Goal: Contribute content: Contribute content

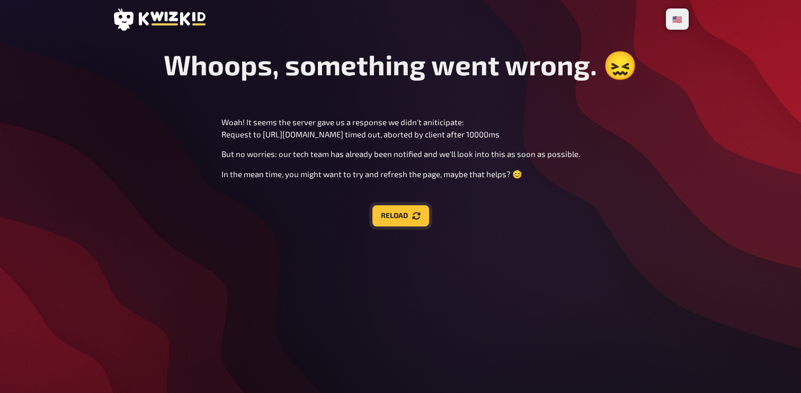
click at [415, 224] on button "Reload" at bounding box center [401, 215] width 57 height 21
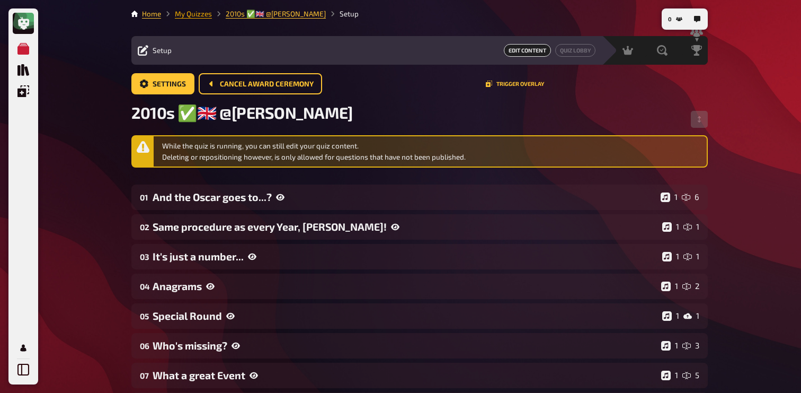
click at [196, 14] on link "My Quizzes" at bounding box center [193, 14] width 37 height 8
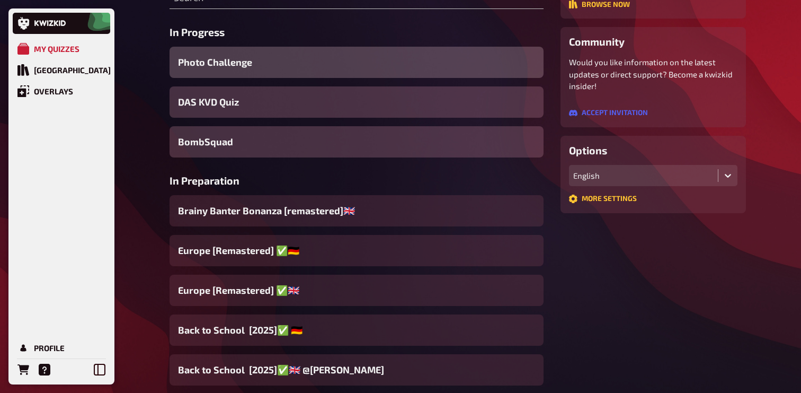
scroll to position [165, 0]
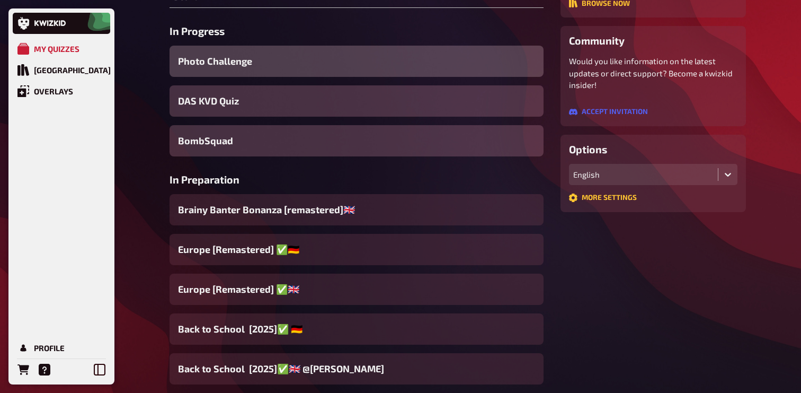
click at [310, 218] on div "Brainy Banter Bonanza [remastered]🇬🇧​" at bounding box center [357, 209] width 374 height 31
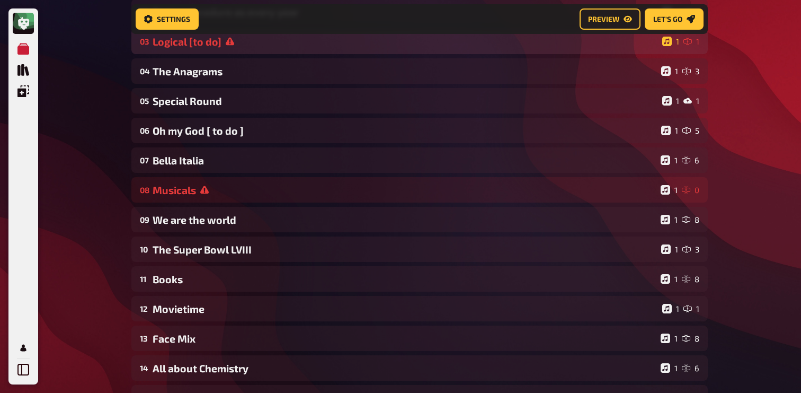
scroll to position [176, 0]
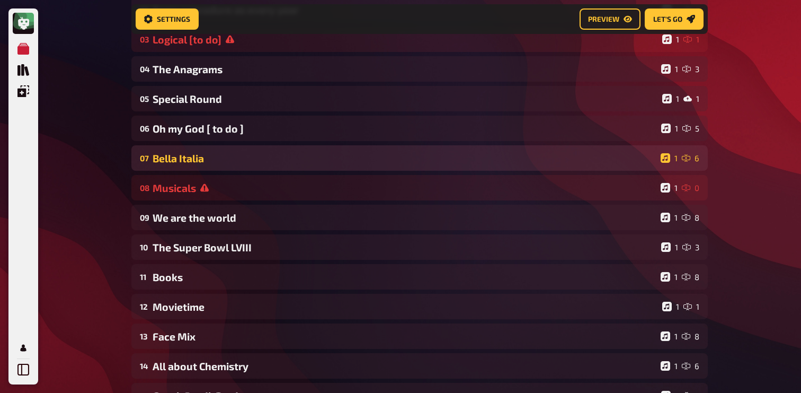
click at [261, 167] on div "07 Bella Italia 1 6" at bounding box center [419, 157] width 577 height 25
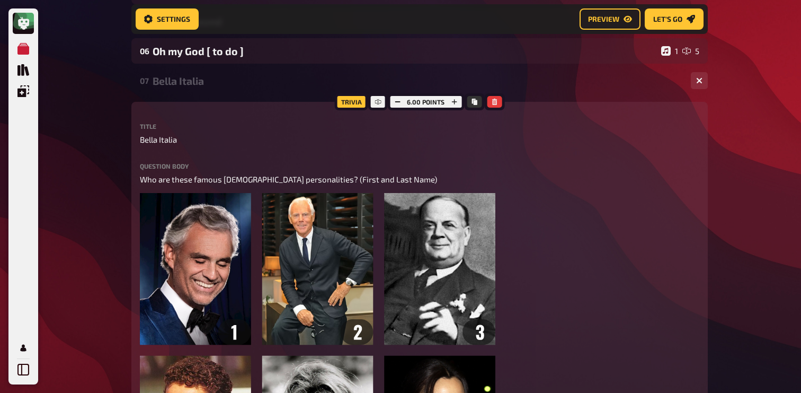
scroll to position [234, 0]
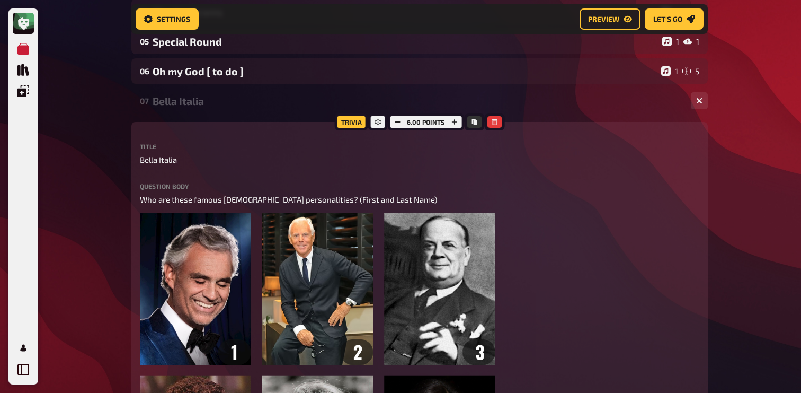
click at [207, 107] on div "Bella Italia" at bounding box center [418, 101] width 530 height 12
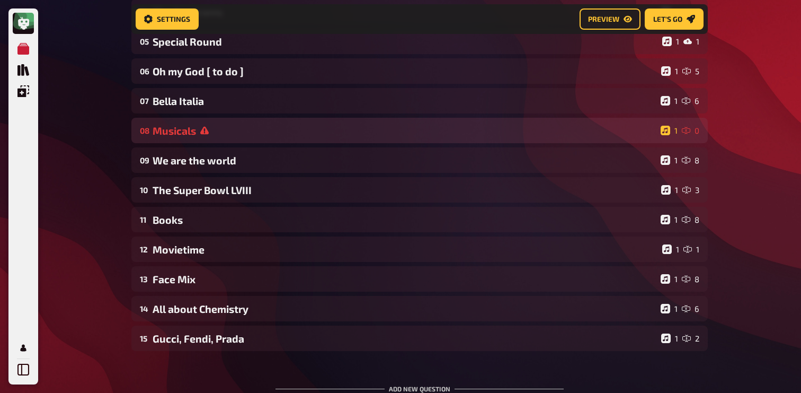
click at [202, 130] on icon at bounding box center [204, 130] width 8 height 8
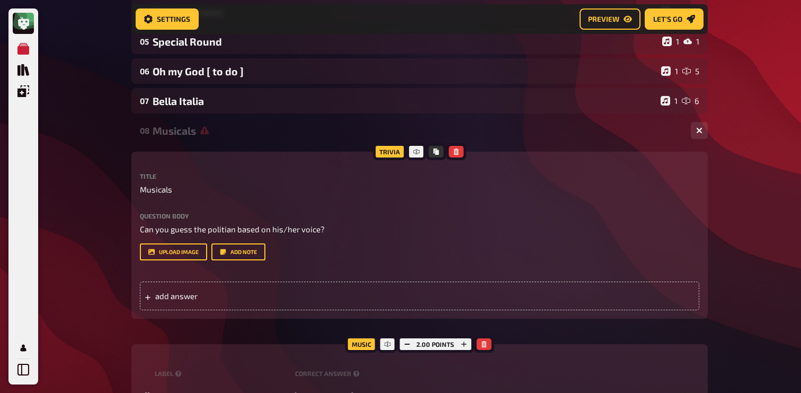
scroll to position [249, 0]
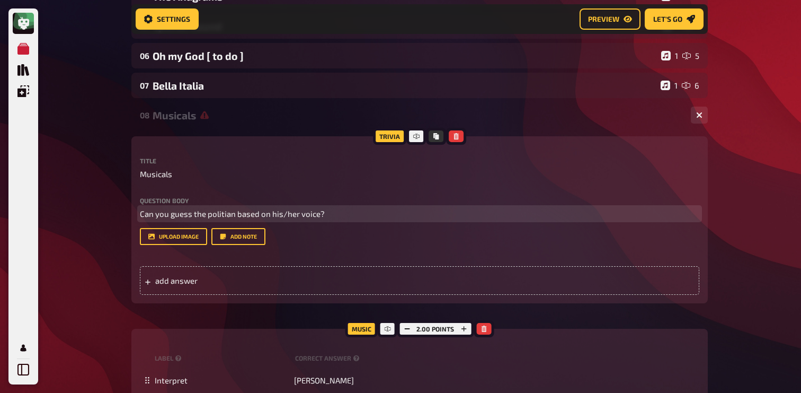
click at [178, 213] on span "Can you guess the politian based on his/her voice?" at bounding box center [232, 214] width 185 height 10
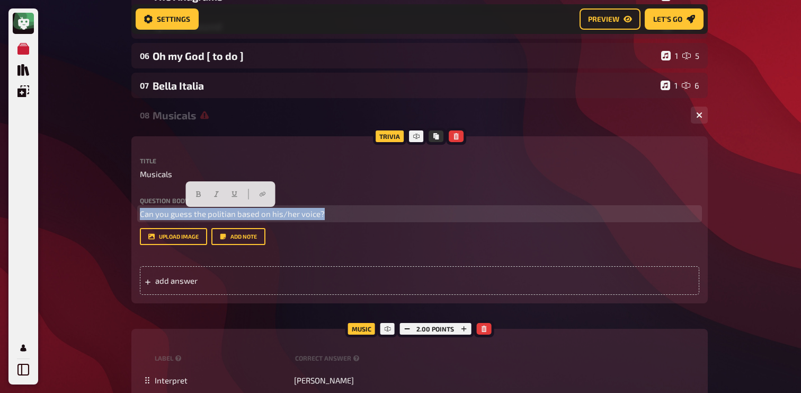
click at [178, 213] on span "Can you guess the politian based on his/her voice?" at bounding box center [232, 214] width 185 height 10
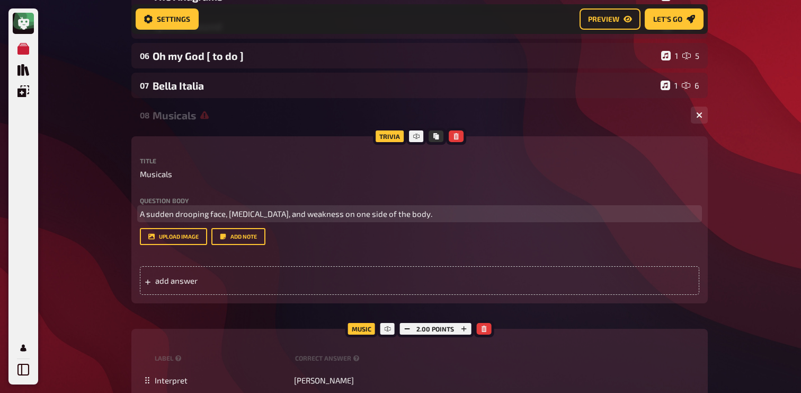
click at [140, 213] on span "A sudden drooping face, slurred speech, and weakness on one side of the body." at bounding box center [286, 214] width 293 height 10
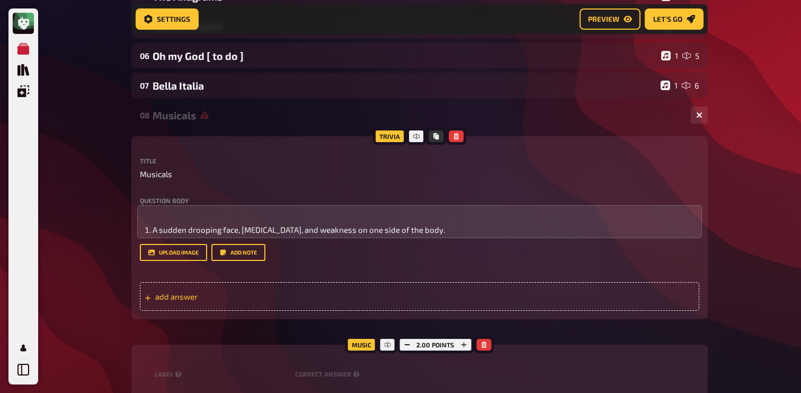
click at [293, 311] on div "add answer" at bounding box center [420, 296] width 560 height 29
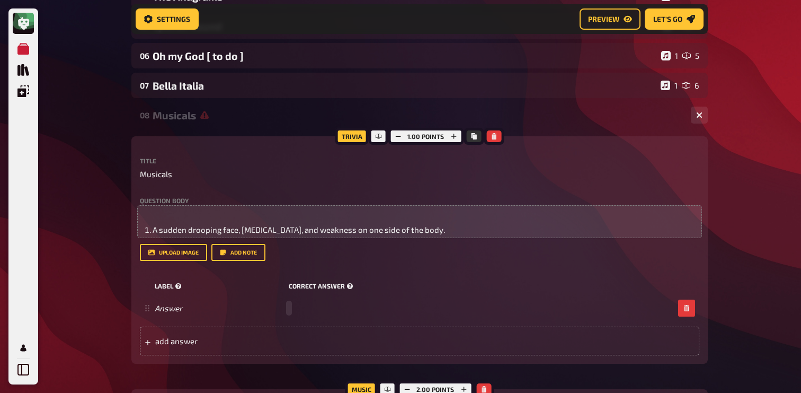
paste span
click at [288, 350] on div "add answer" at bounding box center [420, 340] width 560 height 29
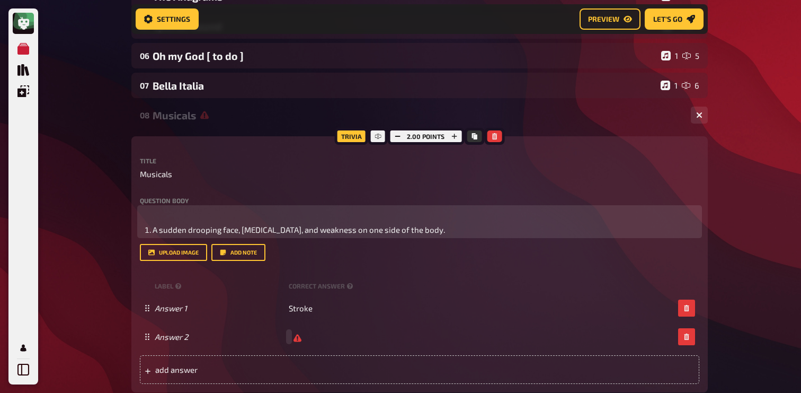
scroll to position [249, 0]
click at [445, 229] on li "A sudden drooping face, slurred speech, and weakness on one side of the body." at bounding box center [426, 230] width 547 height 12
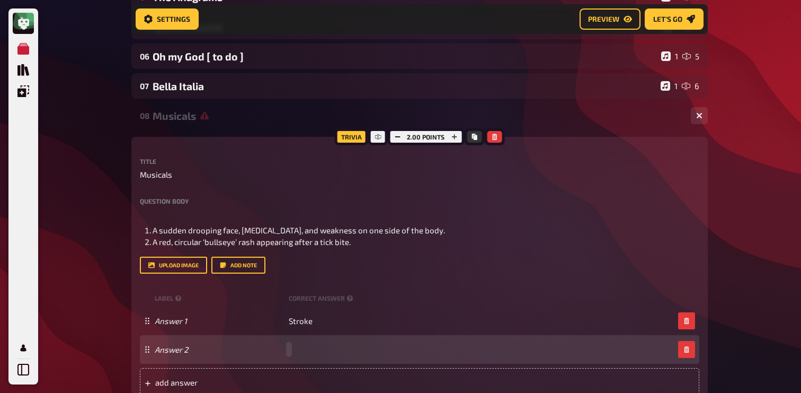
paste span
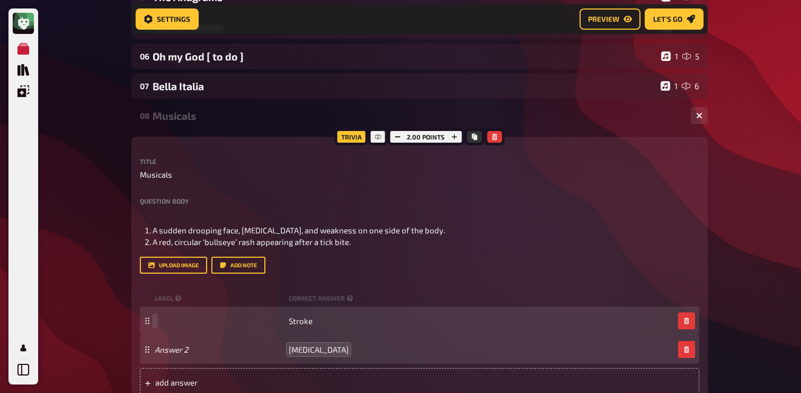
paste span
click at [682, 319] on button "button" at bounding box center [686, 320] width 17 height 17
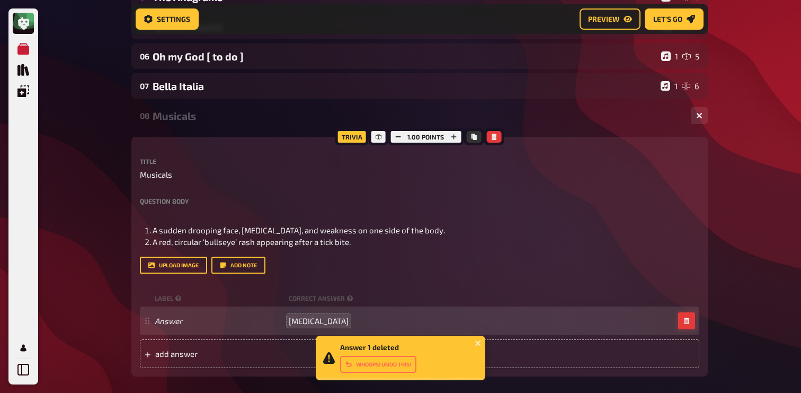
click at [682, 319] on button "button" at bounding box center [686, 320] width 17 height 17
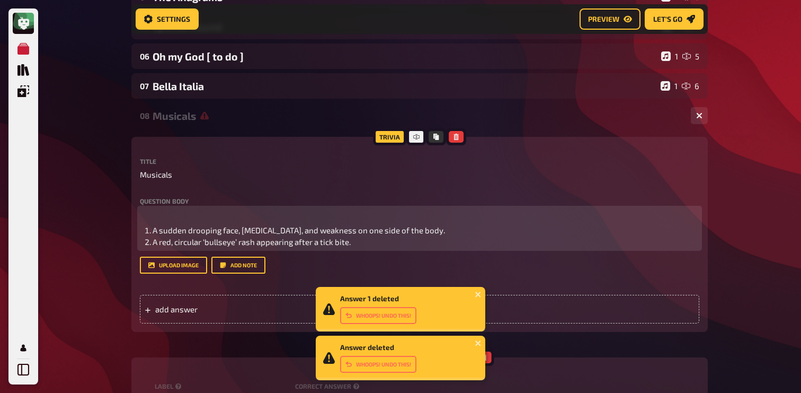
click at [259, 242] on span "A red, circular ‘bullseye’ rash appearing after a tick bite." at bounding box center [252, 242] width 198 height 10
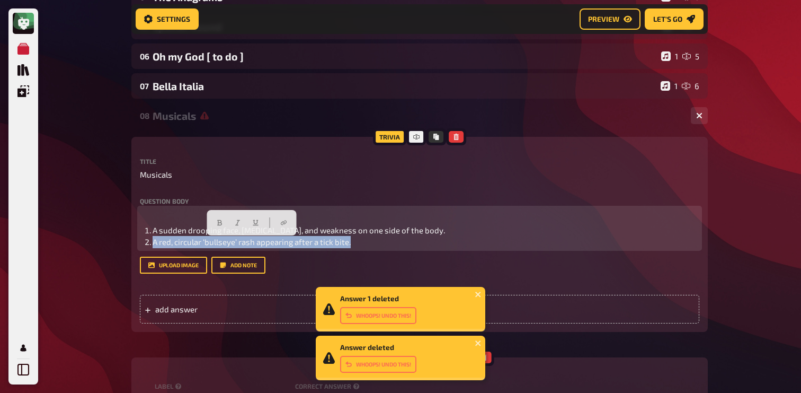
click at [259, 242] on span "A red, circular ‘bullseye’ rash appearing after a tick bite." at bounding box center [252, 242] width 198 height 10
click at [372, 243] on li "A red, circular ‘bullseye’ rash appearing after a tick bite." at bounding box center [426, 242] width 547 height 12
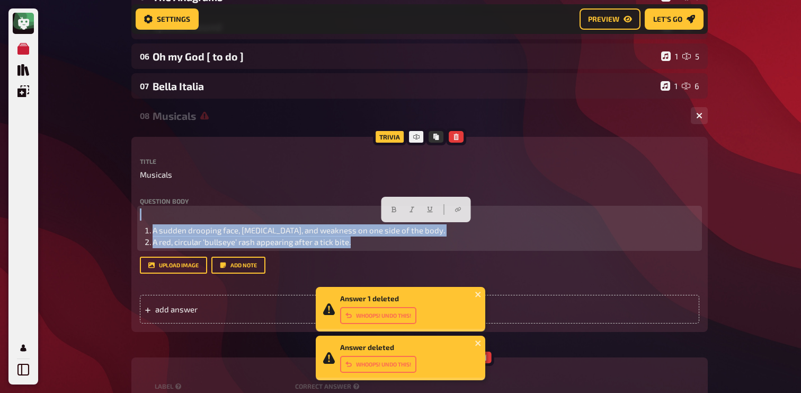
drag, startPoint x: 372, startPoint y: 243, endPoint x: 118, endPoint y: 214, distance: 254.9
click at [118, 214] on div "My Quizzes Quiz Library Overlays Profile Answer 1 deleted Whoops! Undo this! An…" at bounding box center [400, 287] width 801 height 1072
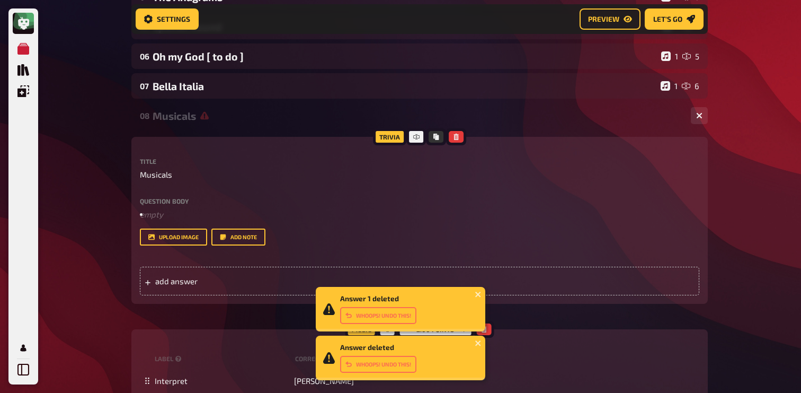
click at [98, 196] on div "My Quizzes Quiz Library Overlays Profile Answer 1 deleted Whoops! Undo this! An…" at bounding box center [400, 273] width 801 height 1044
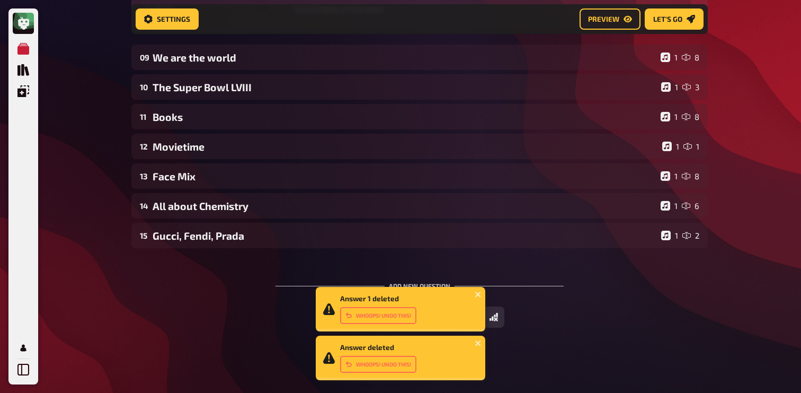
scroll to position [653, 0]
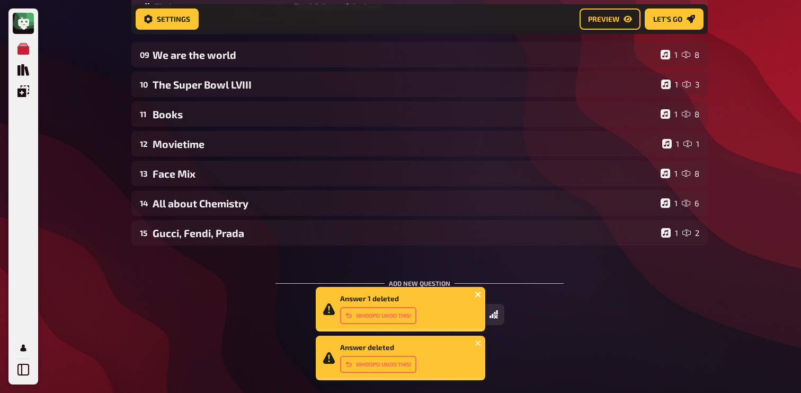
click at [480, 294] on icon "close" at bounding box center [478, 294] width 7 height 8
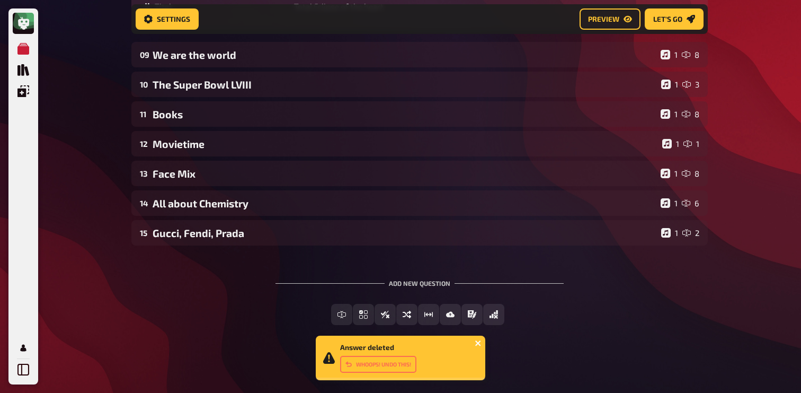
click at [480, 341] on icon "close" at bounding box center [477, 342] width 5 height 5
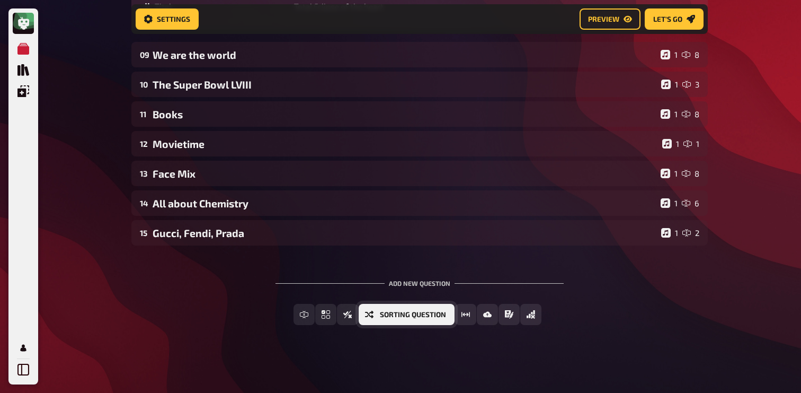
click at [382, 315] on span "Sorting Question" at bounding box center [413, 314] width 66 height 7
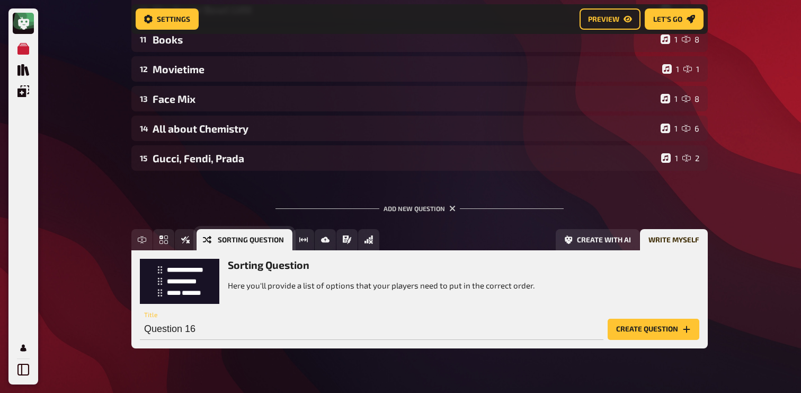
scroll to position [750, 0]
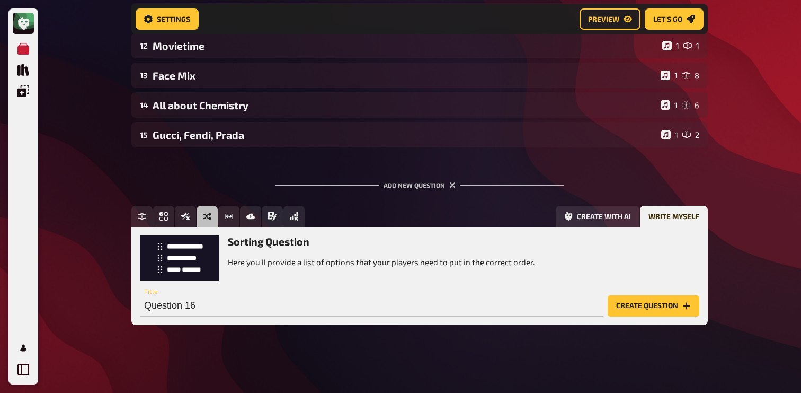
click at [643, 310] on button "Create question" at bounding box center [654, 305] width 92 height 21
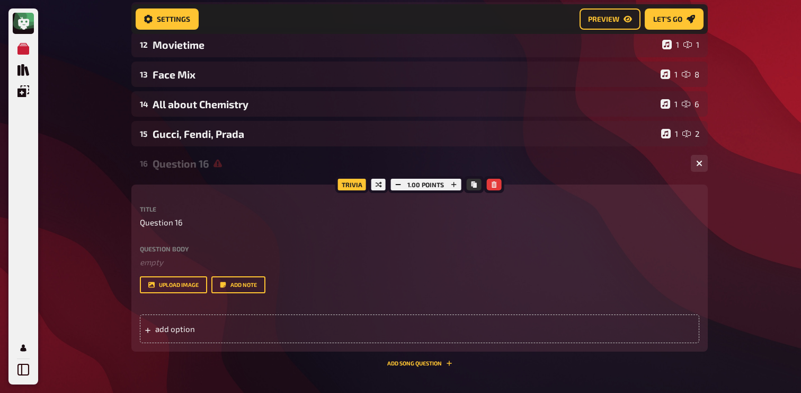
click at [303, 161] on div "Question 16" at bounding box center [418, 163] width 530 height 12
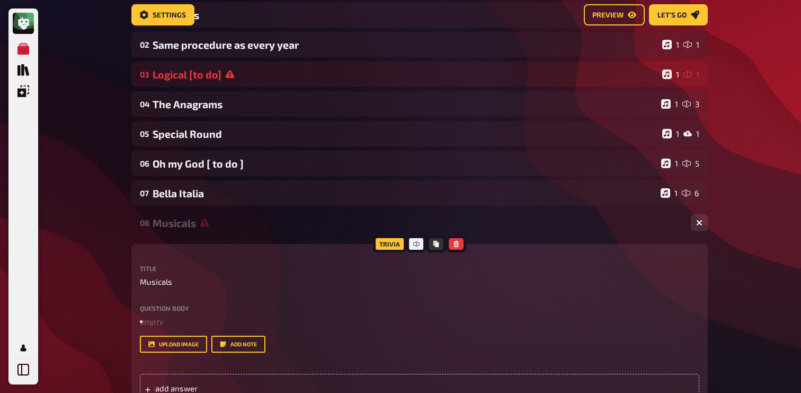
scroll to position [0, 0]
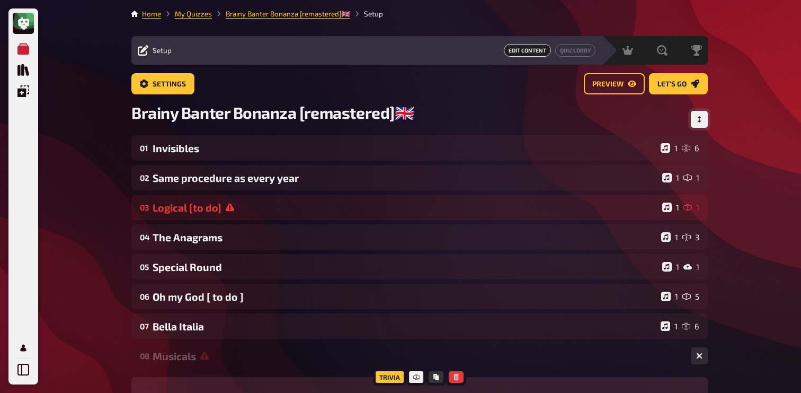
click at [705, 125] on button "Change Order" at bounding box center [699, 119] width 17 height 17
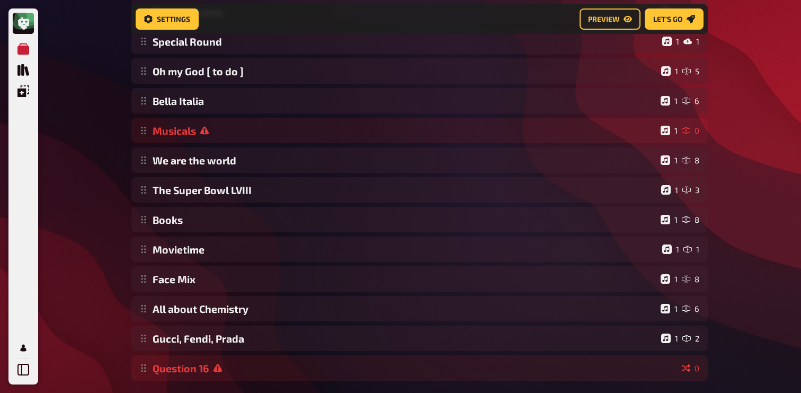
scroll to position [274, 0]
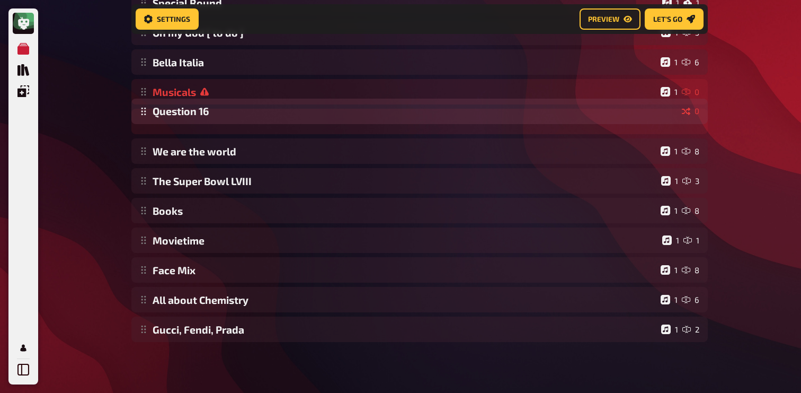
drag, startPoint x: 144, startPoint y: 336, endPoint x: 286, endPoint y: 118, distance: 260.0
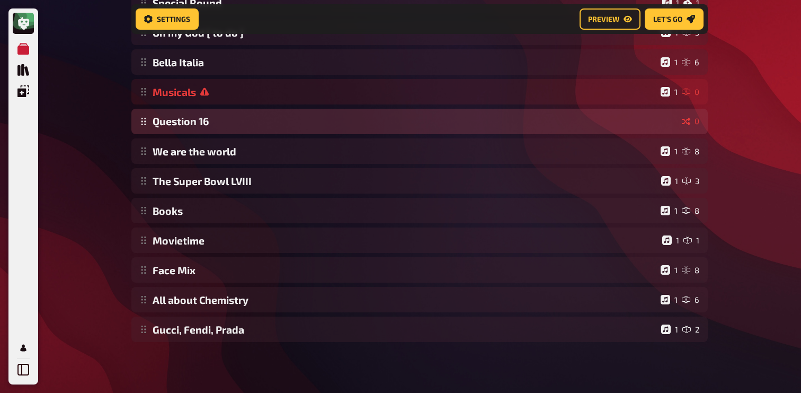
click at [286, 118] on div "Invisibles 1 6 Same procedure as every year 1 1 Logical [to do] 1 1 The Anagram…" at bounding box center [419, 106] width 577 height 471
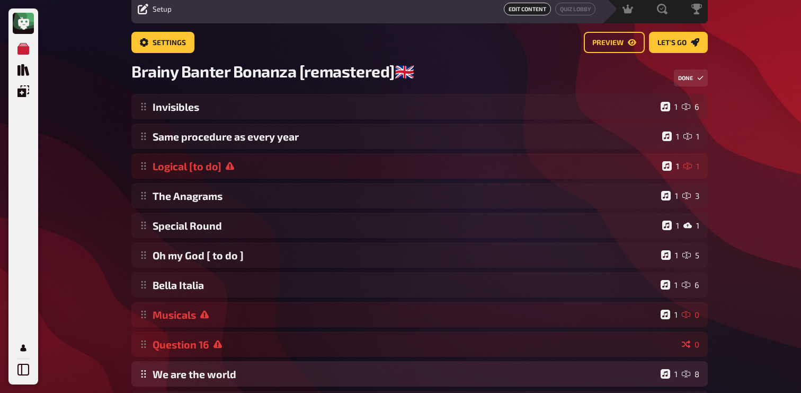
scroll to position [0, 0]
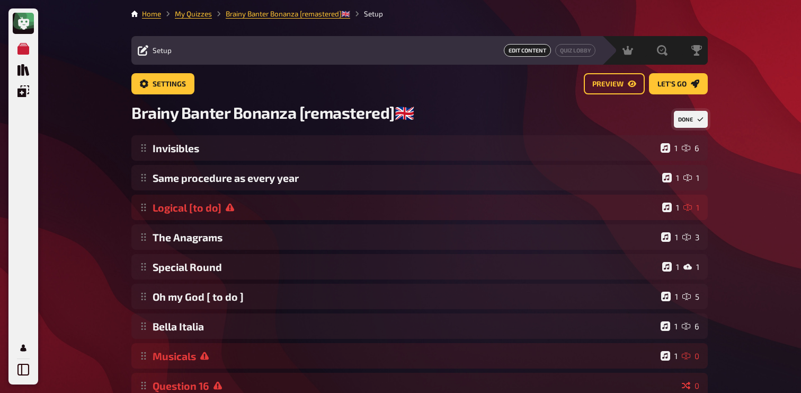
click at [690, 114] on button "Done" at bounding box center [691, 119] width 34 height 17
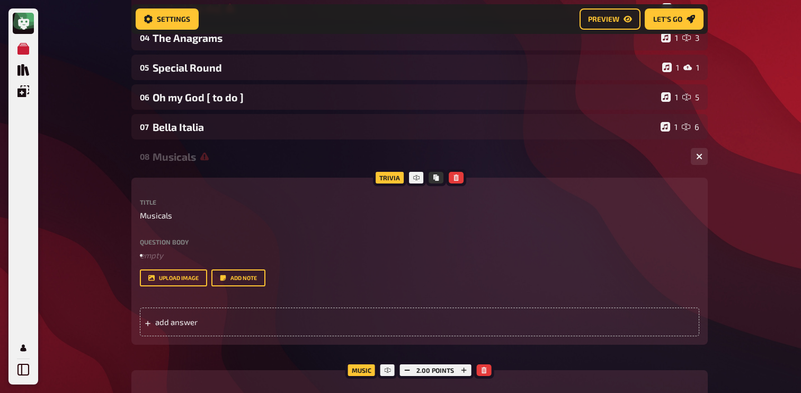
scroll to position [243, 0]
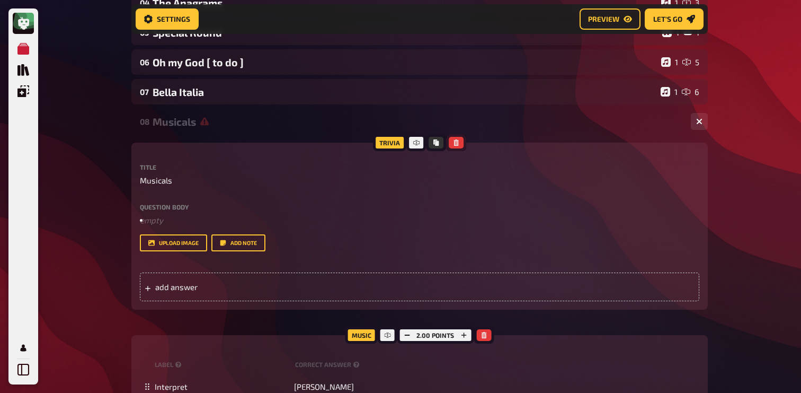
click at [459, 146] on button "button" at bounding box center [456, 143] width 15 height 12
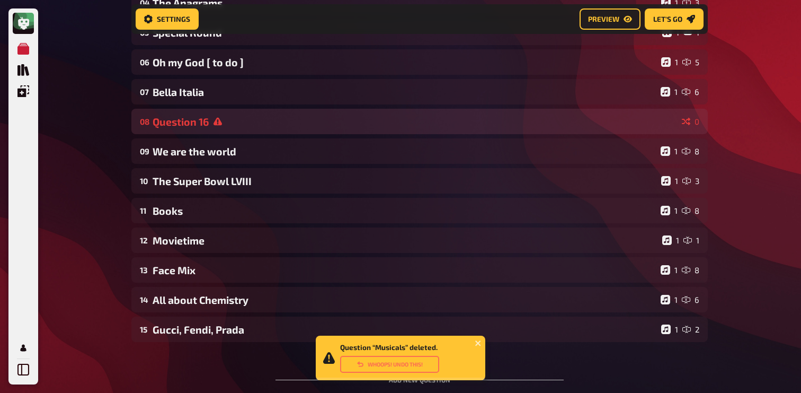
click at [282, 128] on div "Question 16" at bounding box center [415, 122] width 525 height 12
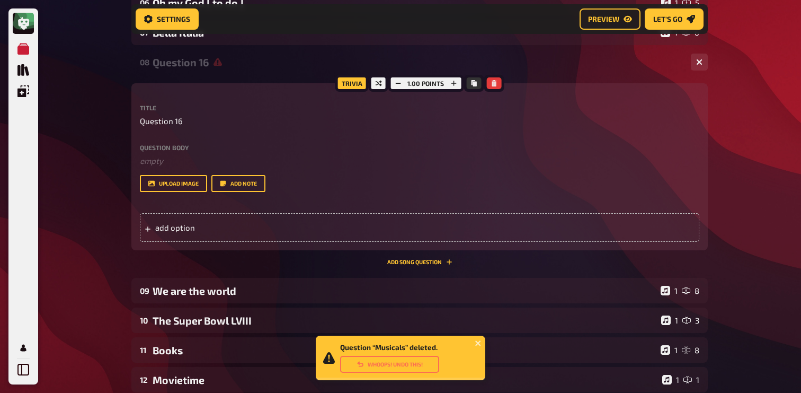
scroll to position [330, 0]
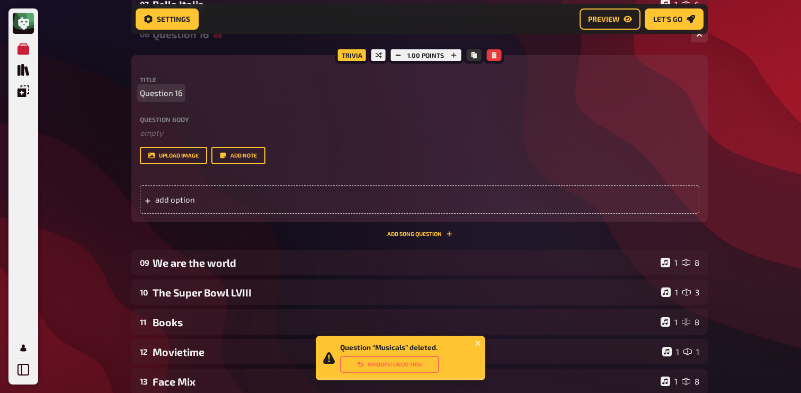
click at [163, 89] on span "Question 16" at bounding box center [161, 93] width 43 height 12
click at [178, 189] on div "add option" at bounding box center [420, 199] width 560 height 29
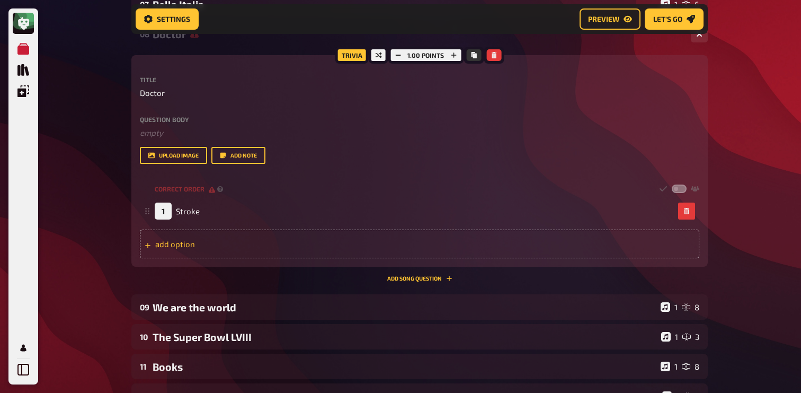
click at [206, 236] on div "add option" at bounding box center [420, 243] width 560 height 29
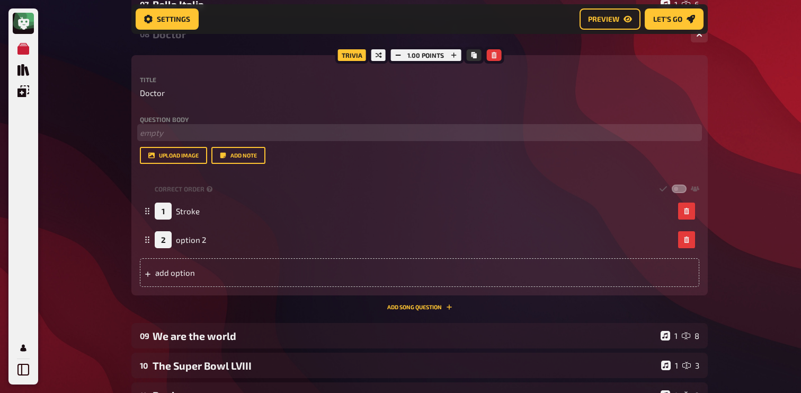
click at [213, 131] on p "﻿ empty" at bounding box center [420, 133] width 560 height 12
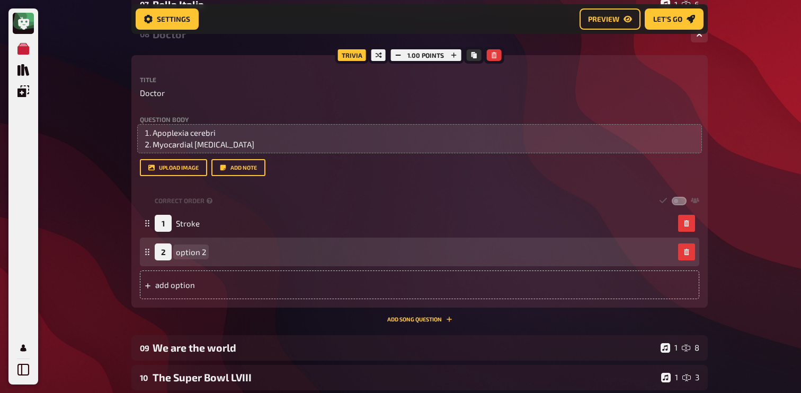
click at [184, 254] on span "option 2" at bounding box center [191, 252] width 30 height 10
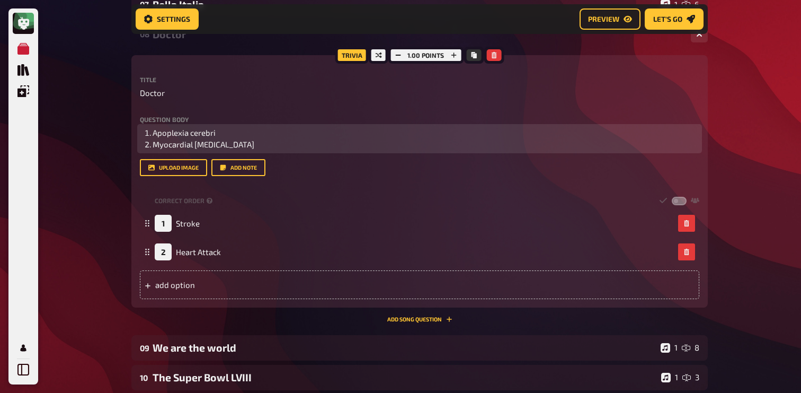
click at [246, 148] on li "Myocardial Infarction" at bounding box center [426, 144] width 547 height 12
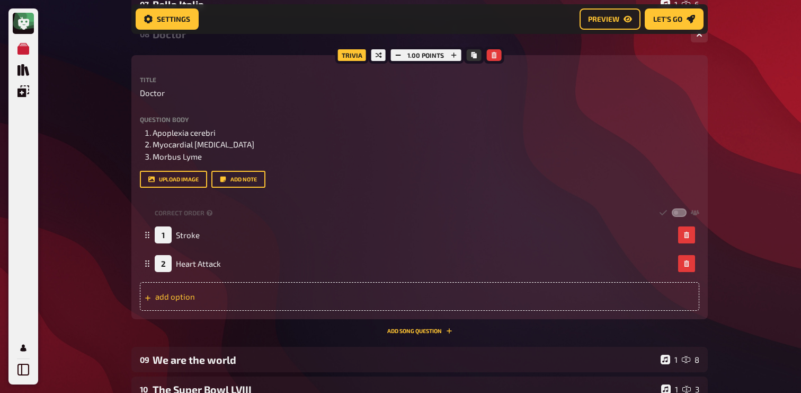
click at [200, 297] on div "add option" at bounding box center [420, 296] width 560 height 29
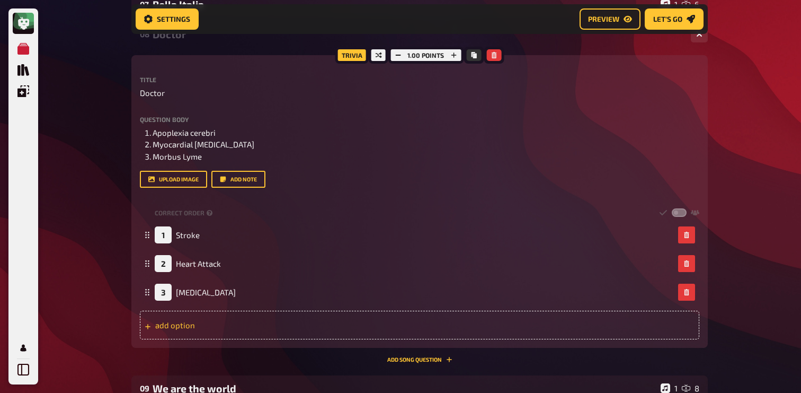
click at [187, 325] on div "add option" at bounding box center [420, 325] width 560 height 29
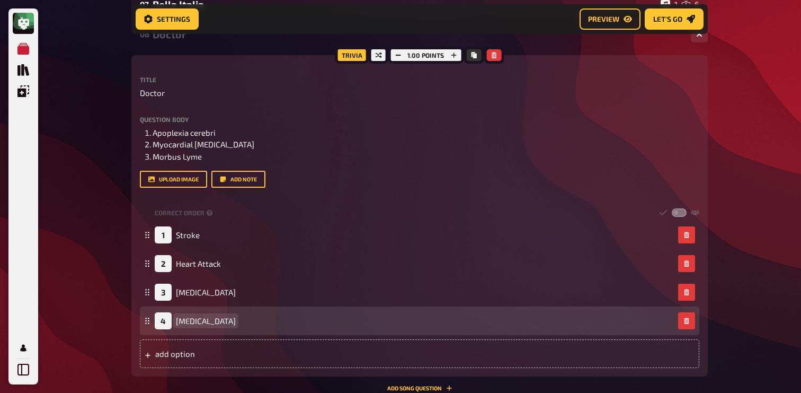
click at [197, 322] on span "Varicella" at bounding box center [206, 321] width 60 height 10
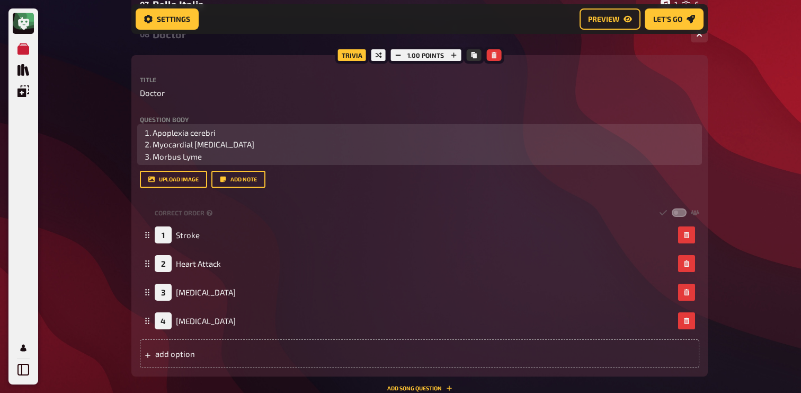
click at [230, 153] on li "Morbus Lyme" at bounding box center [426, 157] width 547 height 12
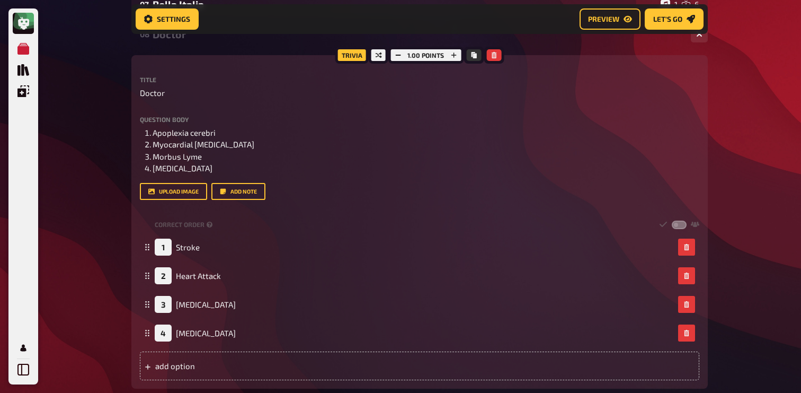
click at [204, 351] on div "Correct order 1 Stroke 2 Heart Attack 3 Lyme Disease 4 Chickenpox To pick up a …" at bounding box center [420, 298] width 560 height 163
click at [199, 359] on div "add option" at bounding box center [420, 365] width 560 height 29
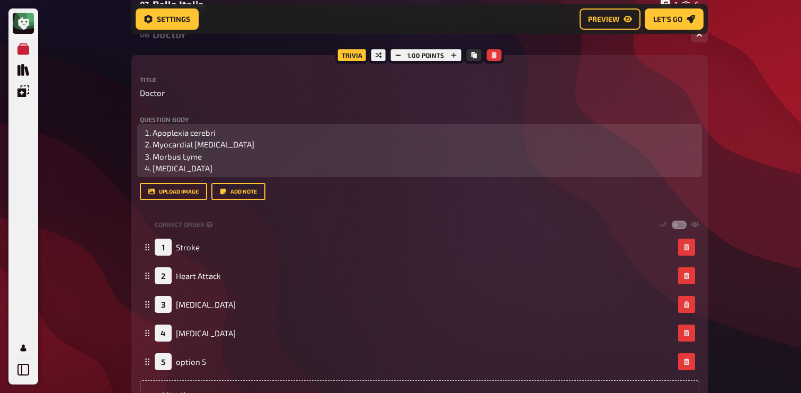
click at [212, 173] on li "Varicella" at bounding box center [426, 168] width 547 height 12
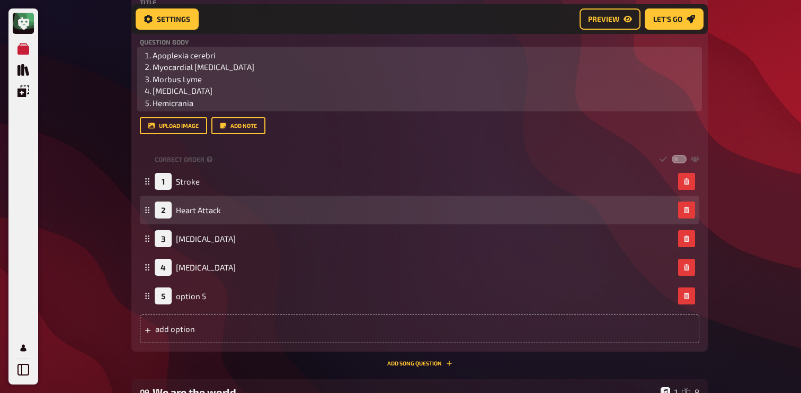
scroll to position [425, 0]
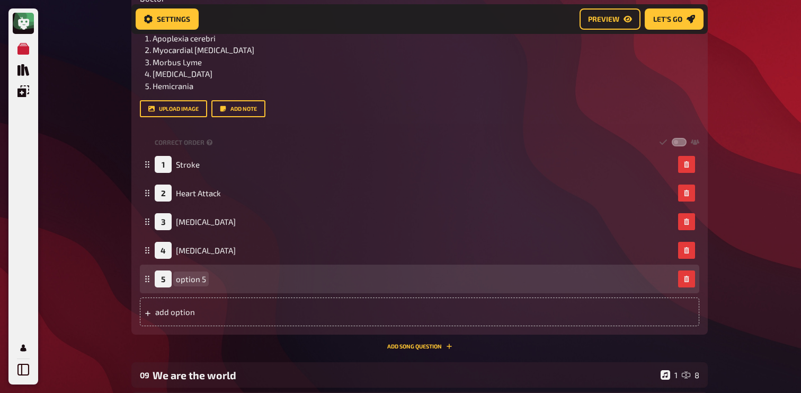
click at [180, 281] on span "option 5" at bounding box center [191, 279] width 30 height 10
paste span
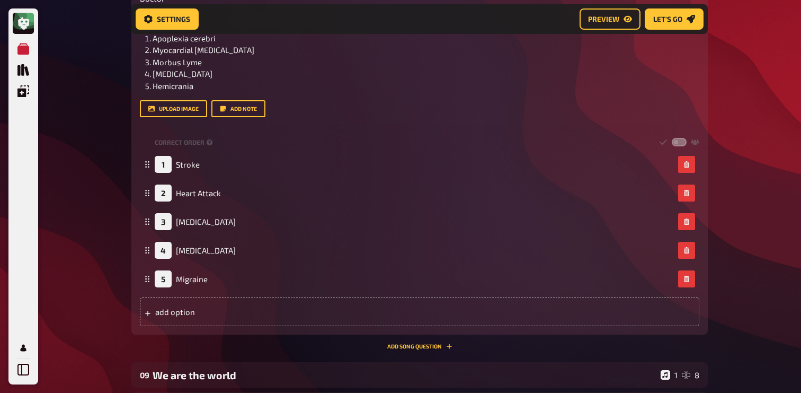
click at [112, 259] on div "My Quizzes Quiz Library Overlays Profile Home My Quizzes Brainy Banter Bonanza …" at bounding box center [400, 143] width 801 height 1137
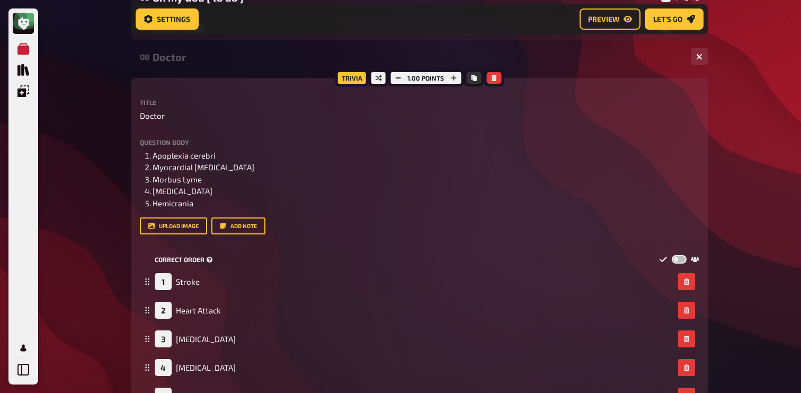
scroll to position [301, 0]
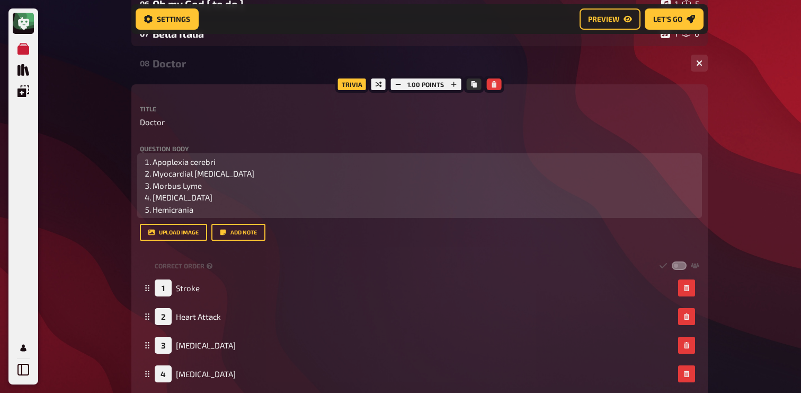
click at [237, 168] on li "Apoplexia cerebri" at bounding box center [426, 162] width 547 height 12
click at [153, 161] on span "Apoplexia cerebri" at bounding box center [184, 162] width 63 height 10
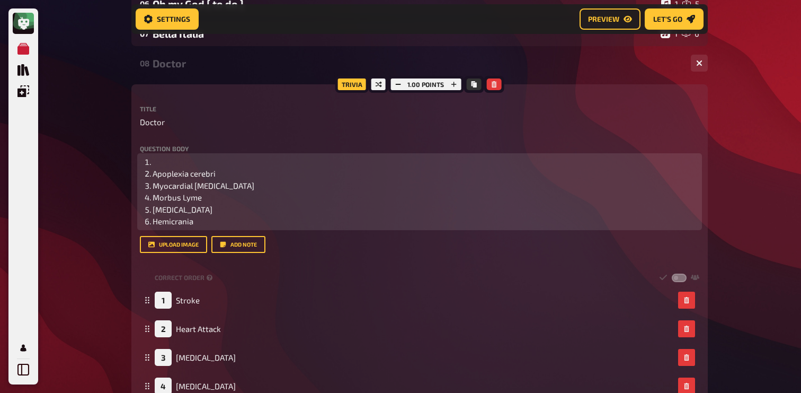
click at [157, 160] on li "﻿" at bounding box center [426, 162] width 547 height 12
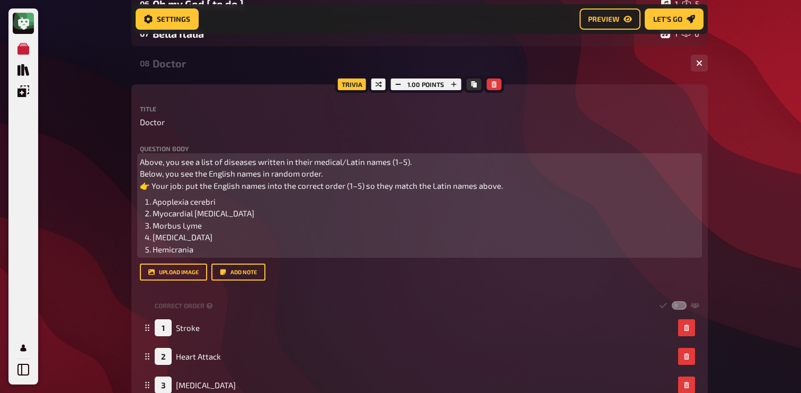
click at [149, 188] on span "Above, you see a list of diseases written in their medical/Latin names (1–5). B…" at bounding box center [321, 173] width 363 height 33
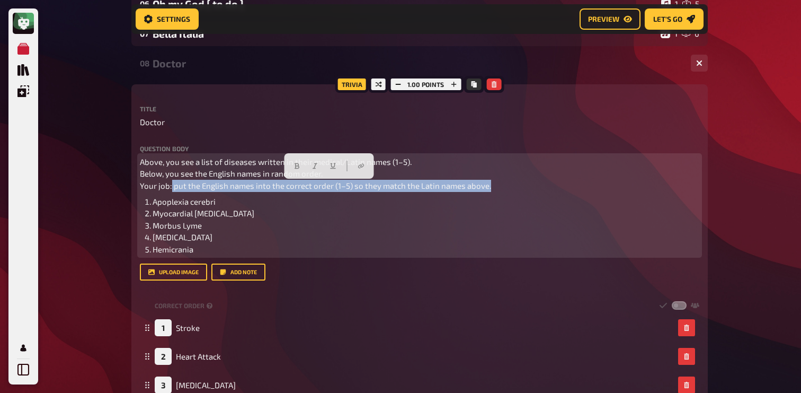
drag, startPoint x: 171, startPoint y: 187, endPoint x: 498, endPoint y: 183, distance: 327.0
click at [498, 183] on p "Above, you see a list of diseases written in their medical/Latin names (1–5). B…" at bounding box center [420, 174] width 560 height 36
click at [294, 161] on button "button" at bounding box center [296, 165] width 17 height 17
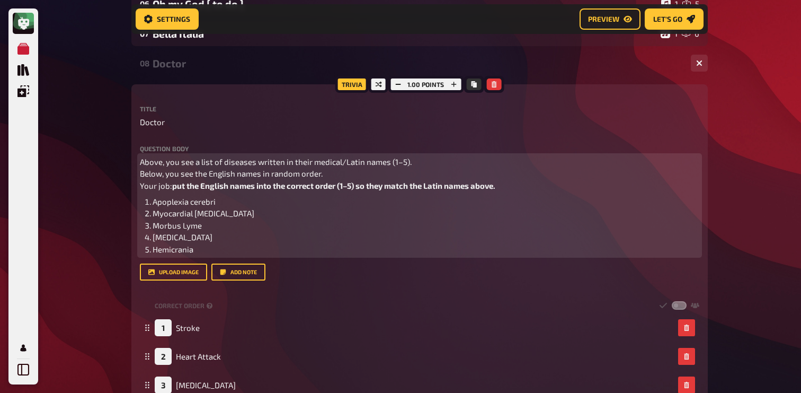
click at [239, 172] on span "Above, you see a list of diseases written in their medical/Latin names (1–5). B…" at bounding box center [276, 173] width 272 height 33
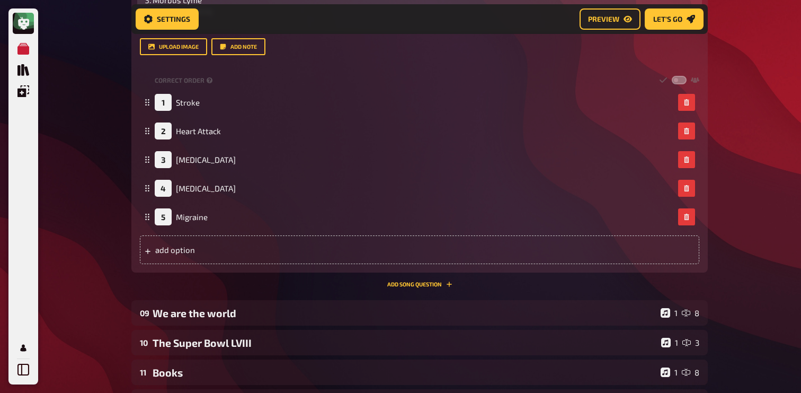
scroll to position [530, 0]
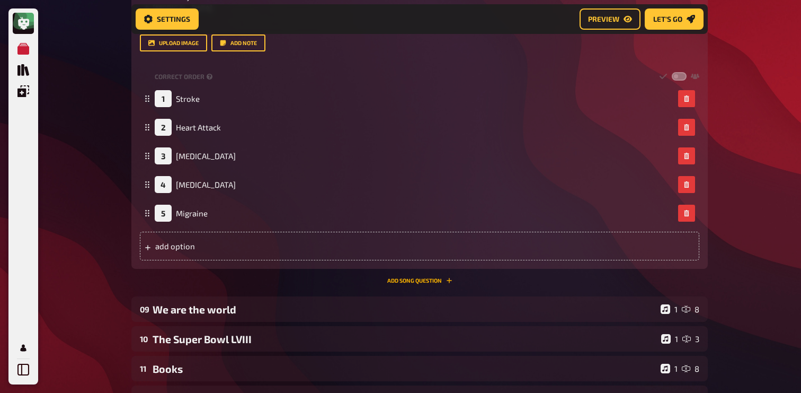
click at [434, 279] on button "Add Song question" at bounding box center [419, 280] width 65 height 6
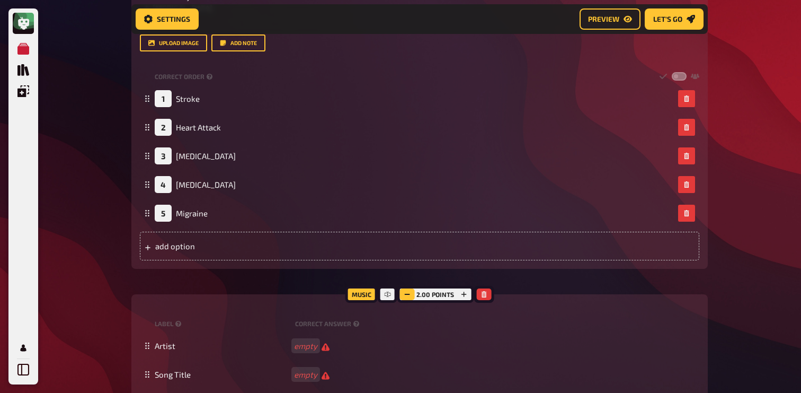
click at [409, 296] on icon "button" at bounding box center [407, 294] width 6 height 6
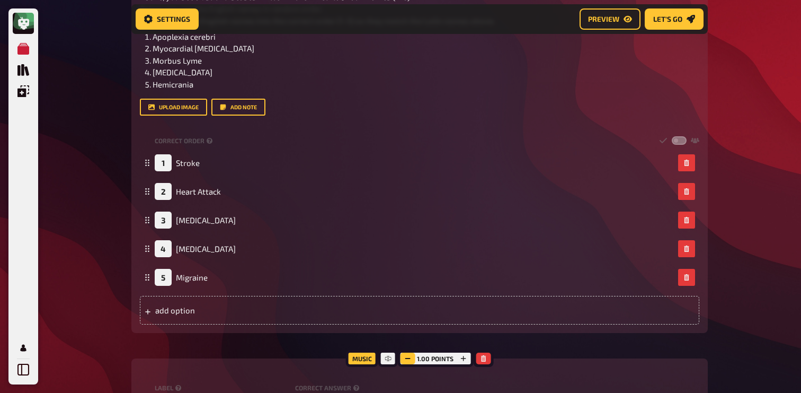
scroll to position [432, 0]
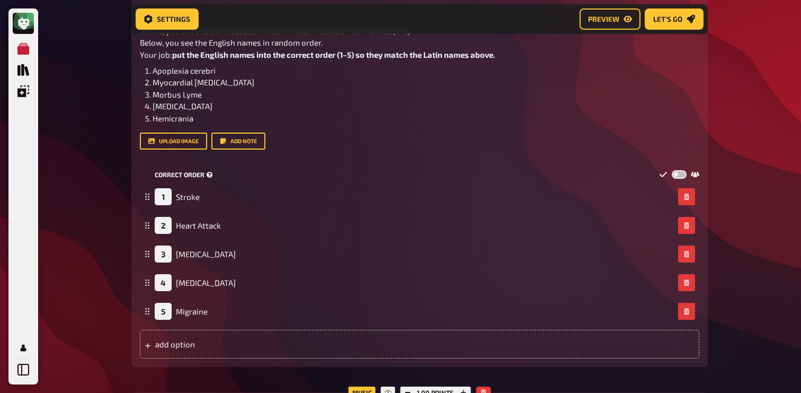
click at [673, 176] on label at bounding box center [679, 174] width 15 height 9
click at [672, 170] on input "checkbox" at bounding box center [671, 170] width 1 height 1
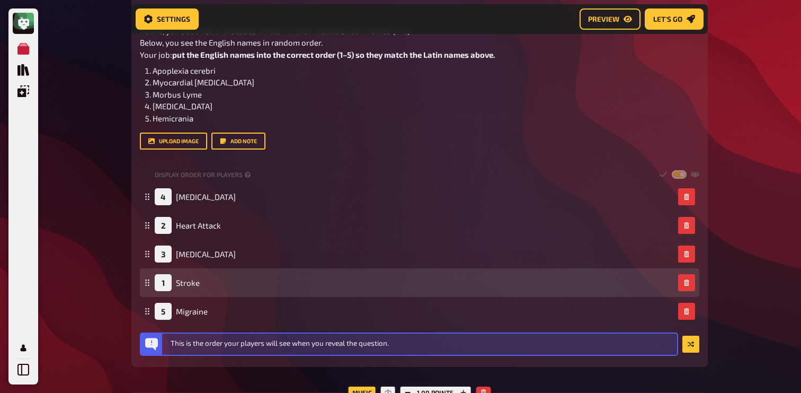
drag, startPoint x: 146, startPoint y: 312, endPoint x: 148, endPoint y: 282, distance: 29.2
click at [148, 282] on g at bounding box center [147, 282] width 4 height 6
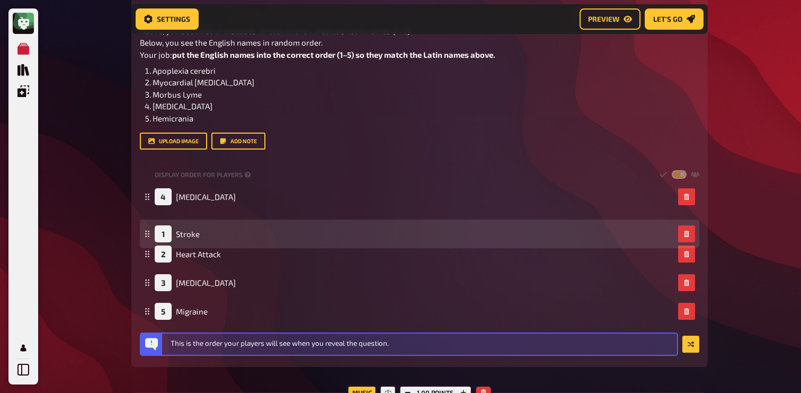
drag, startPoint x: 148, startPoint y: 282, endPoint x: 148, endPoint y: 234, distance: 48.8
click at [148, 234] on icon at bounding box center [147, 234] width 6 height 6
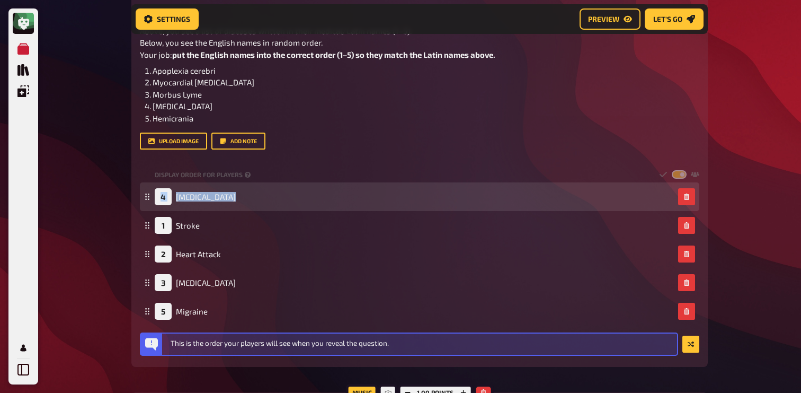
drag, startPoint x: 148, startPoint y: 234, endPoint x: 148, endPoint y: 194, distance: 39.7
click at [148, 194] on fieldset "4 Chickenpox 1 Stroke 2 Heart Attack 3 Lyme Disease 5 Migraine To pick up a dra…" at bounding box center [420, 253] width 560 height 143
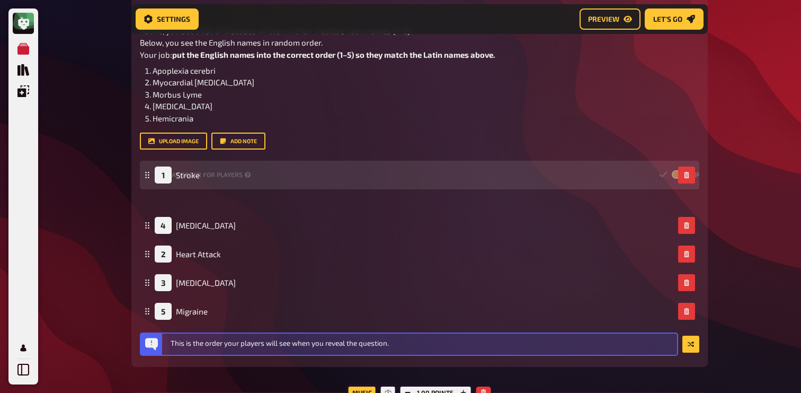
drag, startPoint x: 145, startPoint y: 225, endPoint x: 151, endPoint y: 176, distance: 49.6
click at [151, 176] on div "1 Stroke" at bounding box center [420, 175] width 560 height 29
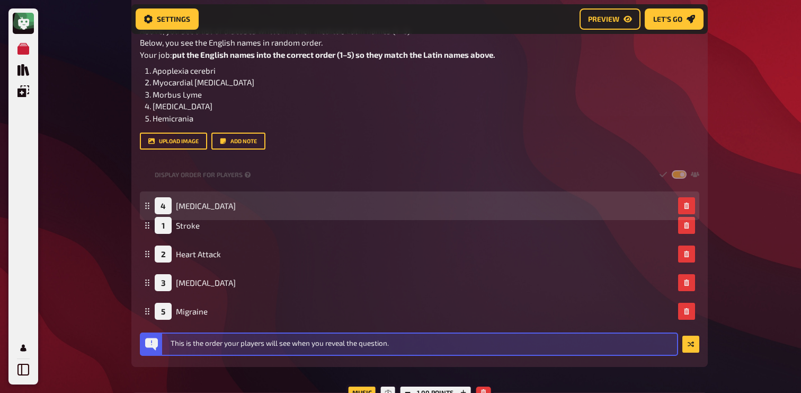
drag, startPoint x: 147, startPoint y: 224, endPoint x: 147, endPoint y: 205, distance: 19.6
click at [147, 205] on icon at bounding box center [147, 205] width 6 height 6
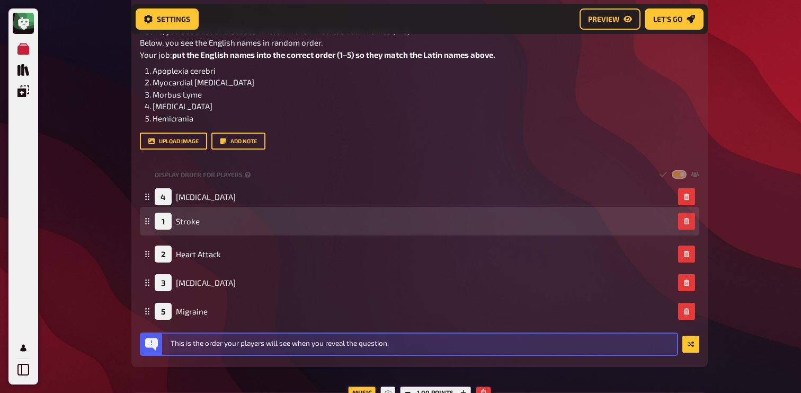
drag, startPoint x: 148, startPoint y: 226, endPoint x: 148, endPoint y: 194, distance: 31.8
click at [148, 220] on rect at bounding box center [148, 220] width 1 height 1
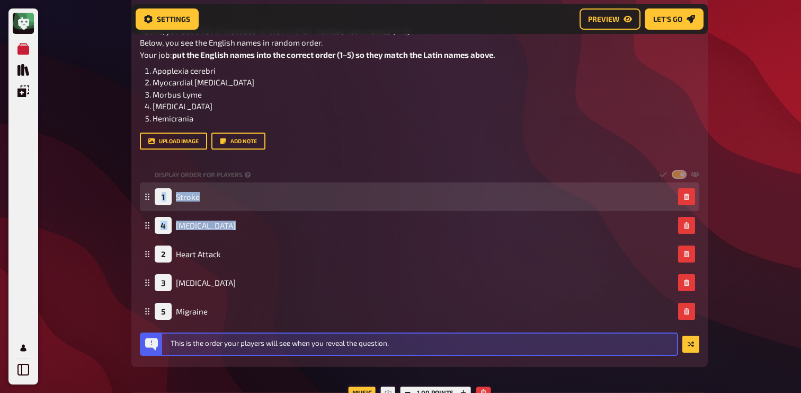
drag, startPoint x: 148, startPoint y: 260, endPoint x: 148, endPoint y: 208, distance: 51.9
click at [148, 208] on fieldset "1 Stroke 4 Chickenpox 2 Heart Attack 3 Lyme Disease 5 Migraine To pick up a dra…" at bounding box center [420, 253] width 560 height 143
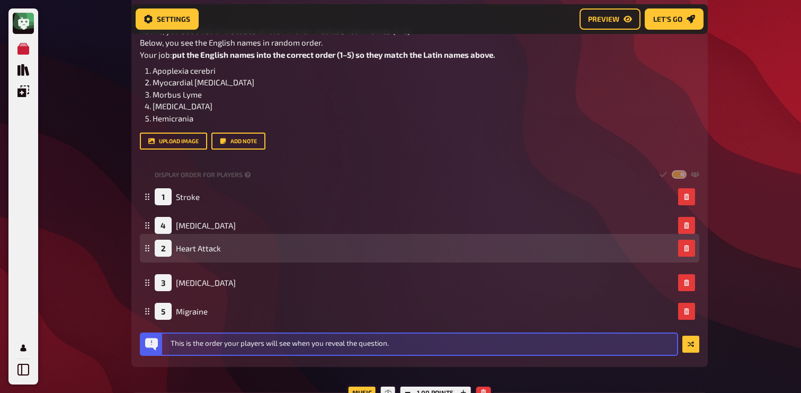
drag, startPoint x: 146, startPoint y: 254, endPoint x: 147, endPoint y: 213, distance: 41.9
click at [147, 245] on icon at bounding box center [147, 248] width 6 height 6
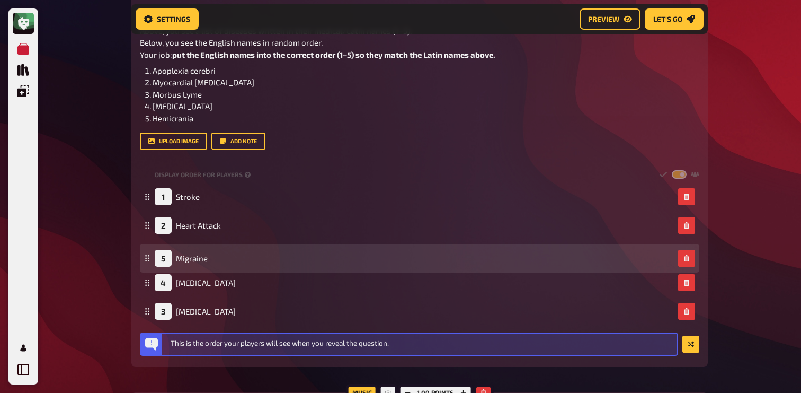
drag, startPoint x: 146, startPoint y: 313, endPoint x: 146, endPoint y: 260, distance: 53.0
click at [146, 260] on icon at bounding box center [147, 258] width 6 height 6
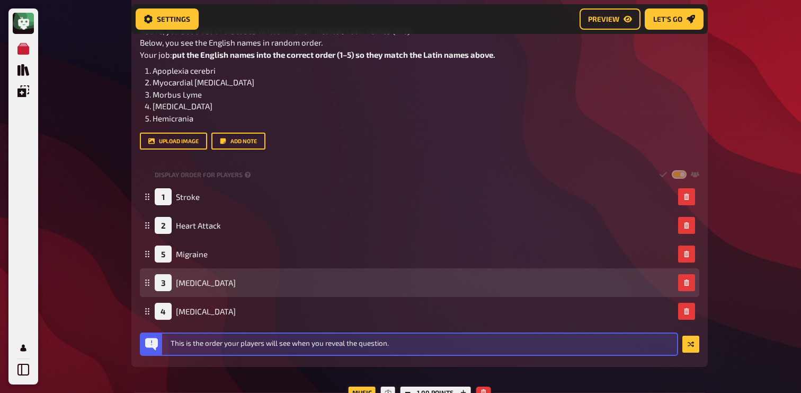
drag, startPoint x: 145, startPoint y: 312, endPoint x: 146, endPoint y: 284, distance: 28.6
click at [146, 284] on icon at bounding box center [147, 282] width 6 height 6
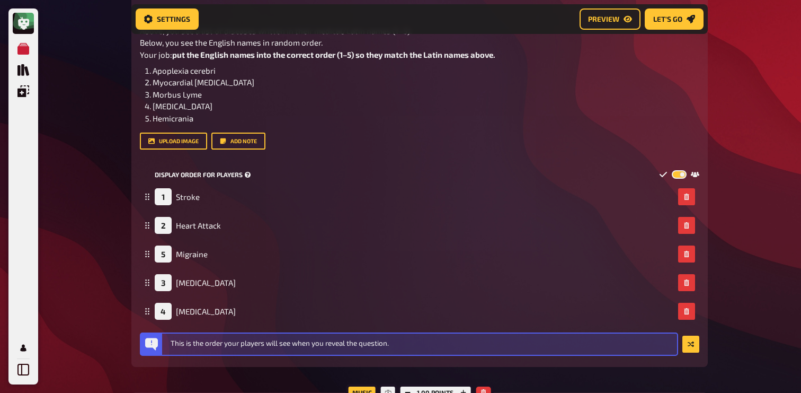
click at [679, 176] on label at bounding box center [679, 174] width 15 height 9
click at [672, 170] on input "checkbox" at bounding box center [671, 170] width 1 height 1
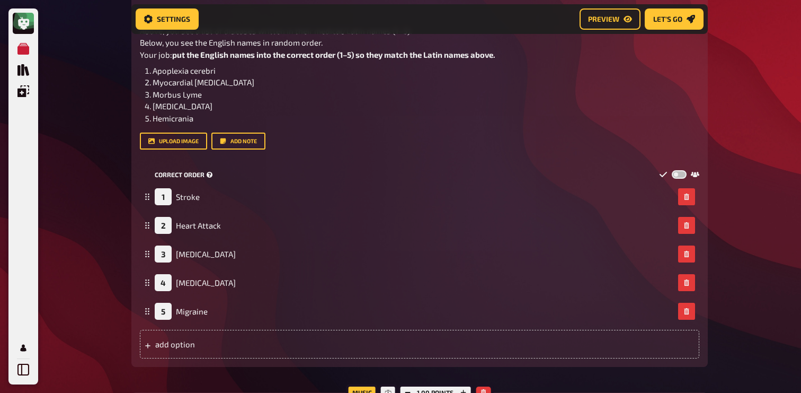
click at [679, 176] on label at bounding box center [679, 174] width 15 height 9
click at [672, 170] on input "checkbox" at bounding box center [671, 170] width 1 height 1
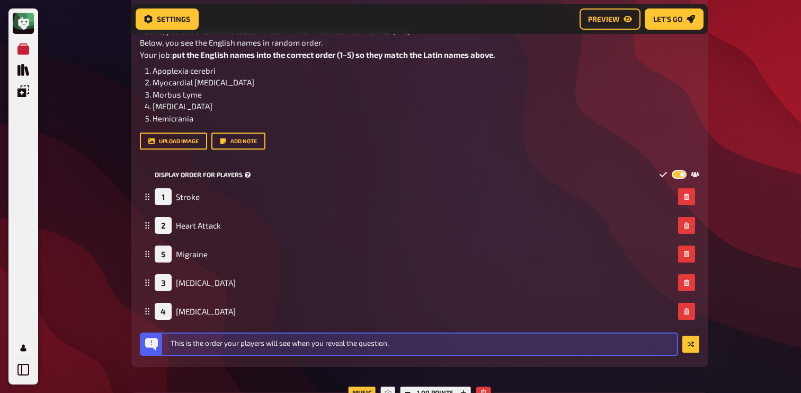
click at [679, 176] on label at bounding box center [679, 174] width 15 height 9
click at [672, 170] on input "checkbox" at bounding box center [671, 170] width 1 height 1
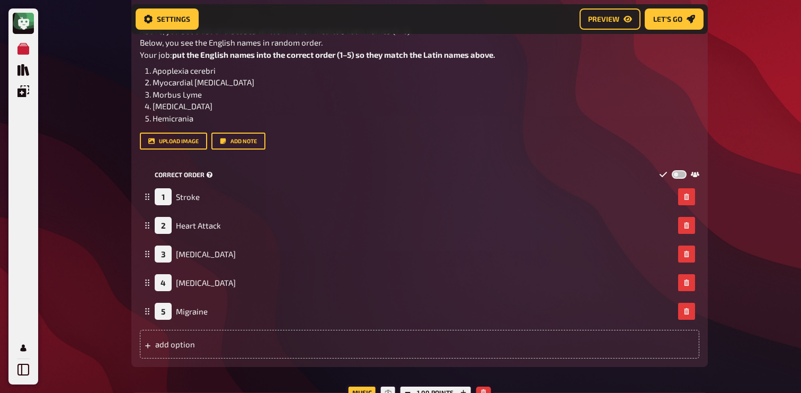
click at [679, 177] on label at bounding box center [679, 174] width 15 height 9
click at [672, 170] on input "checkbox" at bounding box center [671, 170] width 1 height 1
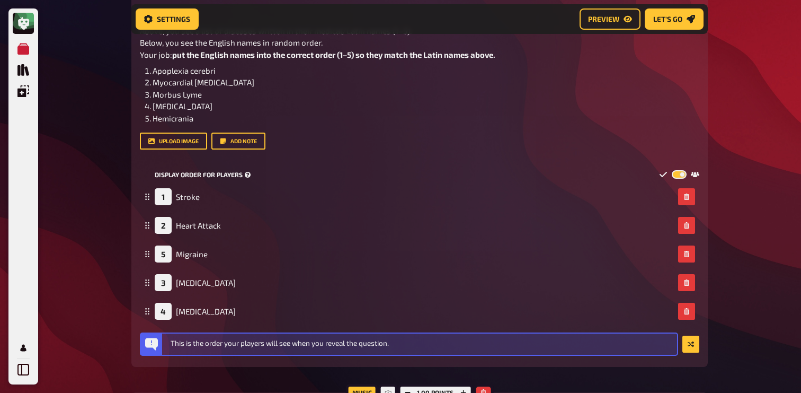
click at [683, 172] on label at bounding box center [679, 174] width 15 height 9
click at [672, 170] on input "checkbox" at bounding box center [671, 170] width 1 height 1
checkbox input "false"
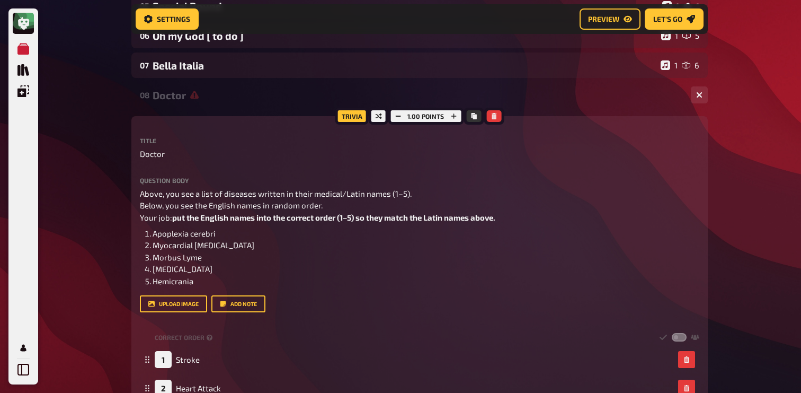
scroll to position [268, 0]
click at [454, 120] on icon "button" at bounding box center [453, 117] width 6 height 6
click at [454, 120] on icon "button" at bounding box center [454, 117] width 6 height 6
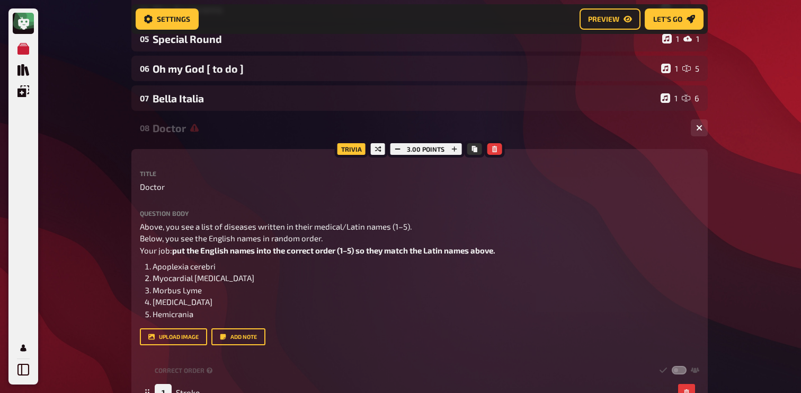
scroll to position [234, 0]
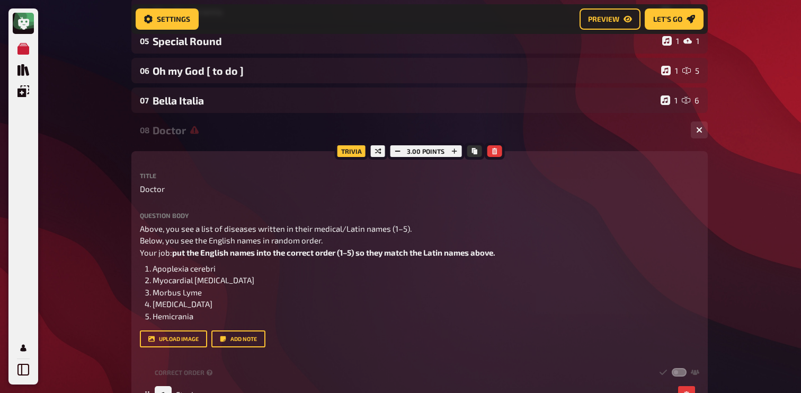
click at [188, 133] on div "Doctor" at bounding box center [418, 130] width 530 height 12
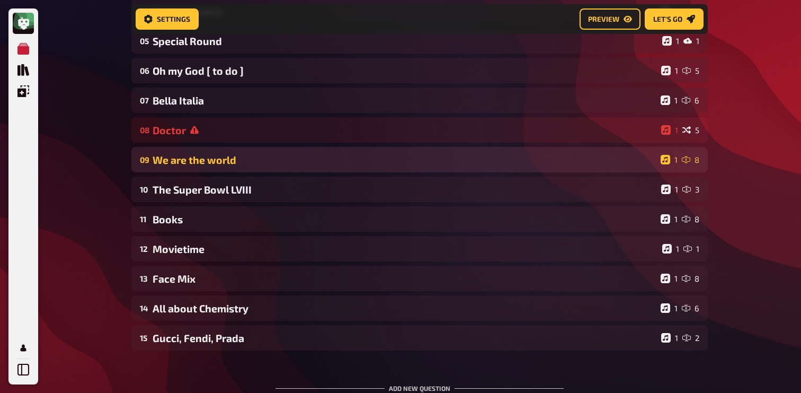
click at [187, 151] on div "09 We are the world 1 8" at bounding box center [419, 159] width 577 height 25
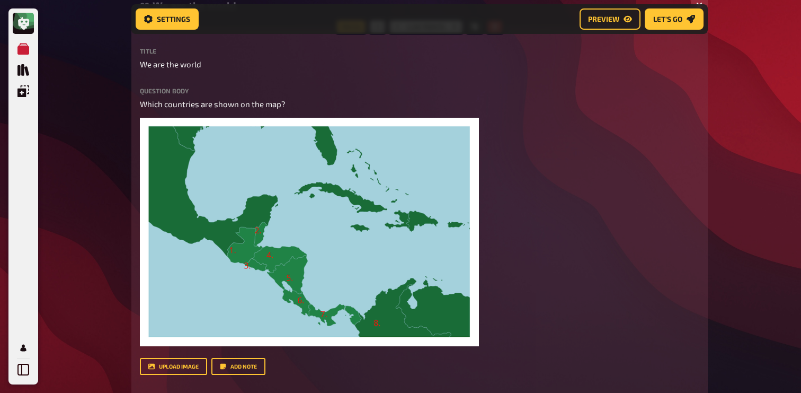
scroll to position [392, 0]
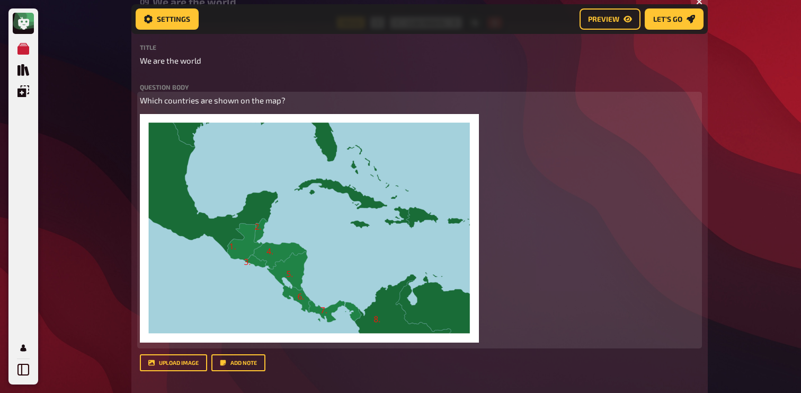
click at [361, 183] on img at bounding box center [309, 228] width 339 height 228
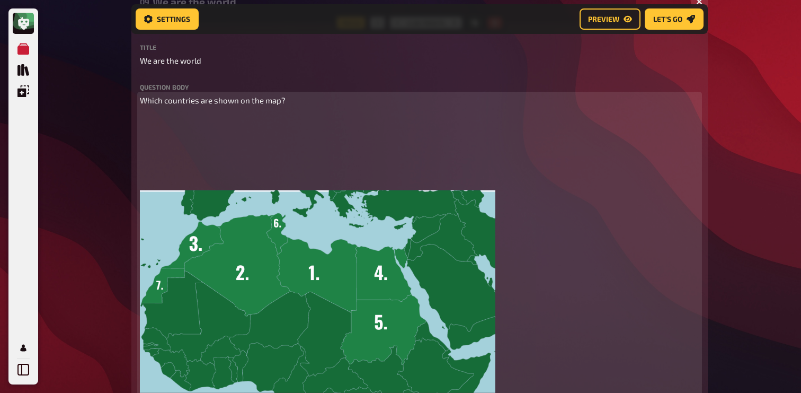
click at [205, 121] on p "﻿" at bounding box center [420, 120] width 560 height 12
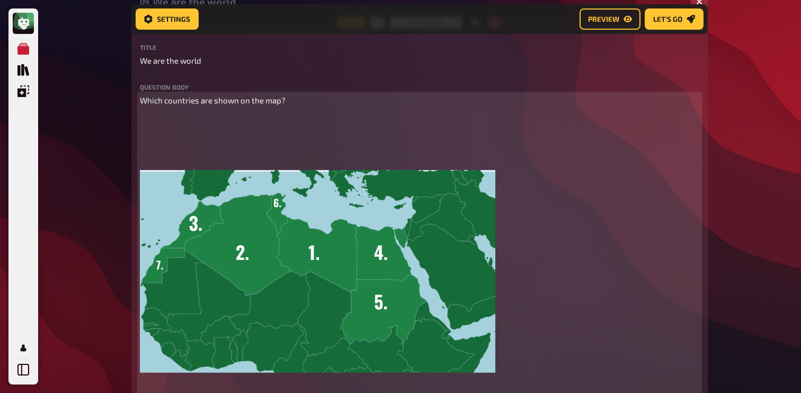
click at [174, 133] on img at bounding box center [318, 271] width 356 height 314
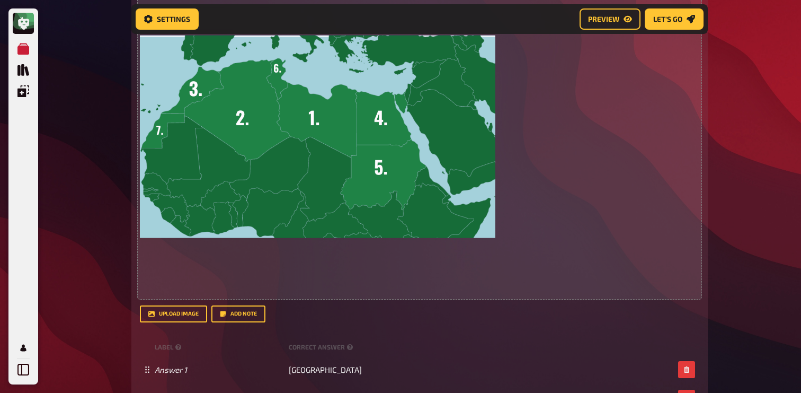
scroll to position [526, 0]
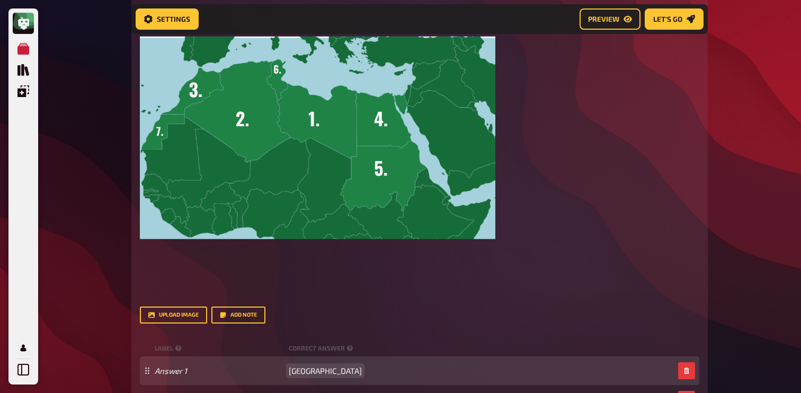
click at [289, 369] on span "Guatemala" at bounding box center [325, 371] width 73 height 10
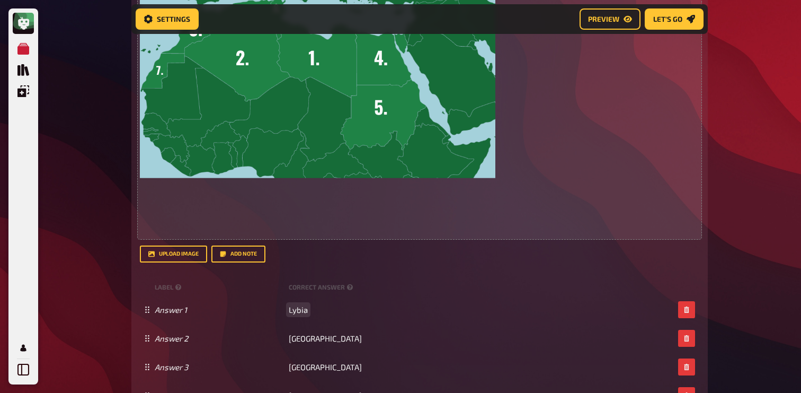
scroll to position [602, 0]
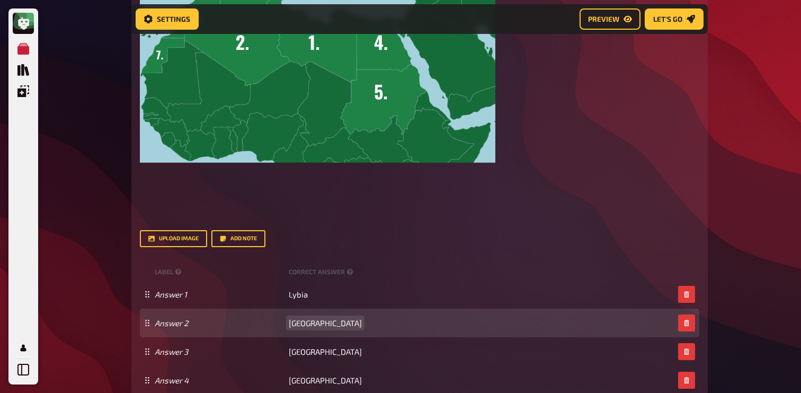
click at [295, 322] on span "Belize" at bounding box center [325, 323] width 73 height 10
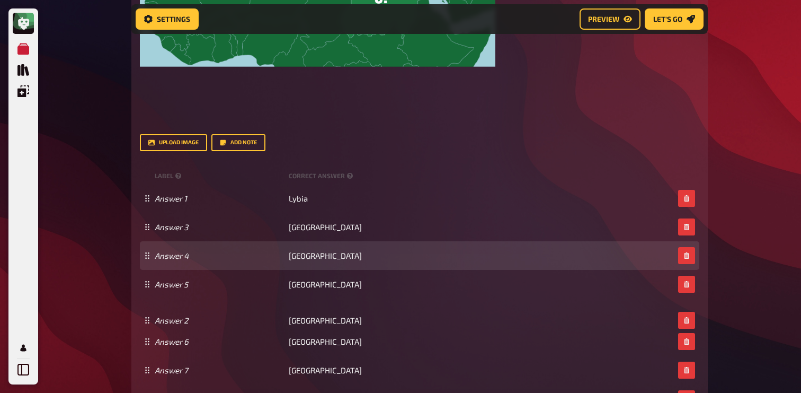
scroll to position [718, 0]
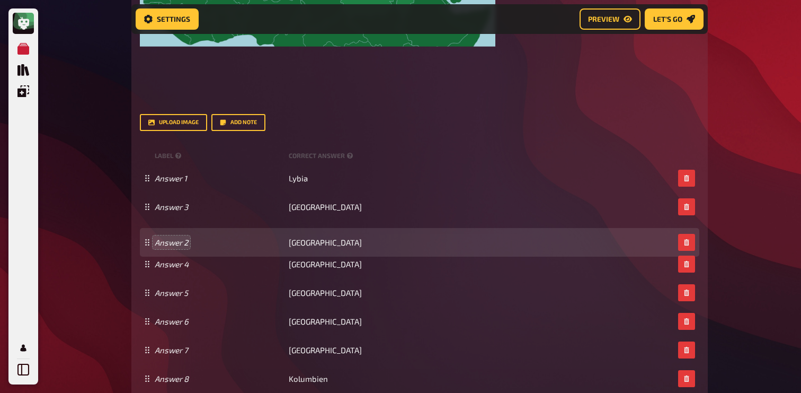
drag, startPoint x: 145, startPoint y: 281, endPoint x: 165, endPoint y: 246, distance: 39.9
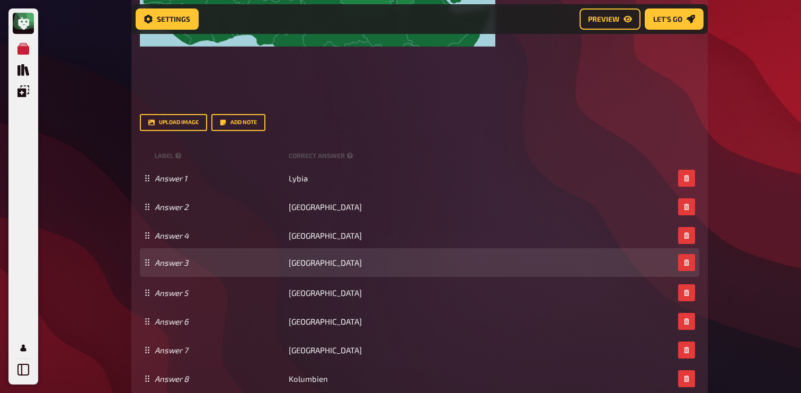
drag, startPoint x: 145, startPoint y: 237, endPoint x: 142, endPoint y: 263, distance: 26.7
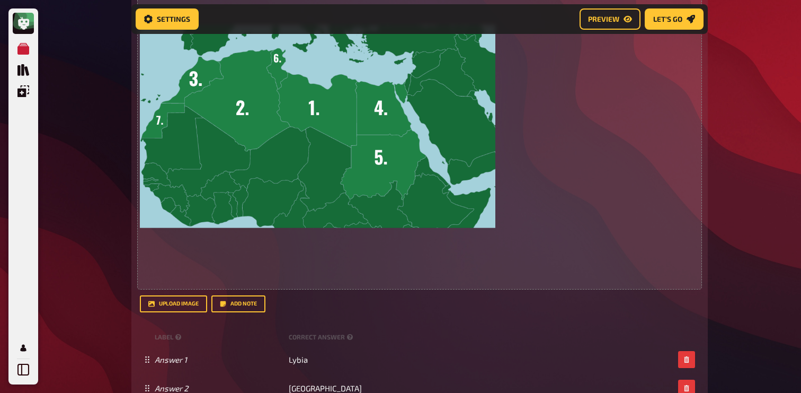
scroll to position [576, 0]
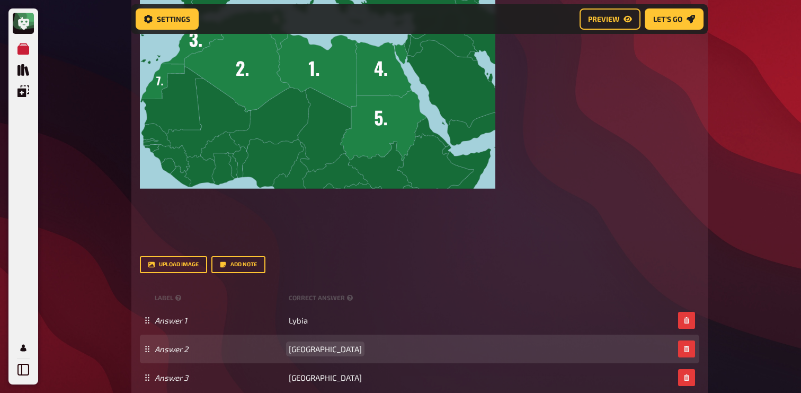
click at [289, 350] on span "El Salvador" at bounding box center [325, 349] width 73 height 10
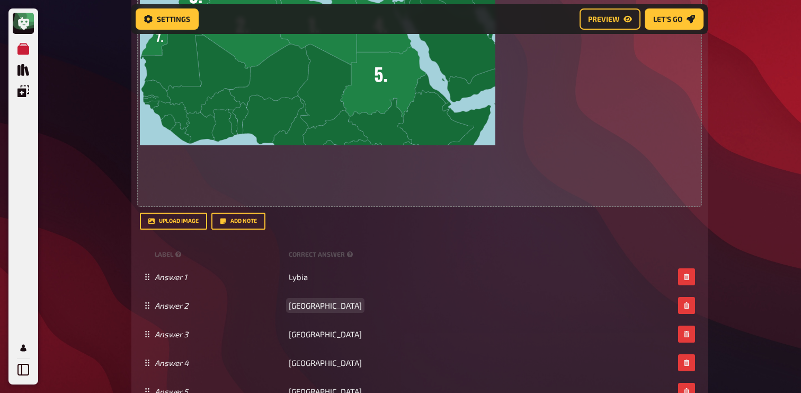
scroll to position [682, 0]
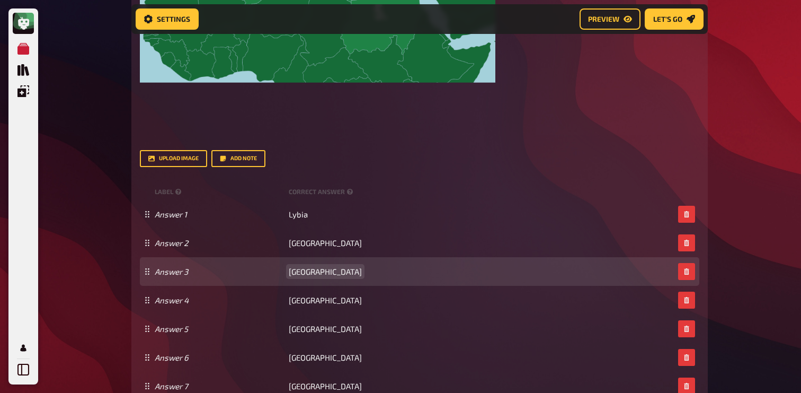
click at [313, 273] on span "Honduras" at bounding box center [325, 272] width 73 height 10
click at [285, 274] on div "Morocco" at bounding box center [414, 272] width 519 height 10
click at [299, 274] on span "Morocco" at bounding box center [325, 272] width 73 height 10
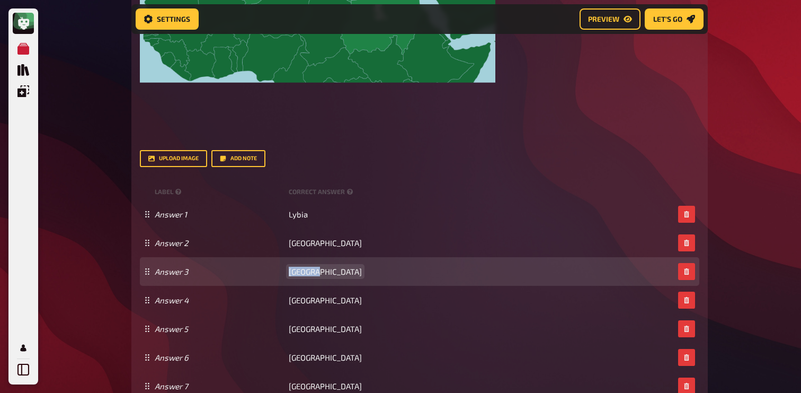
click at [299, 274] on span "Morocco" at bounding box center [325, 272] width 73 height 10
copy span "Morocco"
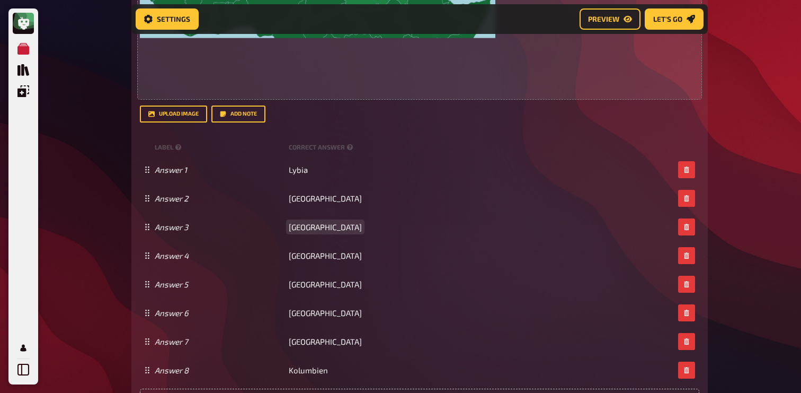
scroll to position [737, 0]
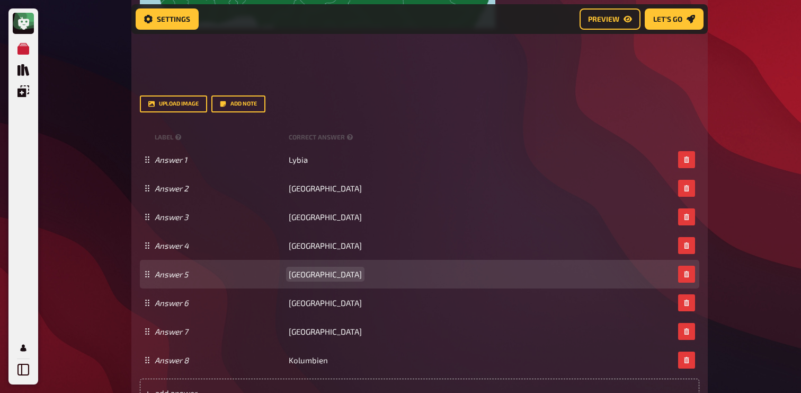
click at [308, 277] on span "Nicaragua" at bounding box center [325, 274] width 73 height 10
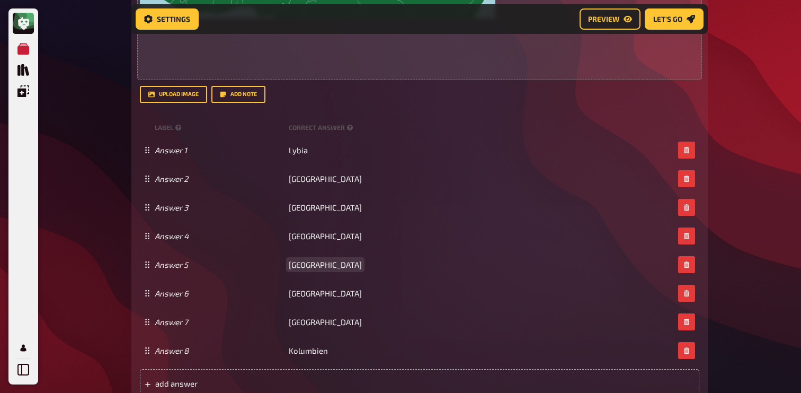
scroll to position [749, 0]
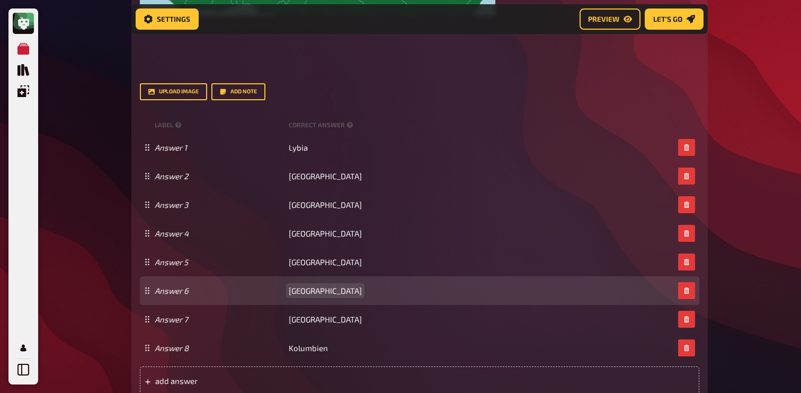
click at [309, 287] on span "Costa Rica" at bounding box center [325, 291] width 73 height 10
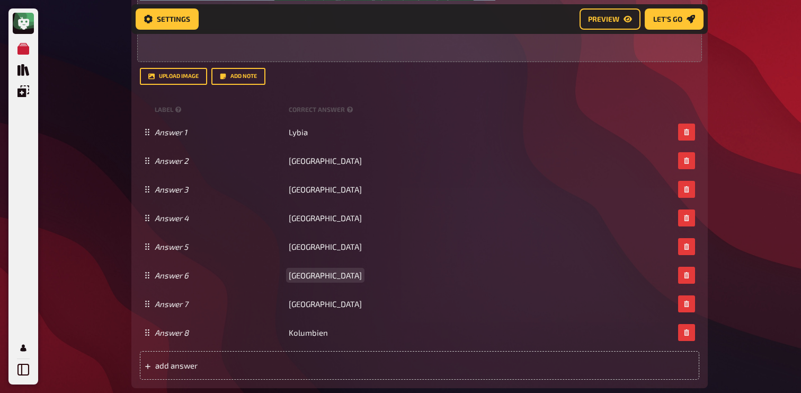
scroll to position [775, 0]
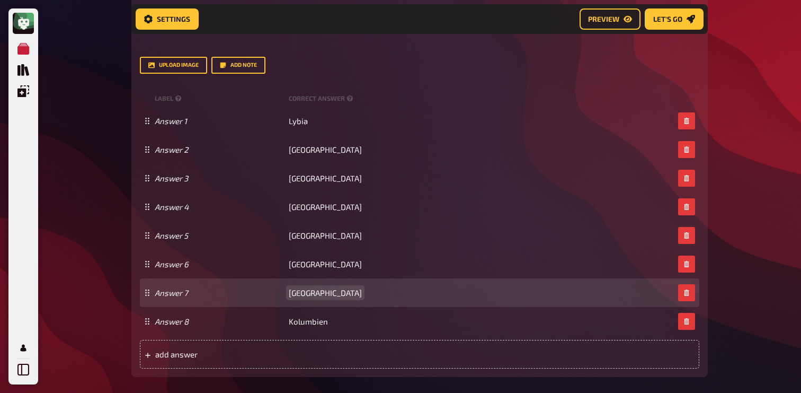
click at [304, 294] on span "Panama" at bounding box center [325, 293] width 73 height 10
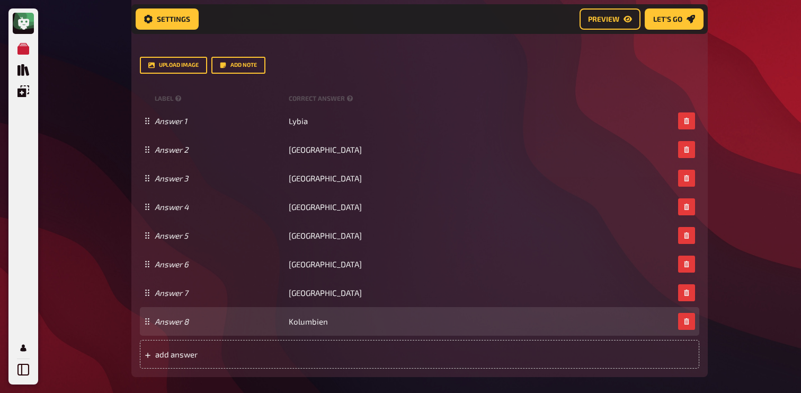
click at [698, 329] on div "Answer 8 Kolumbien" at bounding box center [420, 321] width 560 height 29
click at [690, 329] on button "button" at bounding box center [686, 321] width 17 height 17
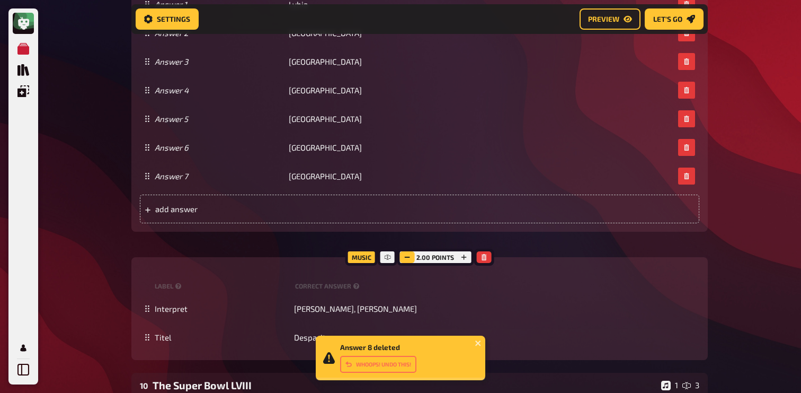
click at [406, 258] on rect "button" at bounding box center [407, 257] width 5 height 1
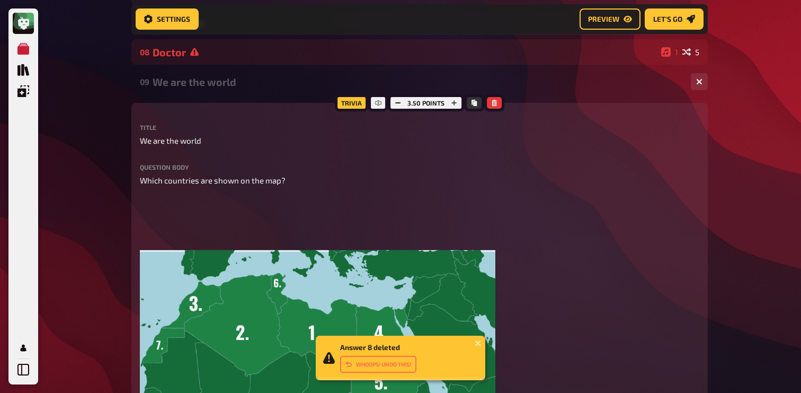
scroll to position [318, 0]
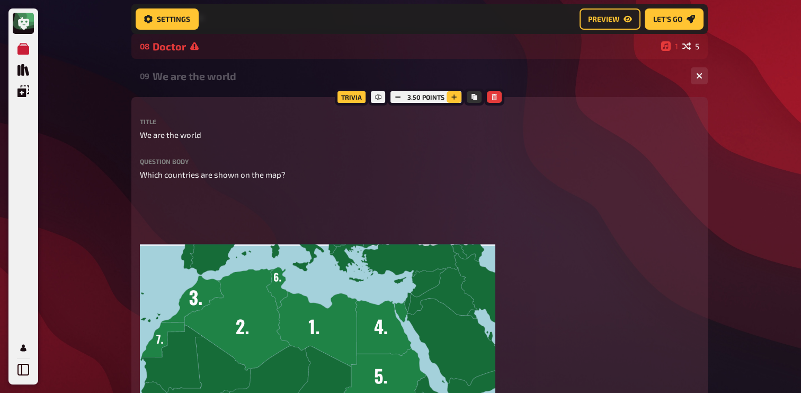
click at [458, 99] on button "button" at bounding box center [454, 97] width 15 height 12
click at [390, 93] on button "button" at bounding box center [396, 97] width 15 height 12
click at [394, 97] on button "button" at bounding box center [398, 97] width 15 height 12
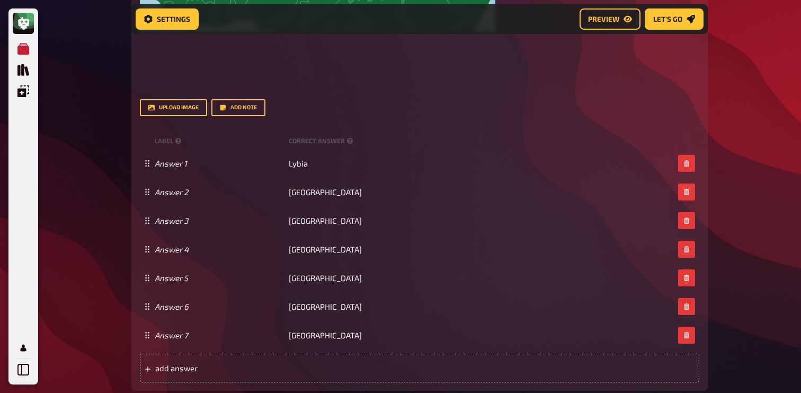
scroll to position [741, 0]
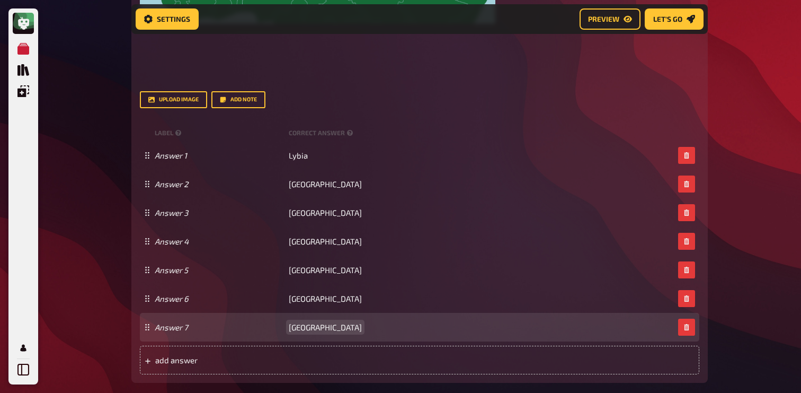
click at [340, 331] on div "Answer 7 West Sahara" at bounding box center [414, 327] width 519 height 10
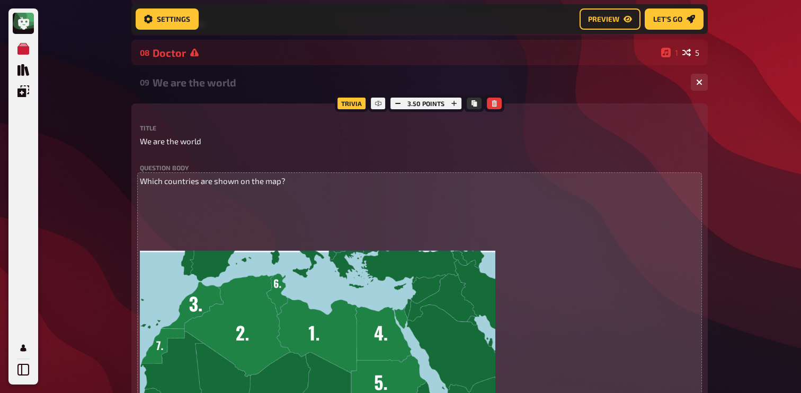
scroll to position [289, 0]
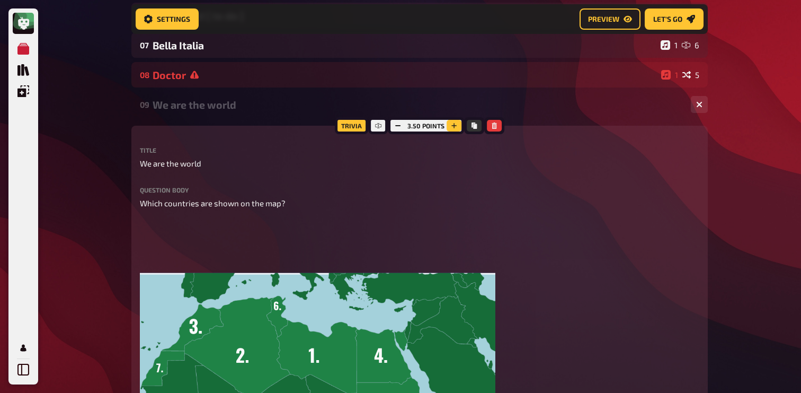
click at [456, 131] on button "button" at bounding box center [454, 126] width 15 height 12
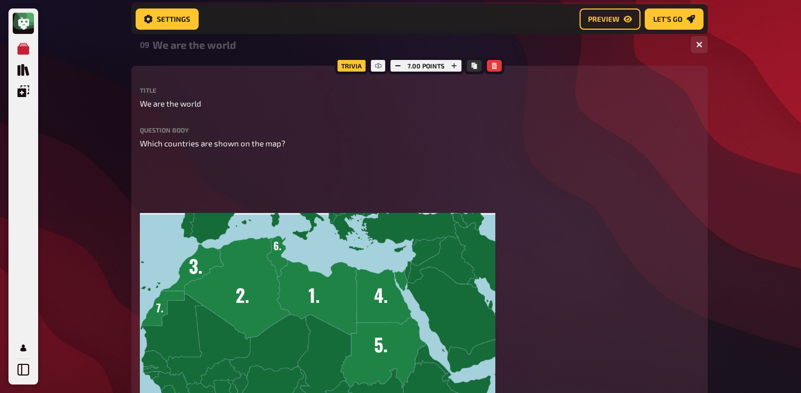
scroll to position [342, 0]
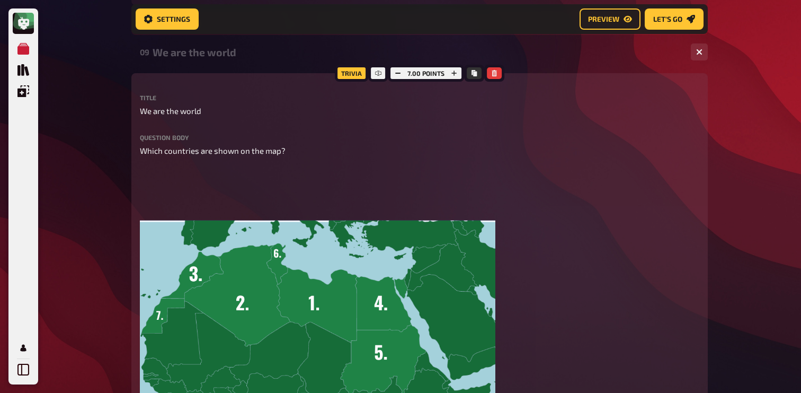
click at [217, 60] on div "09 We are the world 1 7" at bounding box center [419, 51] width 577 height 25
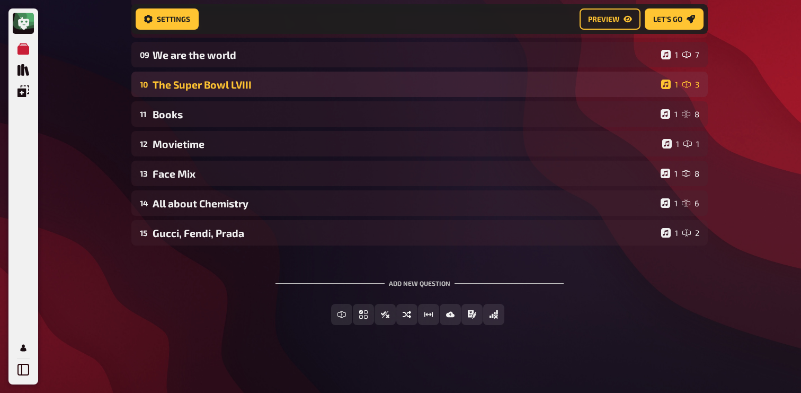
click at [215, 76] on div "10 The Super Bowl LVIII 1 3" at bounding box center [419, 84] width 577 height 25
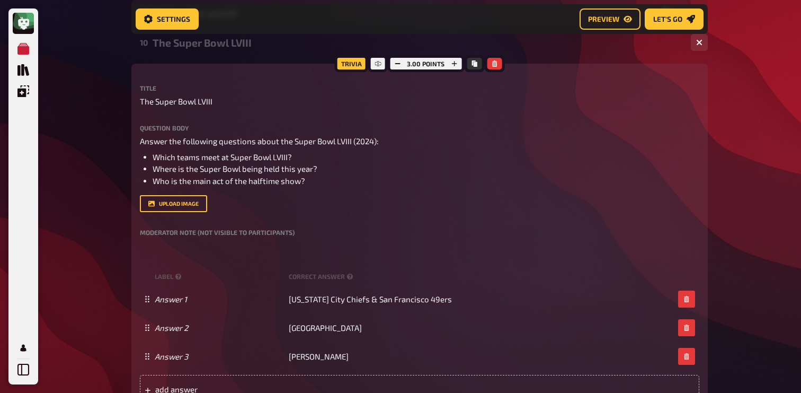
scroll to position [383, 0]
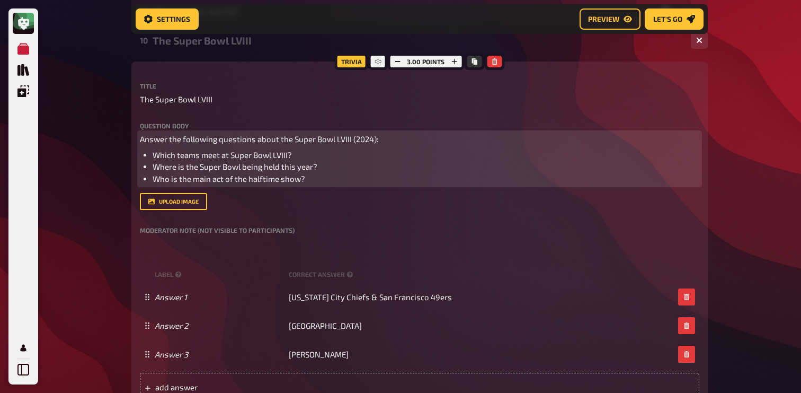
click at [310, 158] on li "Which teams meet at Super Bowl LVIII?" at bounding box center [426, 155] width 547 height 12
drag, startPoint x: 313, startPoint y: 176, endPoint x: 131, endPoint y: 141, distance: 185.2
click at [131, 141] on div "Trivia 3.00 points Title The Super Bowl LVIII Question body Answer the followin…" at bounding box center [419, 235] width 577 height 348
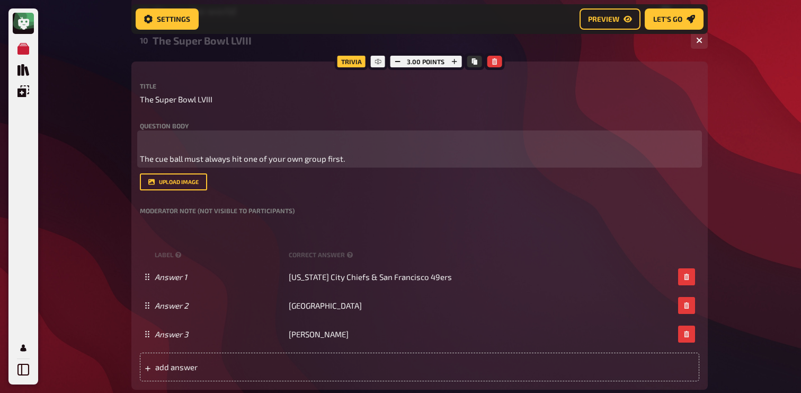
click at [143, 158] on span "The cue ball must always hit one of your own group first." at bounding box center [242, 159] width 205 height 10
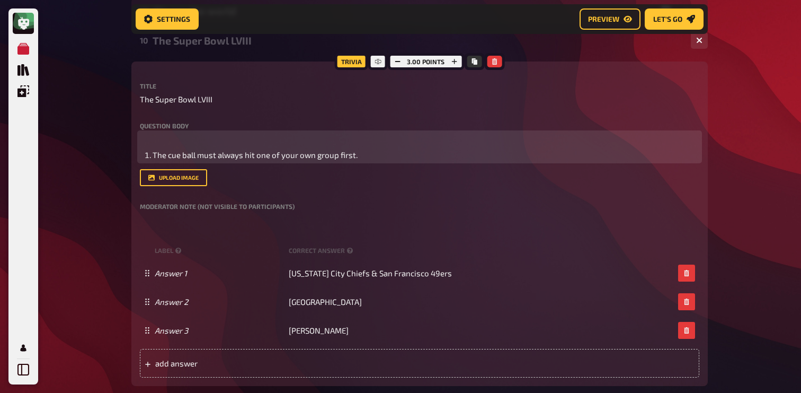
click at [360, 157] on li "The cue ball must always hit one of your own group first." at bounding box center [426, 155] width 547 height 12
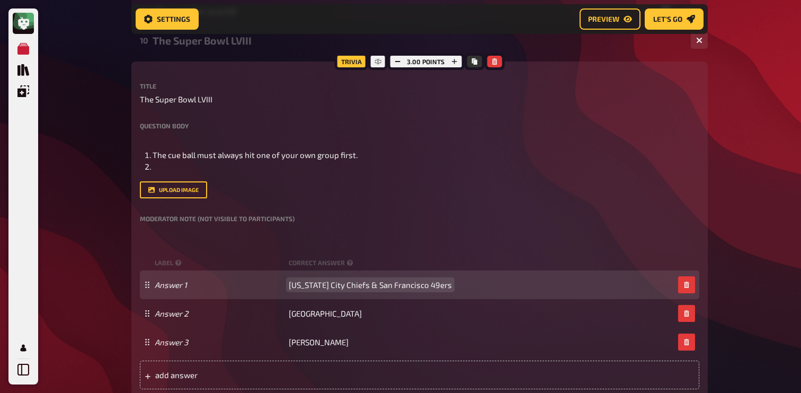
click at [303, 283] on span "Kansas City Chiefs & San Francisco 49ers" at bounding box center [370, 285] width 163 height 10
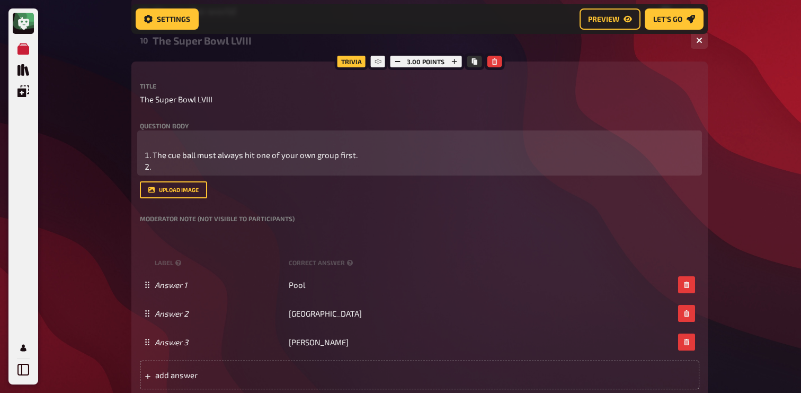
click at [271, 170] on li "﻿" at bounding box center [426, 167] width 547 height 12
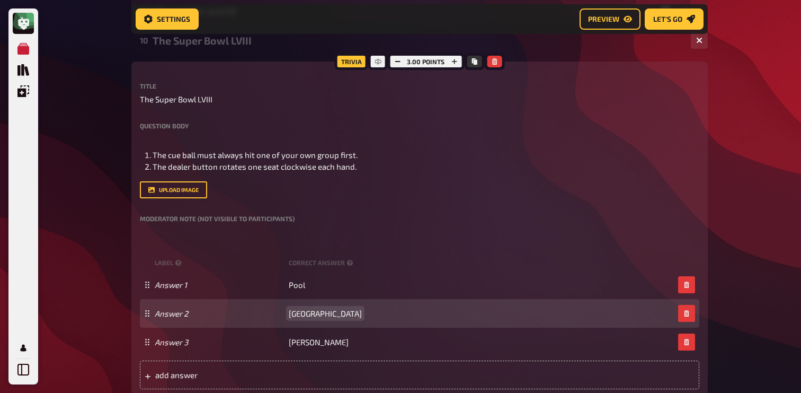
click at [311, 311] on span "Las Vegas" at bounding box center [325, 313] width 73 height 10
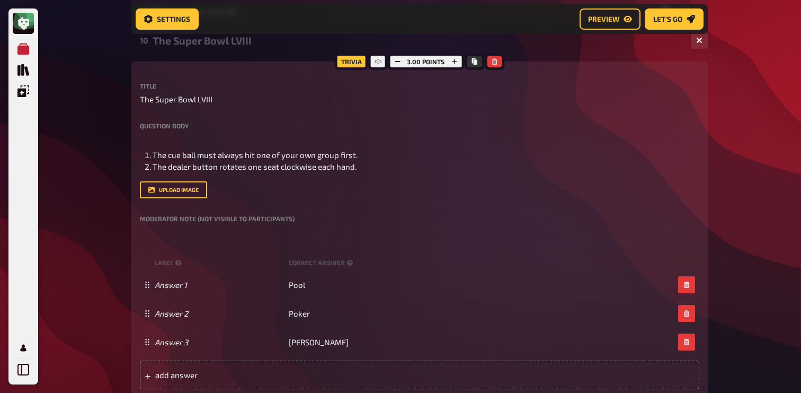
click at [417, 174] on div "Question body ﻿ The cue ball must always hit one of your own group first. The d…" at bounding box center [420, 160] width 560 height 76
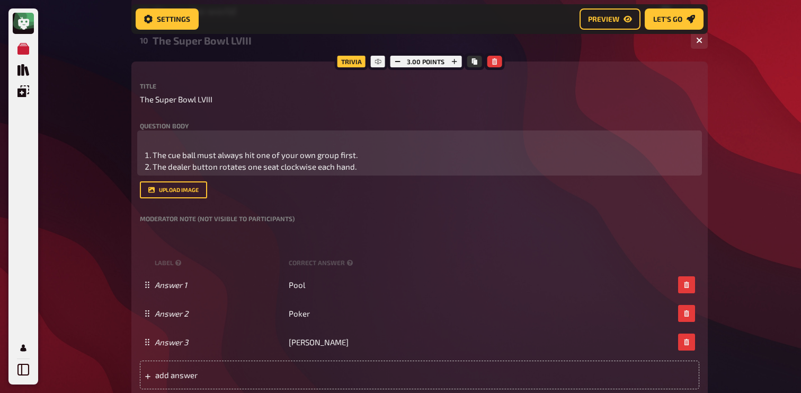
click at [394, 167] on li "The dealer button rotates one seat clockwise each hand." at bounding box center [426, 167] width 547 height 12
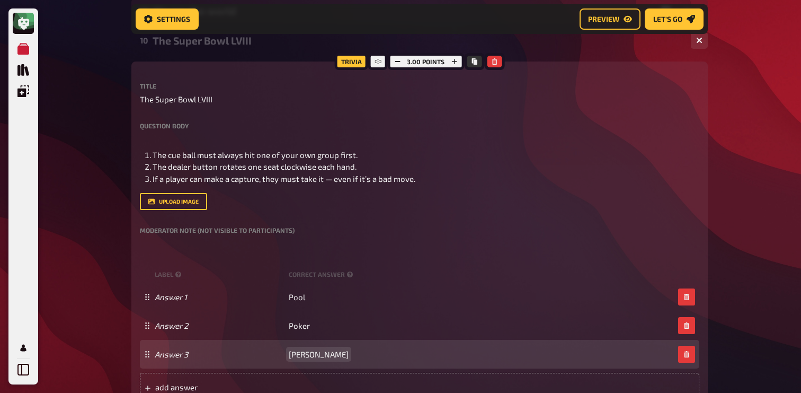
click at [295, 355] on span "Usher" at bounding box center [319, 354] width 60 height 10
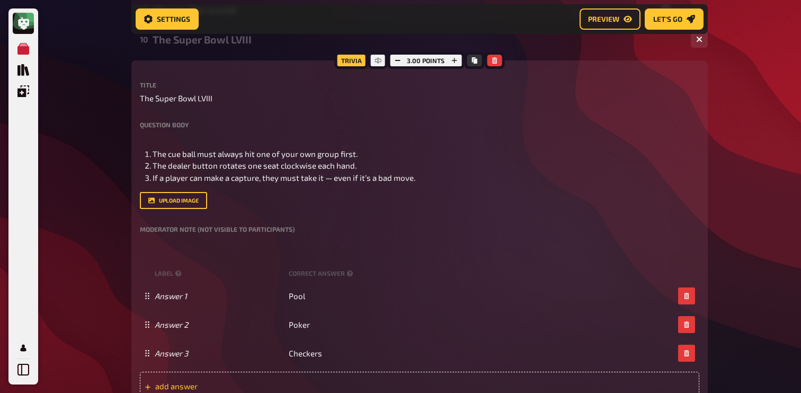
click at [193, 375] on div "add answer" at bounding box center [420, 386] width 560 height 29
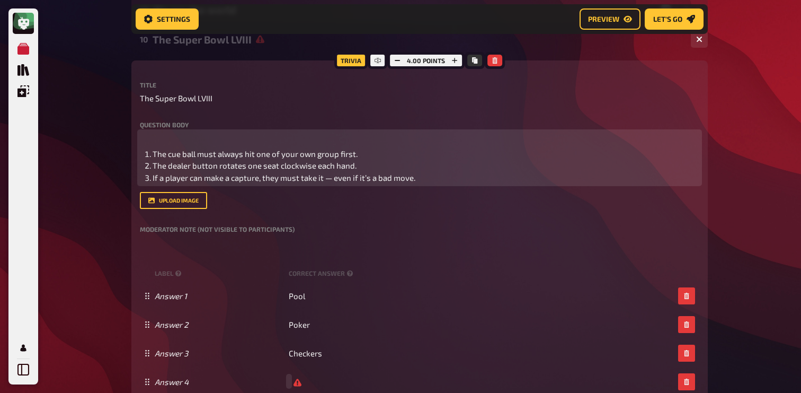
scroll to position [384, 0]
click at [448, 178] on li "If a player can make a capture, they must take it — even if it’s a bad move." at bounding box center [426, 178] width 547 height 12
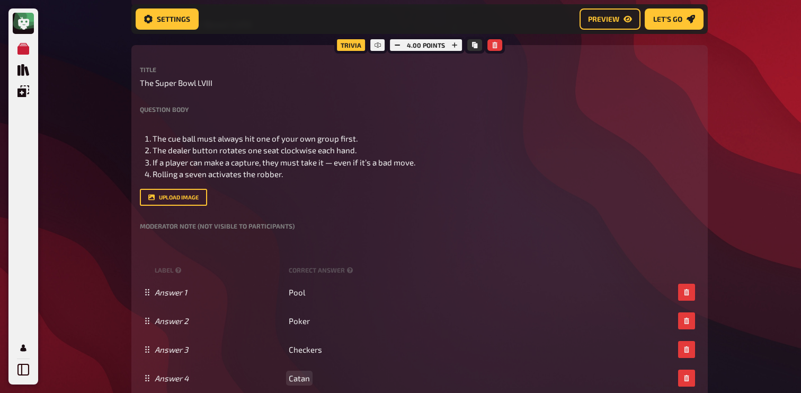
scroll to position [378, 0]
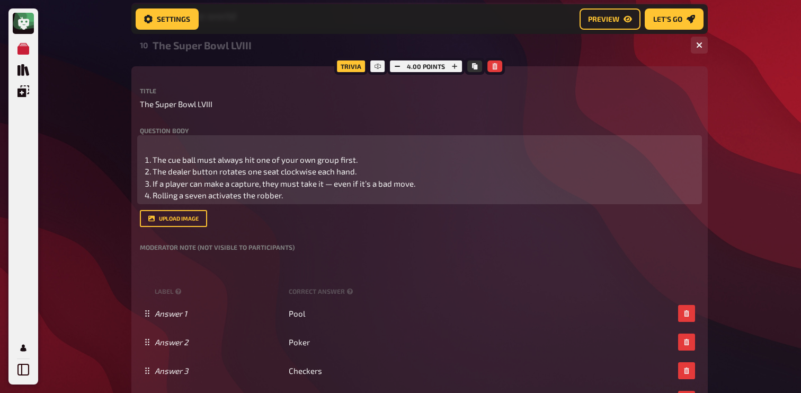
click at [251, 166] on li "The cue ball must always hit one of your own group first." at bounding box center [426, 160] width 547 height 12
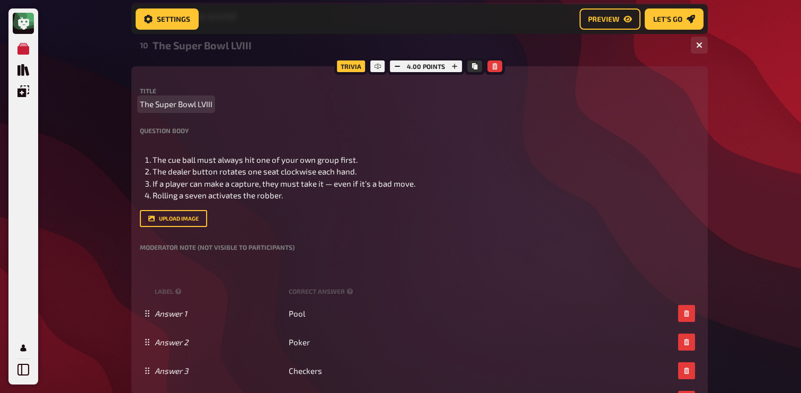
click at [173, 104] on span "The Super Bowl LVIII" at bounding box center [176, 104] width 73 height 12
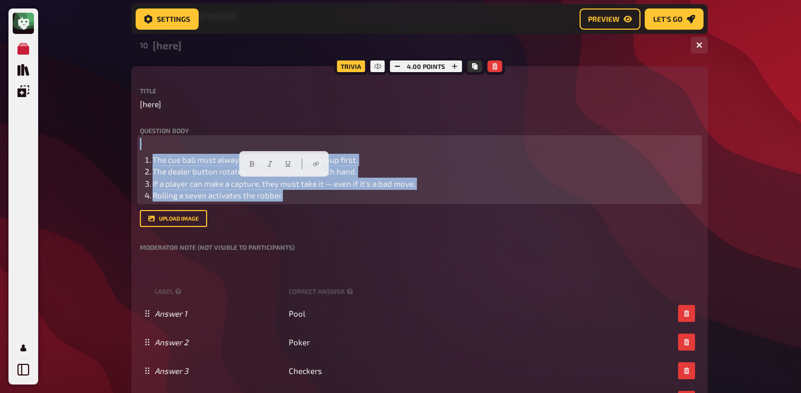
drag, startPoint x: 292, startPoint y: 195, endPoint x: 117, endPoint y: 150, distance: 181.1
click at [117, 150] on div "My Quizzes Quiz Library Overlays Profile Home My Quizzes Brainy Banter Bonanza …" at bounding box center [400, 255] width 801 height 1266
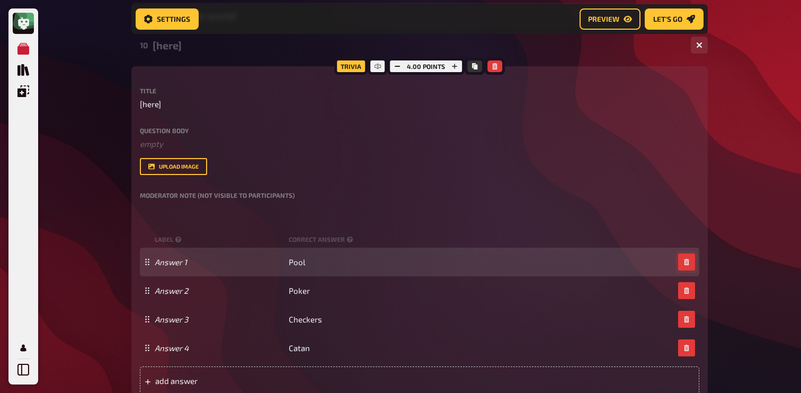
click at [687, 262] on icon "button" at bounding box center [687, 262] width 6 height 6
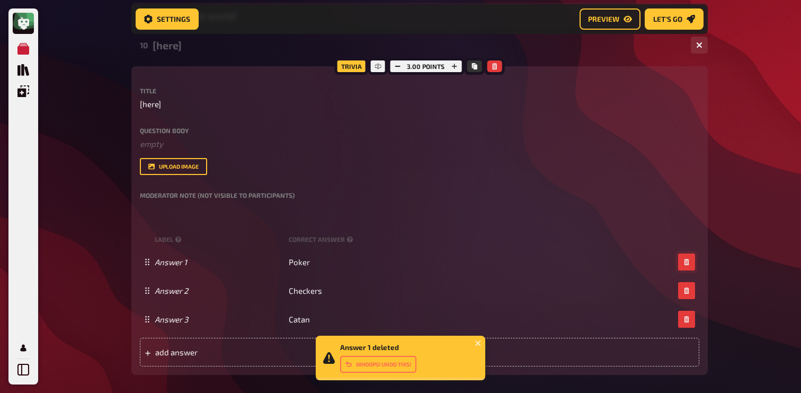
click at [687, 262] on icon "button" at bounding box center [687, 262] width 6 height 6
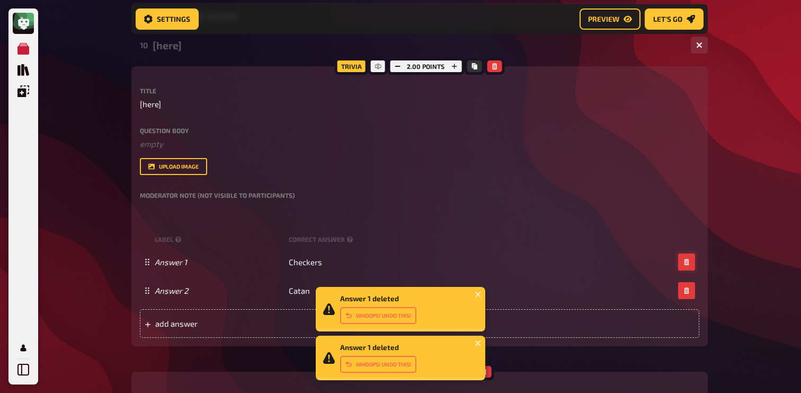
click at [687, 262] on icon "button" at bounding box center [687, 262] width 6 height 6
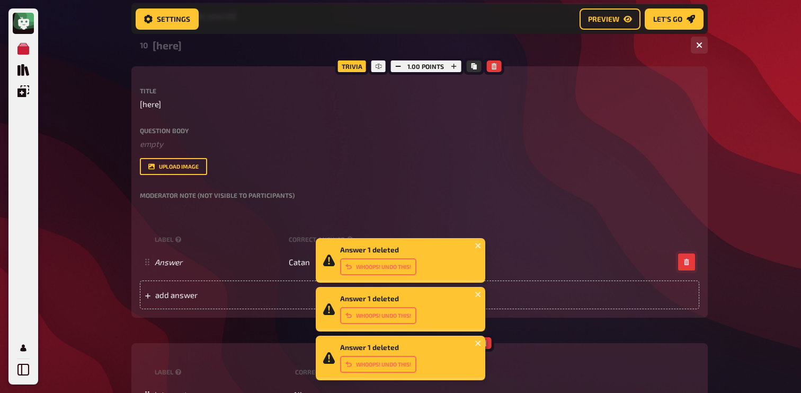
click at [687, 262] on icon "button" at bounding box center [687, 262] width 6 height 6
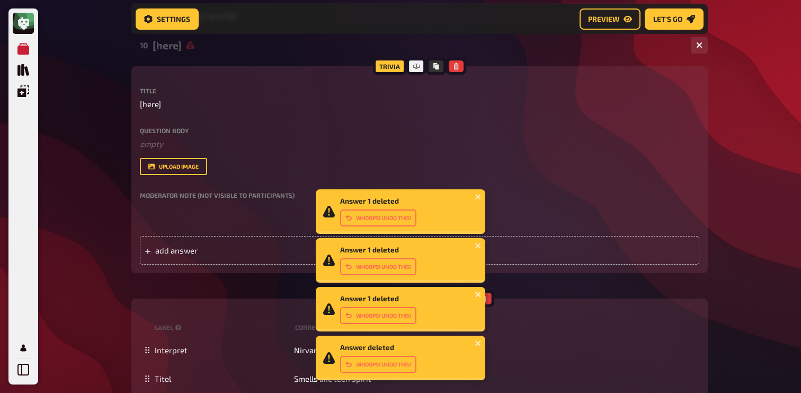
click at [763, 172] on div "My Quizzes Quiz Library Overlays Profile Answer 1 deleted Whoops! Undo this! An…" at bounding box center [400, 164] width 801 height 1084
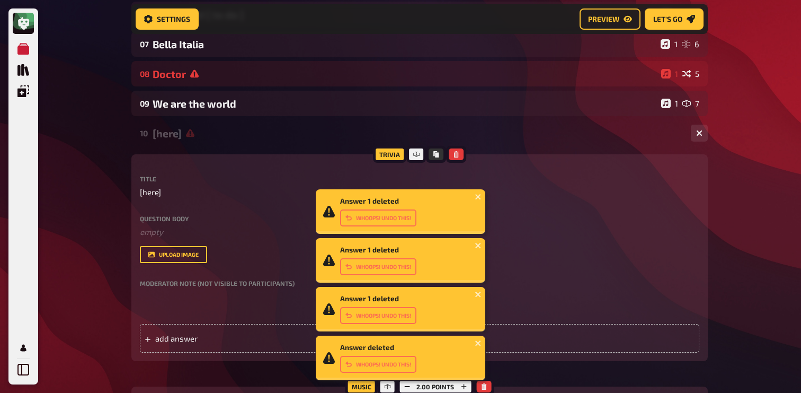
scroll to position [249, 0]
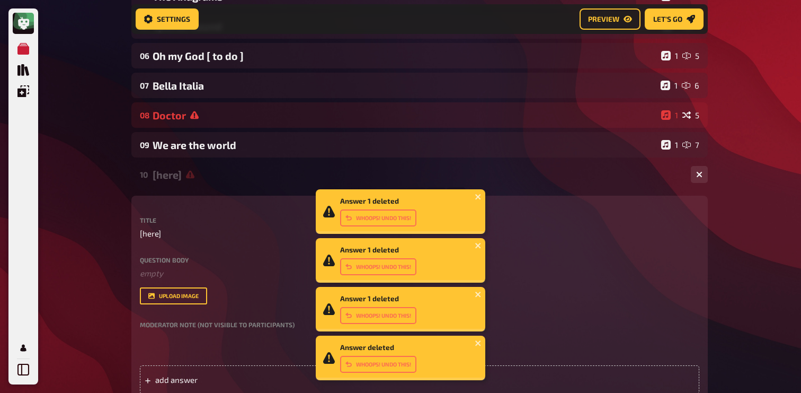
click at [250, 189] on div "10 [here] 1 0 Trivia Title [here] Question body ﻿ empty Drop here to upload upl…" at bounding box center [419, 346] width 577 height 369
click at [210, 175] on div "[here]" at bounding box center [418, 175] width 530 height 12
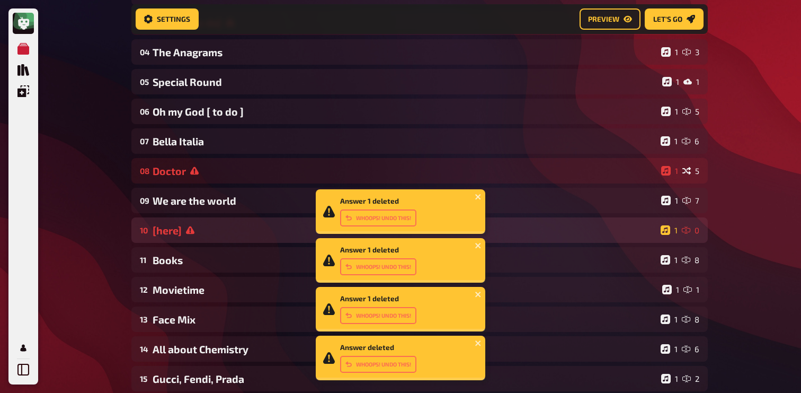
scroll to position [194, 0]
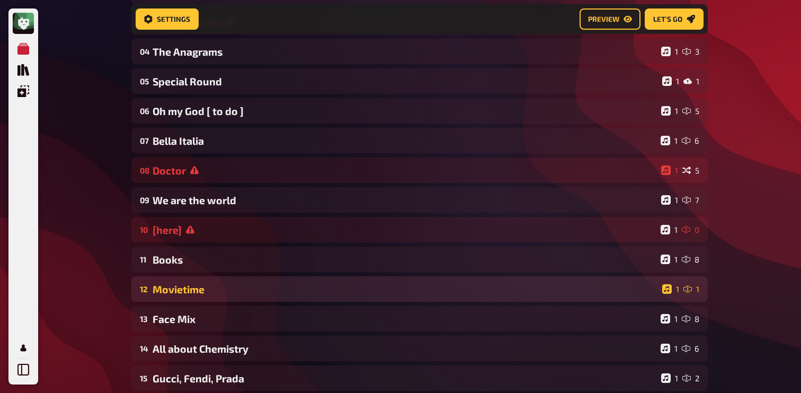
click at [185, 288] on div "Movietime" at bounding box center [406, 289] width 506 height 12
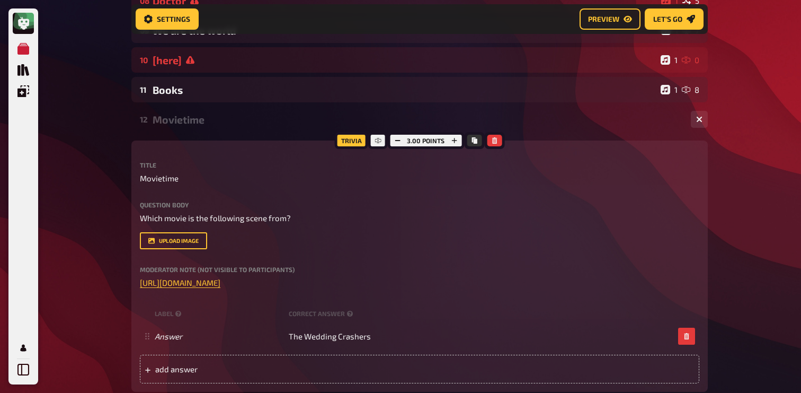
scroll to position [365, 0]
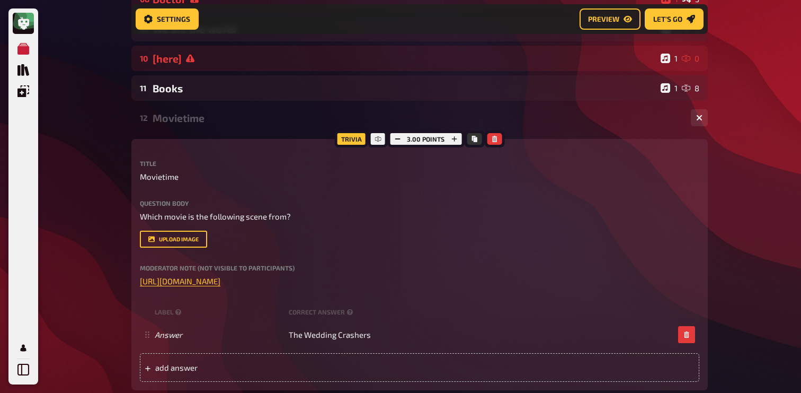
click at [183, 119] on div "Movietime" at bounding box center [418, 118] width 530 height 12
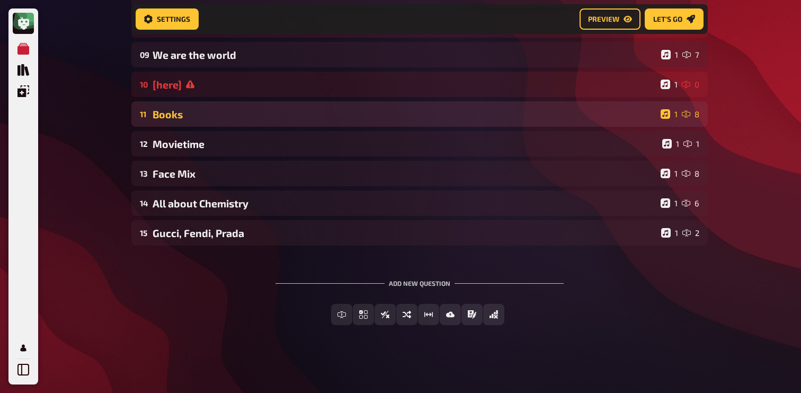
click at [188, 115] on div "Books" at bounding box center [405, 114] width 504 height 12
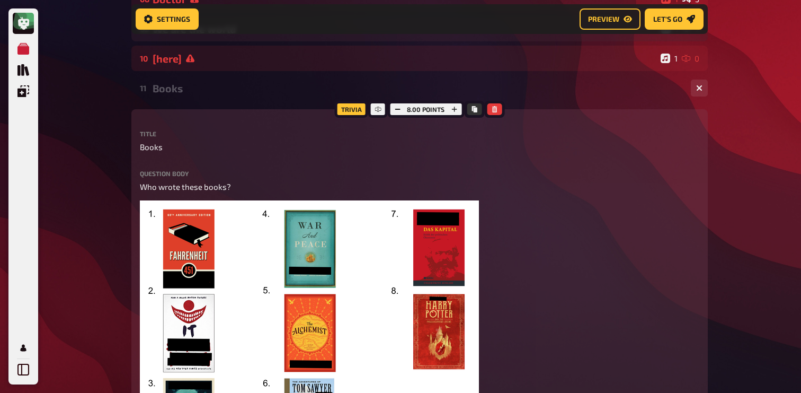
click at [201, 90] on div "Books" at bounding box center [418, 88] width 530 height 12
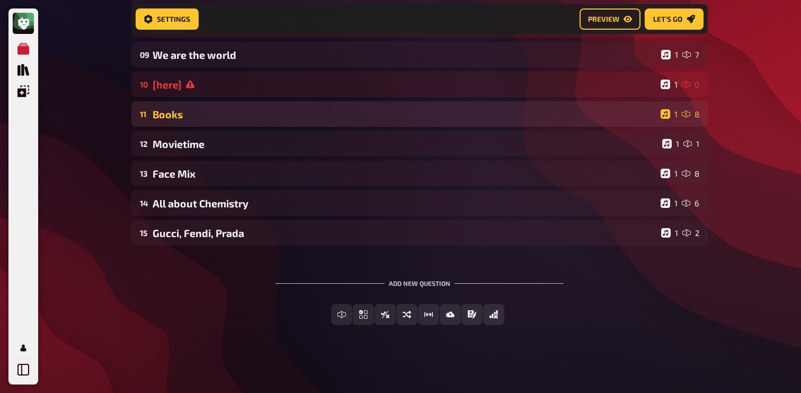
scroll to position [341, 0]
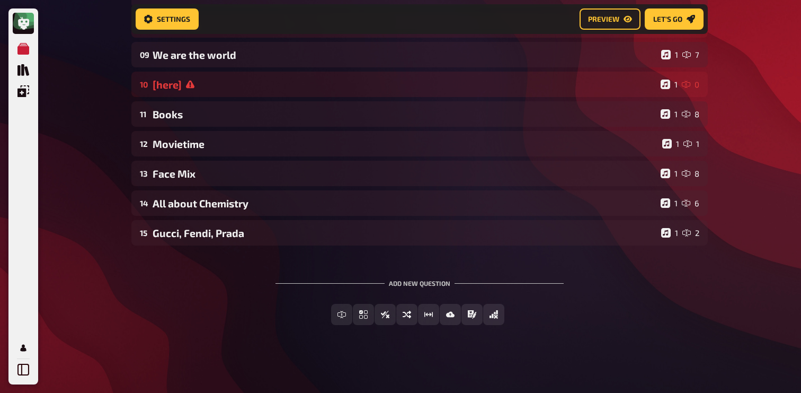
click at [201, 128] on div "01 Invisibles 1 6 02 Same procedure as every year 1 1 03 Logical [to do] 1 1 04…" at bounding box center [419, 24] width 577 height 441
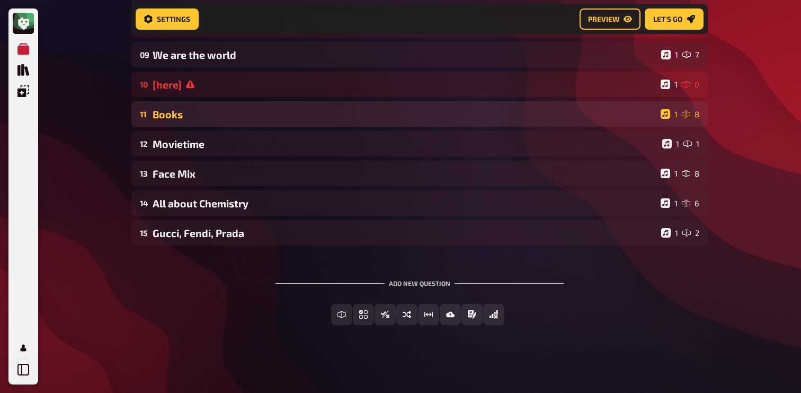
click at [210, 118] on div "Books" at bounding box center [405, 114] width 504 height 12
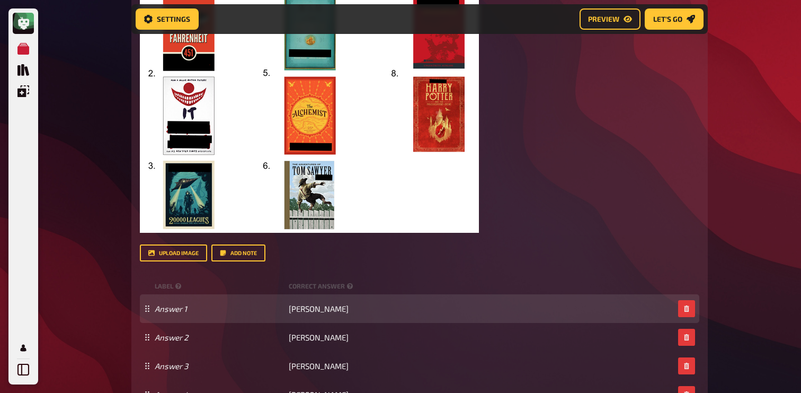
scroll to position [595, 0]
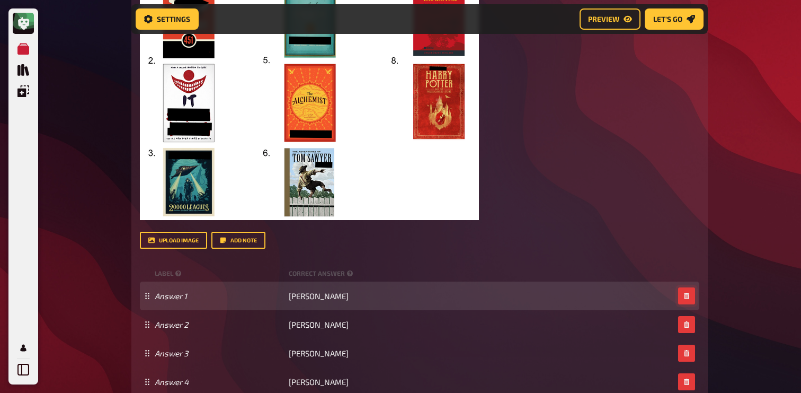
click at [685, 298] on icon "button" at bounding box center [686, 296] width 5 height 6
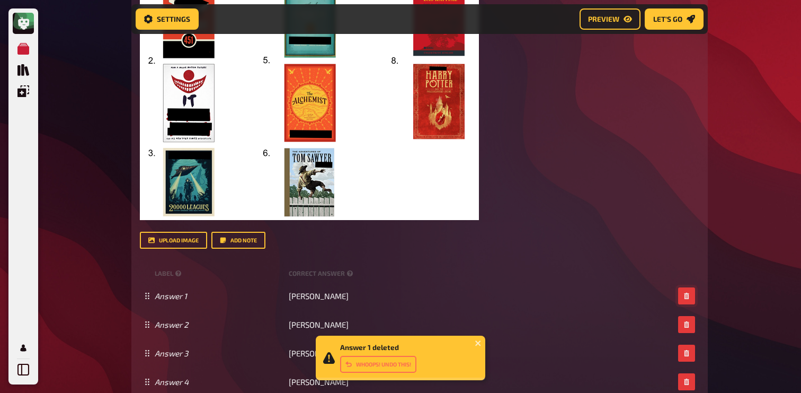
click at [685, 298] on icon "button" at bounding box center [686, 296] width 5 height 6
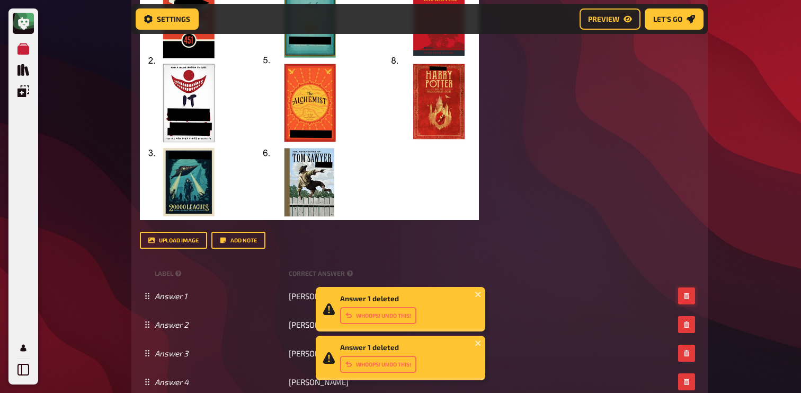
click at [685, 298] on icon "button" at bounding box center [686, 296] width 5 height 6
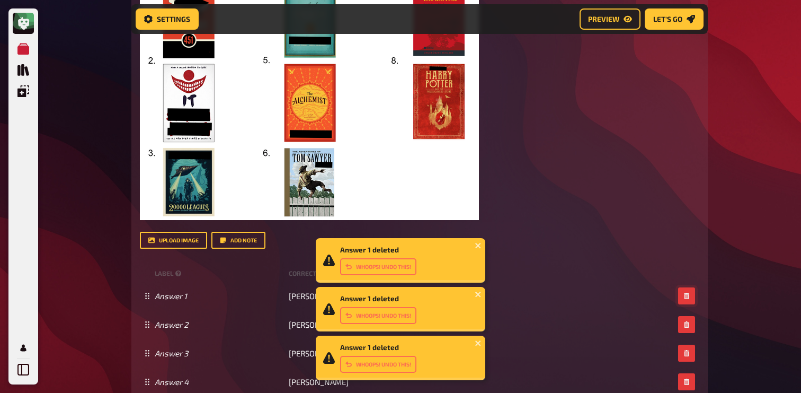
click at [685, 298] on icon "button" at bounding box center [686, 296] width 5 height 6
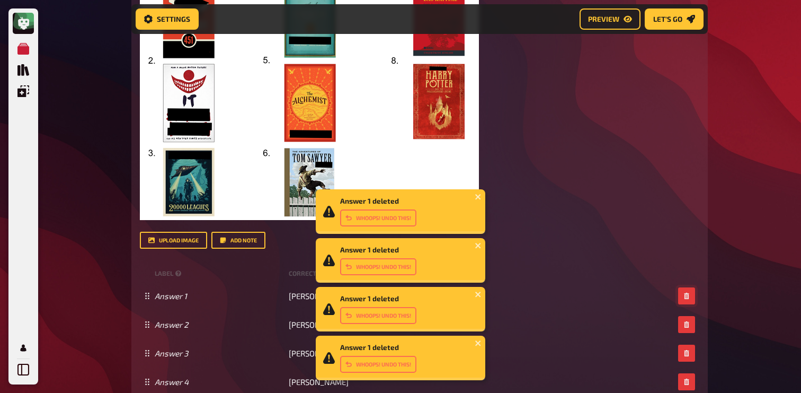
click at [685, 298] on icon "button" at bounding box center [686, 296] width 5 height 6
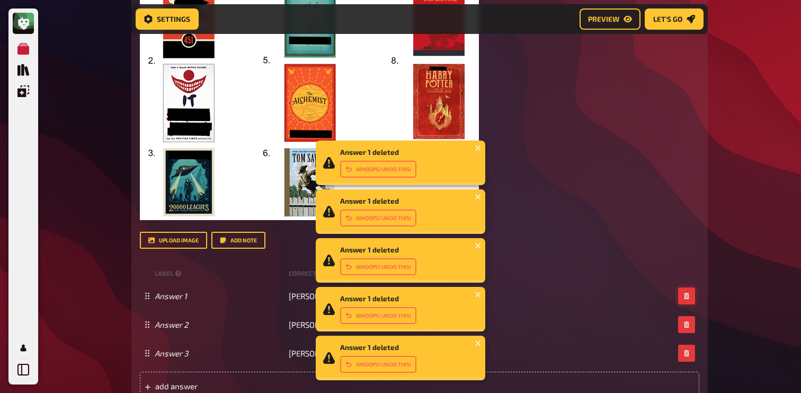
click at [685, 298] on icon "button" at bounding box center [686, 296] width 5 height 6
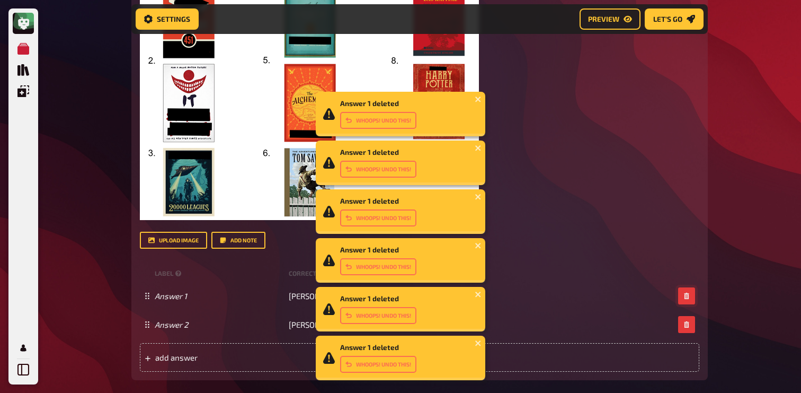
click at [685, 298] on icon "button" at bounding box center [686, 296] width 5 height 6
click at [685, 321] on icon "button" at bounding box center [686, 324] width 5 height 6
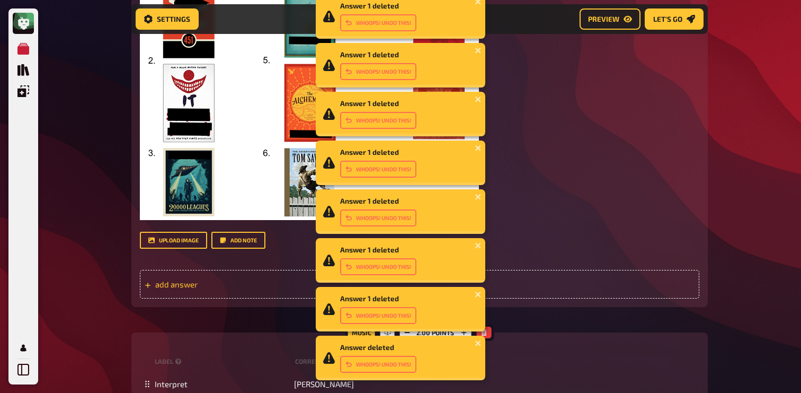
click at [266, 282] on span "add answer" at bounding box center [237, 284] width 165 height 10
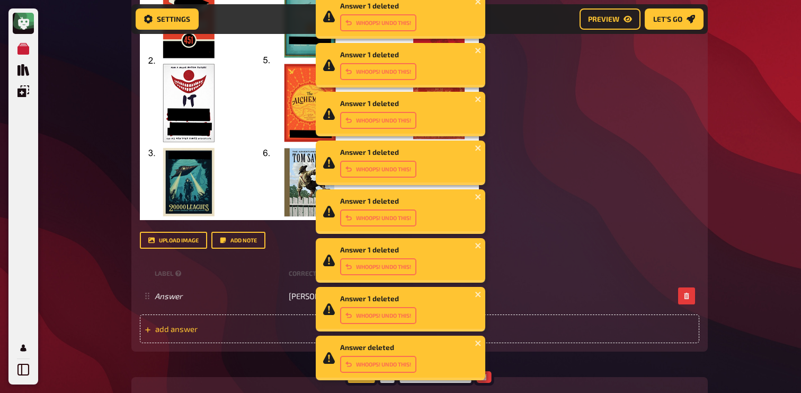
click at [192, 338] on div "add answer" at bounding box center [420, 328] width 560 height 29
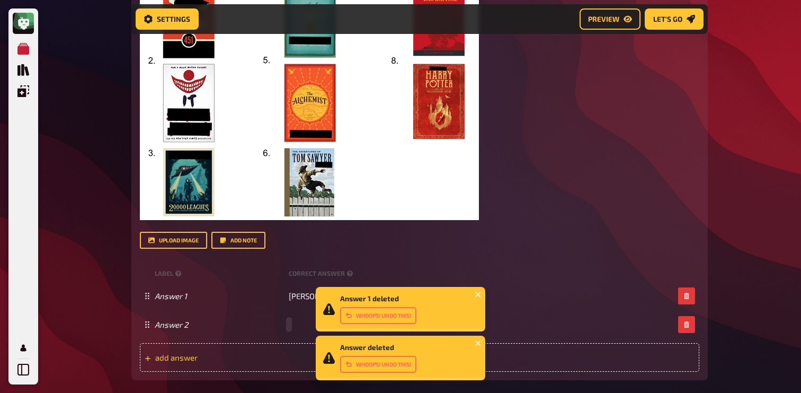
paste span
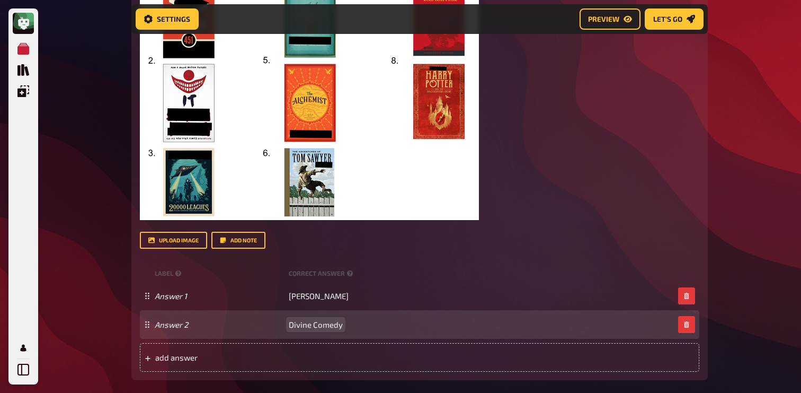
click at [311, 319] on div "Answer 2 Divine Comedy" at bounding box center [420, 324] width 560 height 29
click at [311, 325] on span "Divine Comedy" at bounding box center [316, 325] width 54 height 10
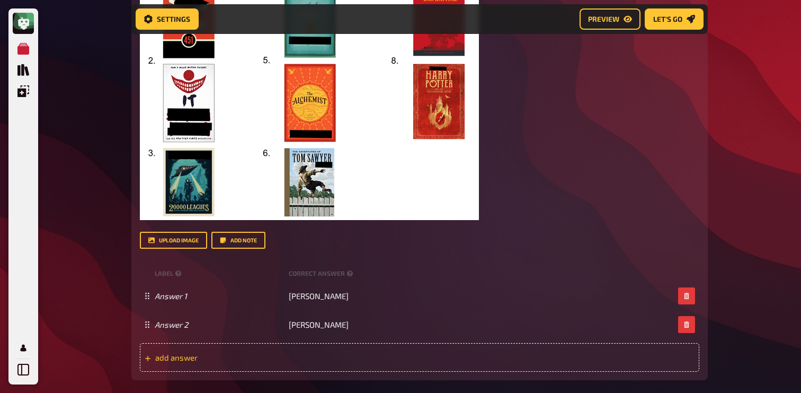
click at [278, 349] on div "add answer" at bounding box center [420, 357] width 560 height 29
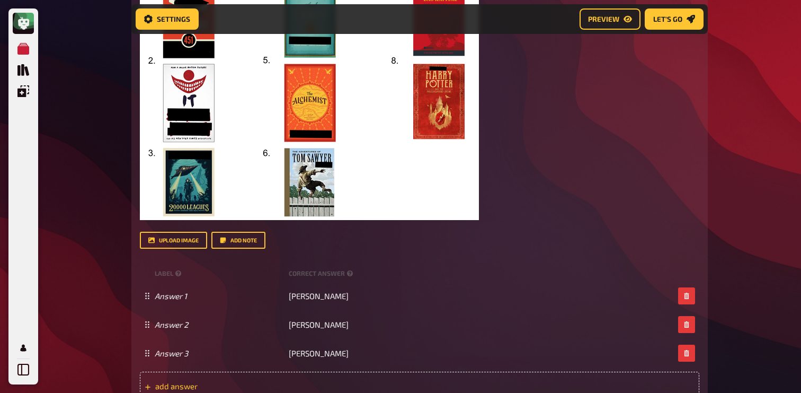
click at [299, 381] on div "add answer" at bounding box center [420, 386] width 560 height 29
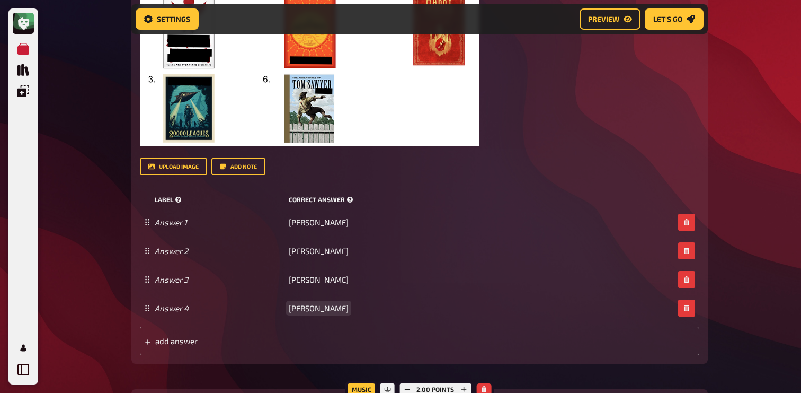
scroll to position [682, 0]
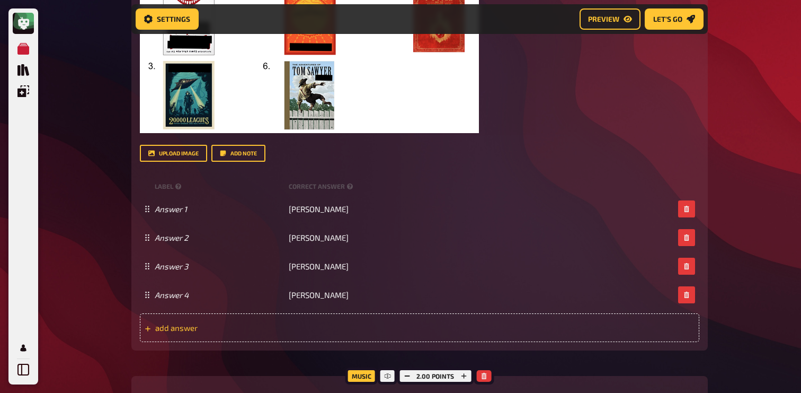
click at [306, 332] on span "add answer" at bounding box center [237, 328] width 165 height 10
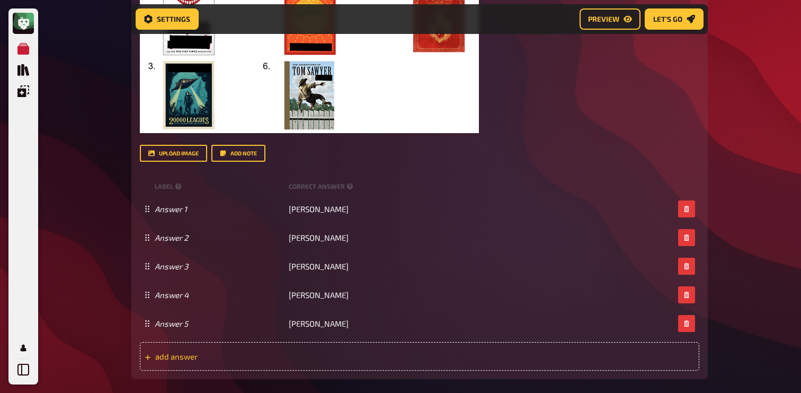
click at [295, 368] on div "add answer" at bounding box center [420, 356] width 560 height 29
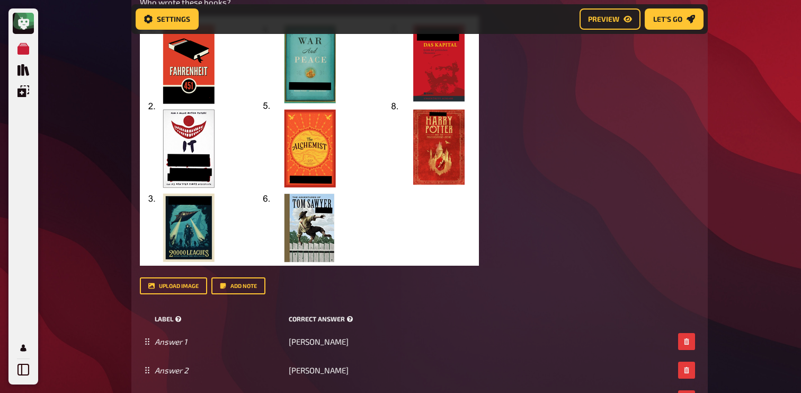
scroll to position [528, 0]
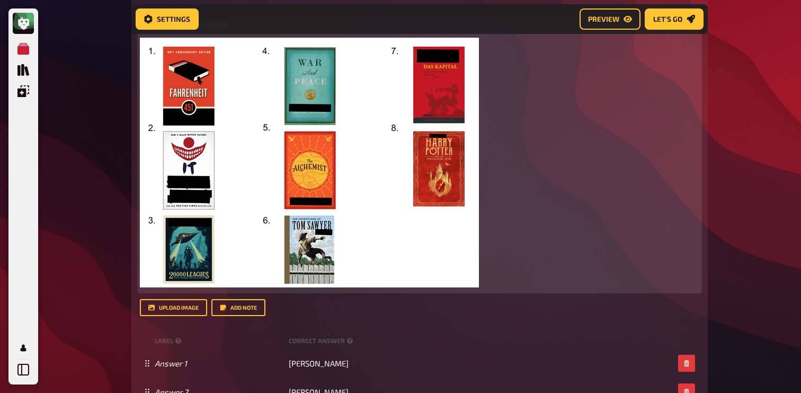
click at [340, 201] on img at bounding box center [309, 163] width 339 height 250
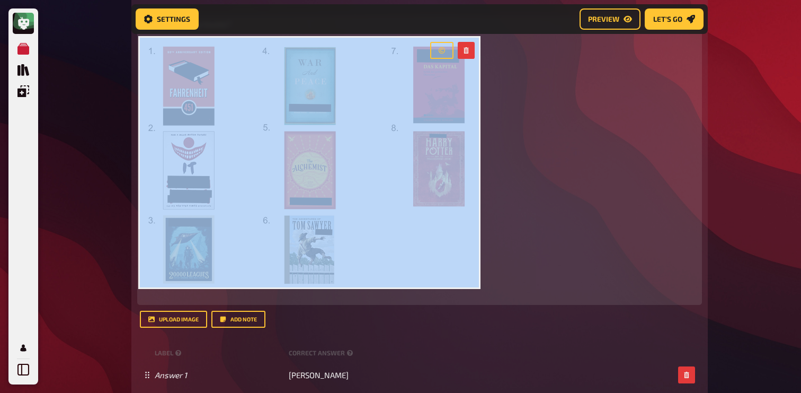
click at [340, 201] on img at bounding box center [309, 163] width 339 height 250
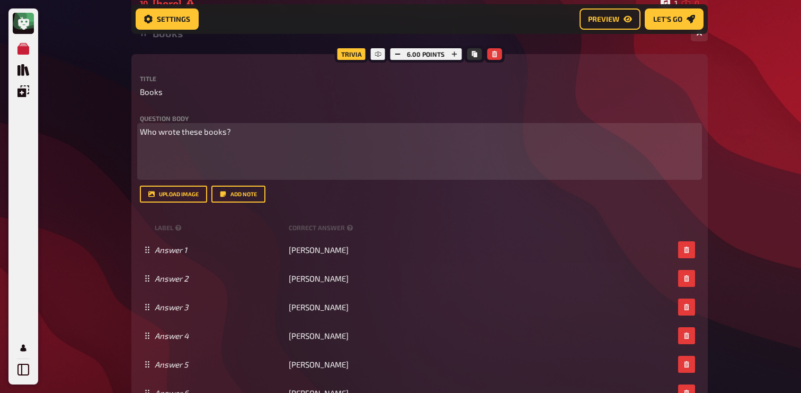
scroll to position [408, 0]
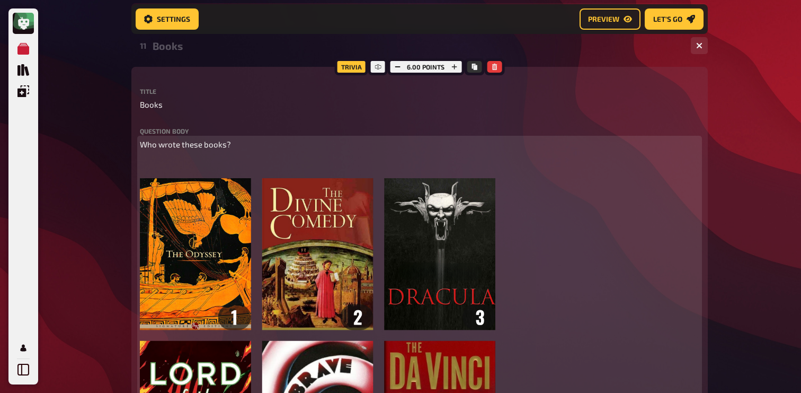
click at [196, 162] on p "﻿" at bounding box center [420, 164] width 560 height 12
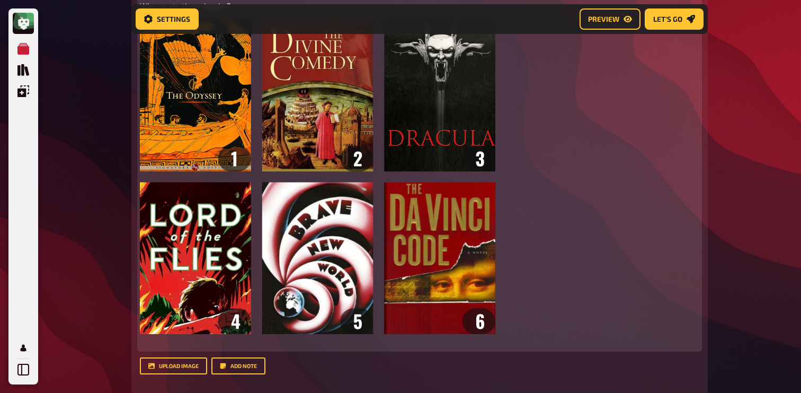
scroll to position [649, 0]
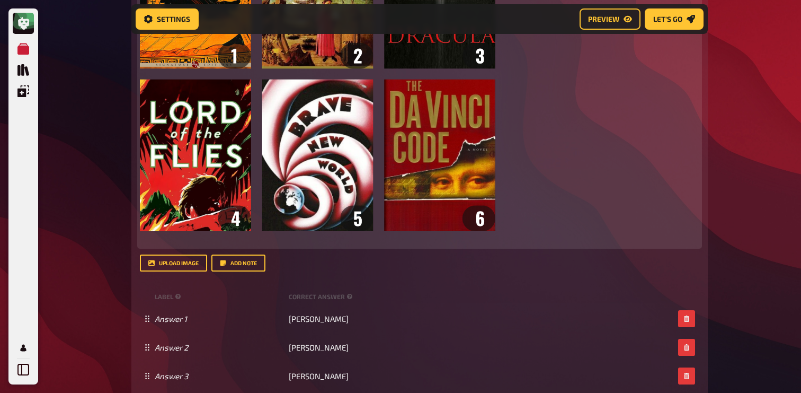
click at [202, 246] on p "﻿" at bounding box center [420, 240] width 560 height 12
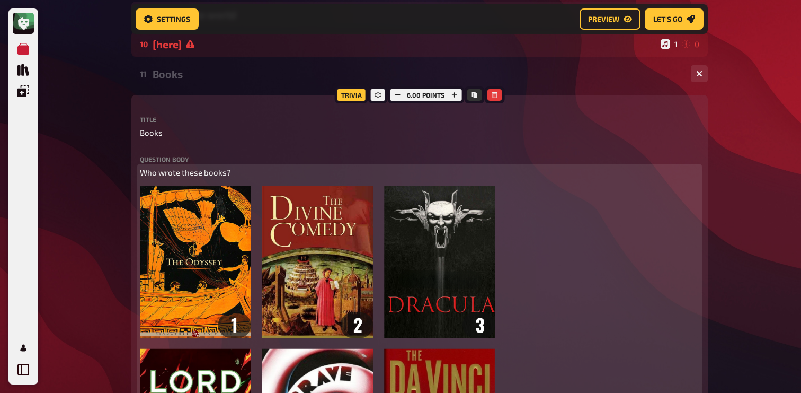
scroll to position [358, 0]
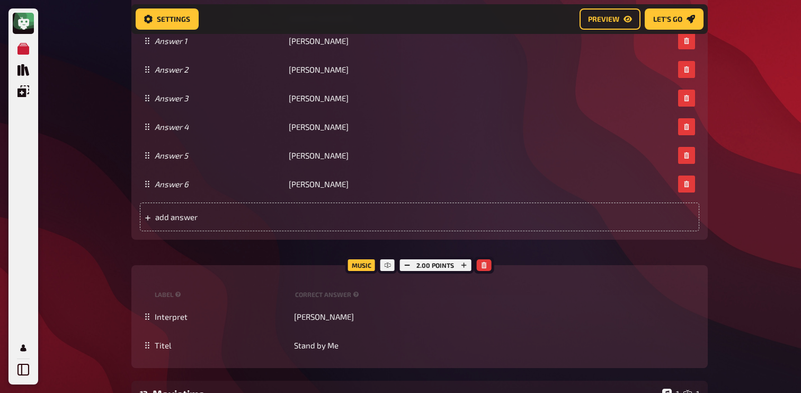
scroll to position [933, 0]
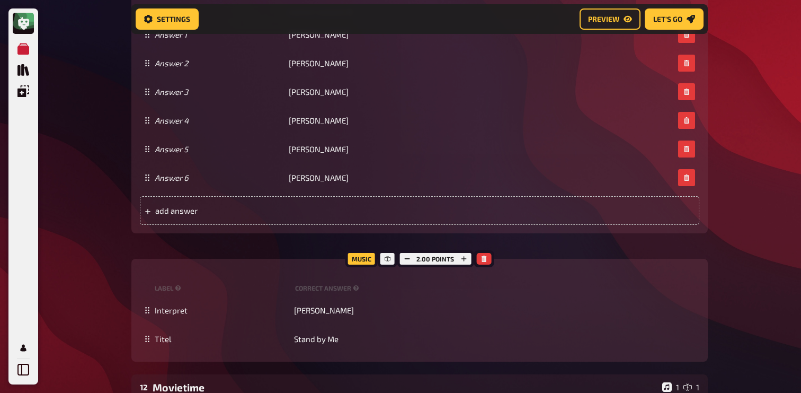
click at [405, 267] on div "2.00 points" at bounding box center [435, 258] width 77 height 17
click at [412, 257] on button "button" at bounding box center [407, 259] width 15 height 12
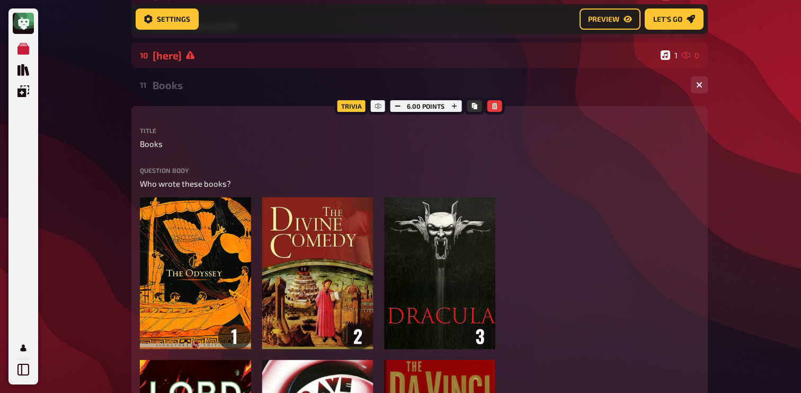
scroll to position [334, 0]
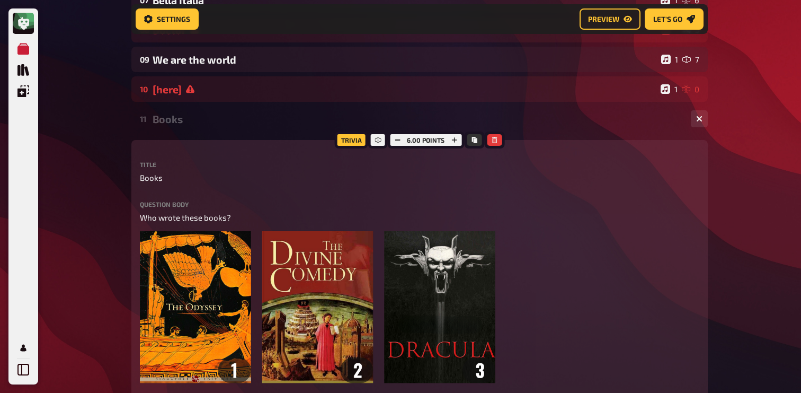
click at [193, 123] on div "Books" at bounding box center [418, 119] width 530 height 12
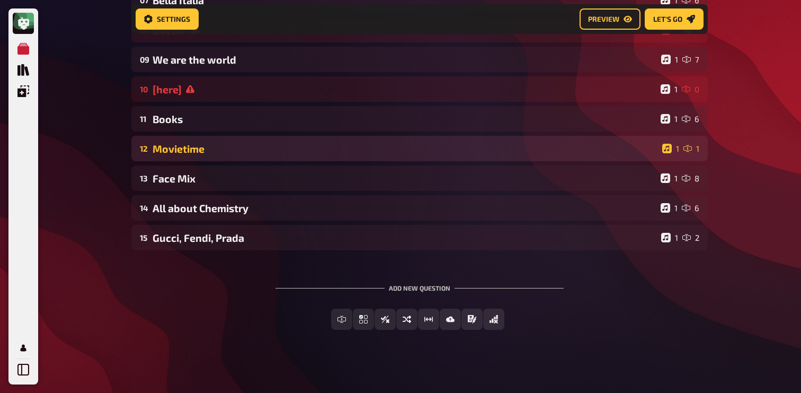
click at [195, 146] on div "Movietime" at bounding box center [406, 149] width 506 height 12
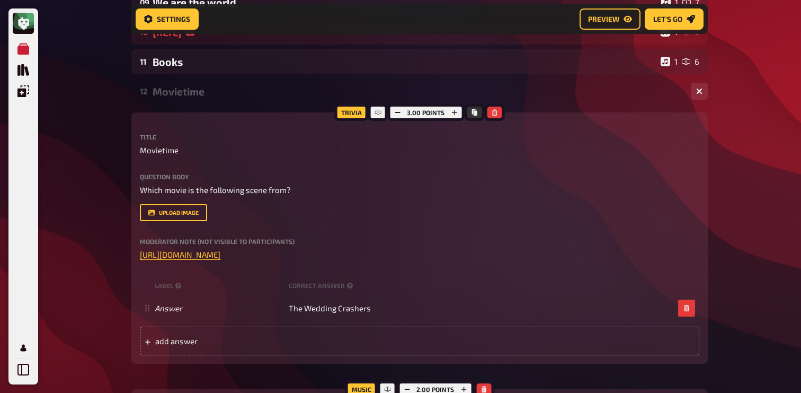
scroll to position [395, 0]
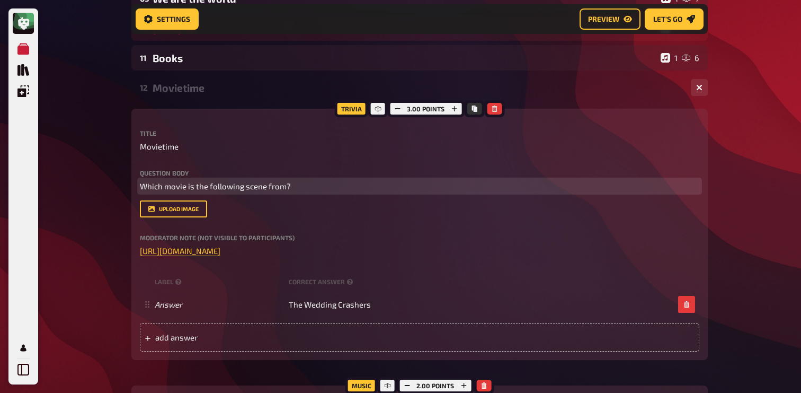
click at [265, 184] on span "Which movie is the following scene from?" at bounding box center [215, 186] width 151 height 10
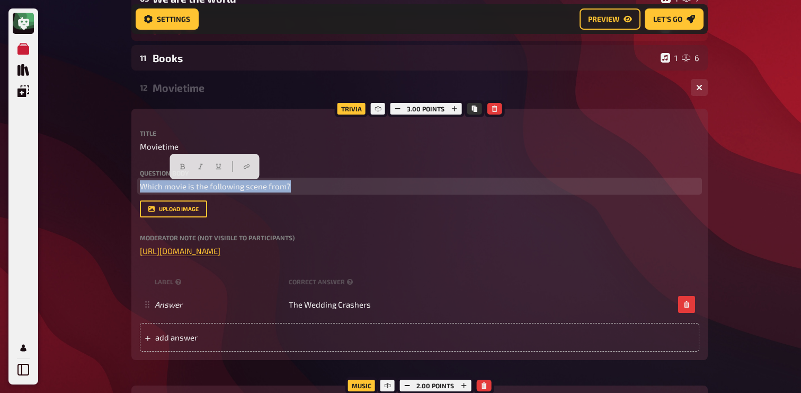
click at [265, 184] on span "Which movie is the following scene from?" at bounding box center [215, 186] width 151 height 10
click at [275, 182] on span "Which movie is the following scene from?" at bounding box center [215, 186] width 151 height 10
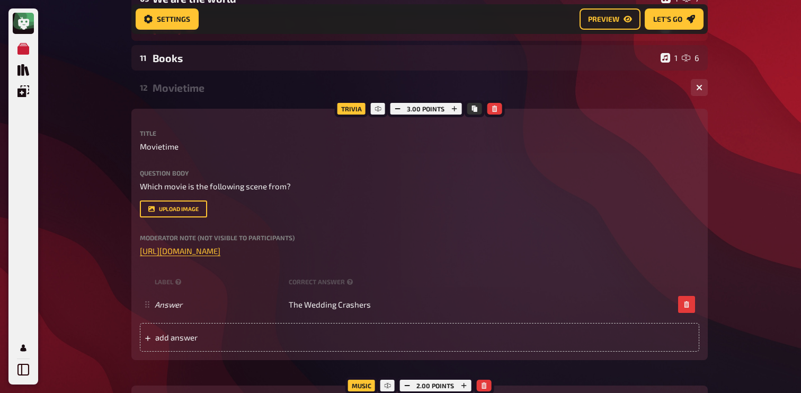
click at [496, 244] on div "Moderator Note (not visible to participants) ﻿ https://drive.google.com/file/d/…" at bounding box center [420, 245] width 560 height 23
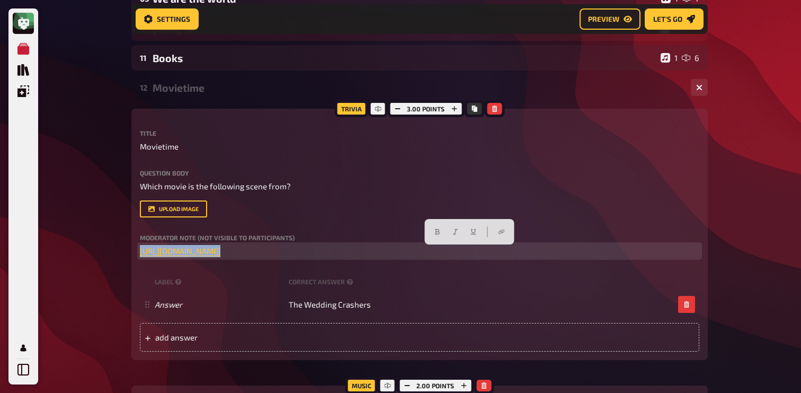
drag, startPoint x: 490, startPoint y: 253, endPoint x: 0, endPoint y: 237, distance: 490.0
click at [0, 237] on div "My Quizzes Quiz Library Overlays Profile Home My Quizzes Brainy Banter Bonanza …" at bounding box center [400, 169] width 801 height 1128
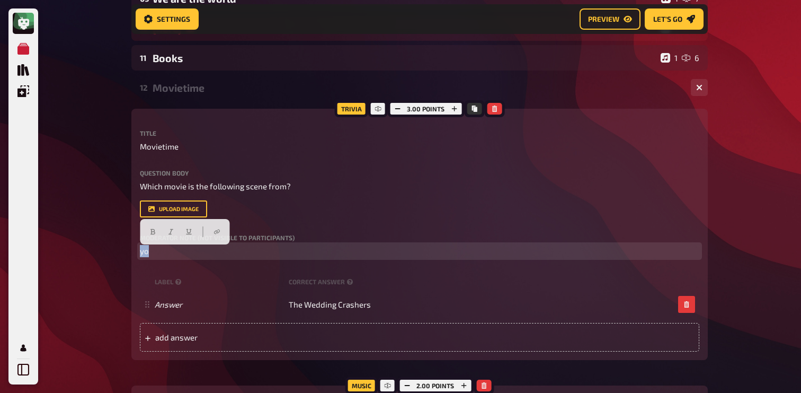
drag, startPoint x: 231, startPoint y: 252, endPoint x: 107, endPoint y: 250, distance: 124.0
click at [107, 250] on div "My Quizzes Quiz Library Overlays Profile Home My Quizzes Brainy Banter Bonanza …" at bounding box center [400, 169] width 801 height 1128
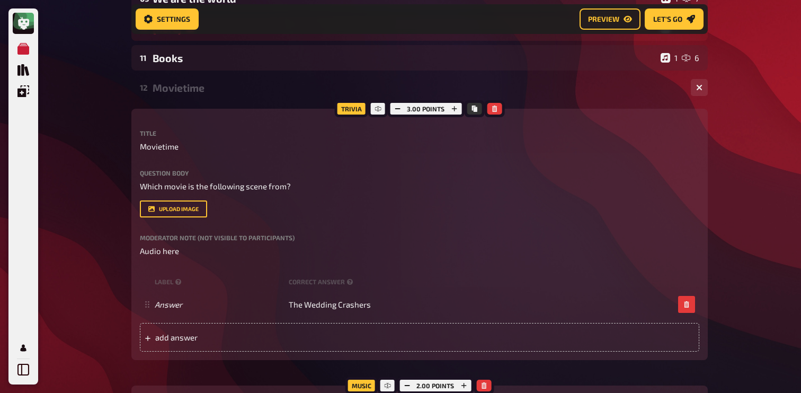
drag, startPoint x: 196, startPoint y: 243, endPoint x: 127, endPoint y: 243, distance: 68.4
click at [127, 243] on div "Home My Quizzes Brainy Banter Bonanza [remastered]🇬🇧​ Setup Setup Edit Content …" at bounding box center [420, 169] width 594 height 1128
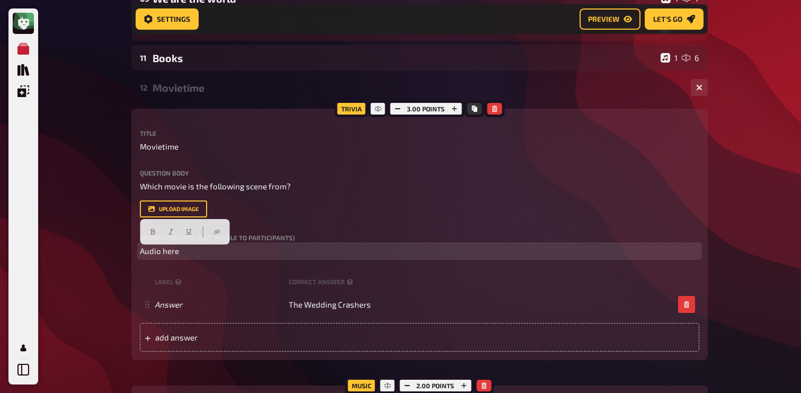
drag, startPoint x: 180, startPoint y: 250, endPoint x: 124, endPoint y: 246, distance: 55.7
click at [124, 246] on div "Home My Quizzes Brainy Banter Bonanza [remastered]🇬🇧​ Setup Setup Edit Content …" at bounding box center [420, 169] width 594 height 1128
copy span "Audio here"
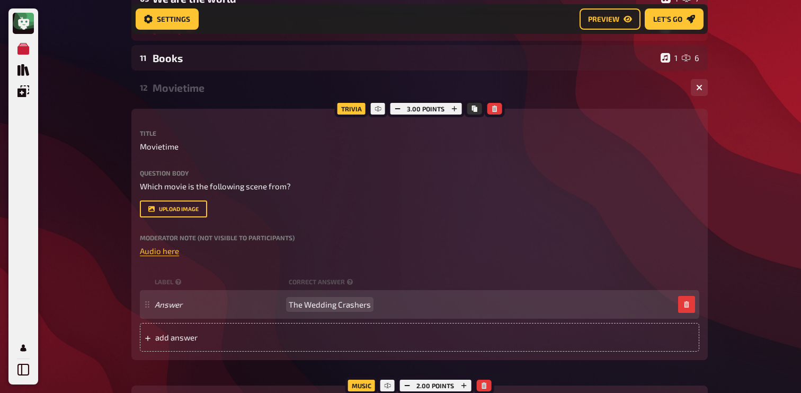
click at [314, 299] on div "Answer The Wedding Crashers" at bounding box center [420, 304] width 560 height 29
click at [306, 304] on span "The Wedding Crashers" at bounding box center [330, 304] width 82 height 10
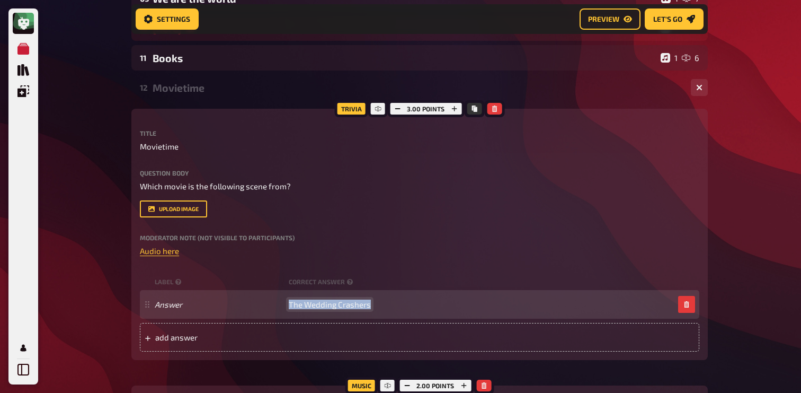
click at [306, 304] on span "The Wedding Crashers" at bounding box center [330, 304] width 82 height 10
paste span
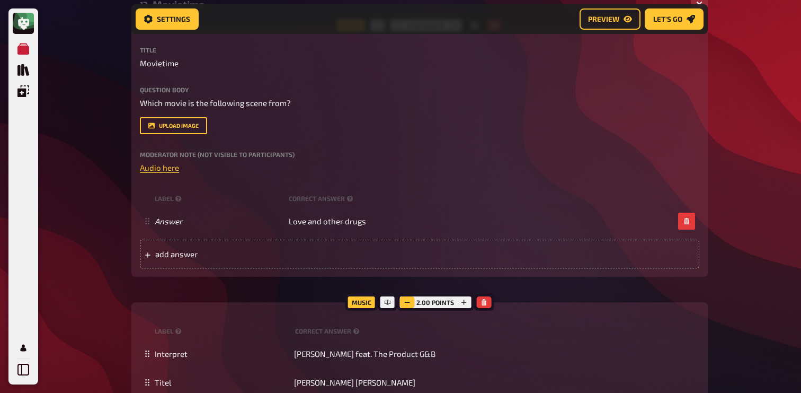
click at [407, 299] on button "button" at bounding box center [407, 302] width 15 height 12
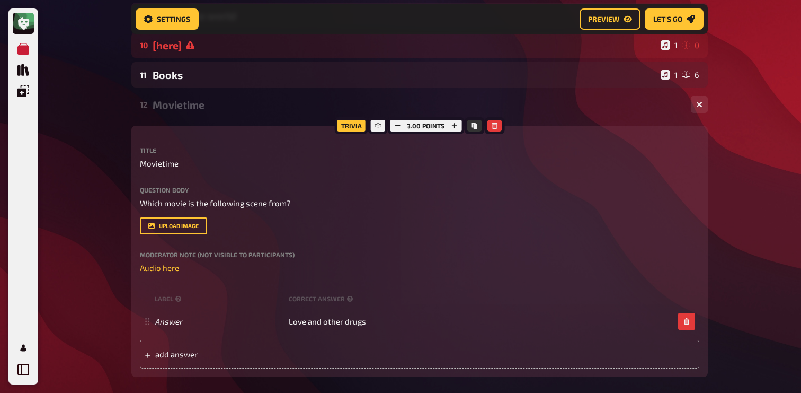
click at [235, 96] on div "12 Movietime 1 1" at bounding box center [419, 104] width 577 height 25
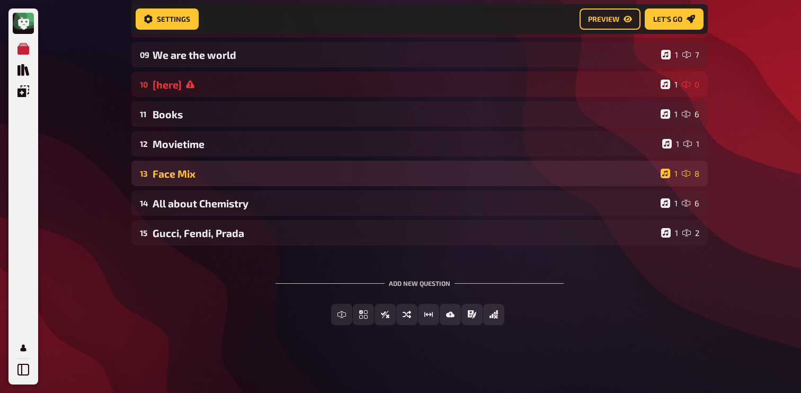
click at [240, 173] on div "Face Mix" at bounding box center [405, 173] width 504 height 12
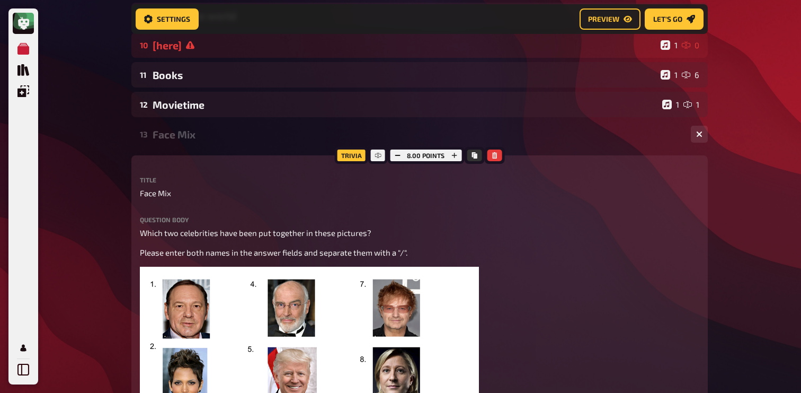
click at [224, 140] on div "Face Mix" at bounding box center [418, 134] width 530 height 12
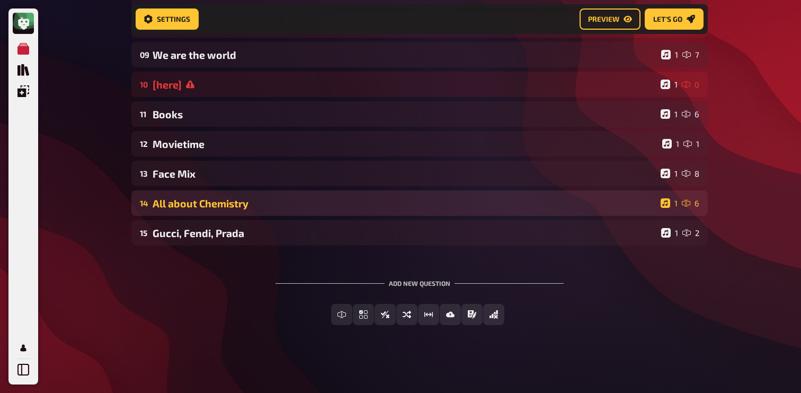
click at [216, 198] on div "All about Chemistry" at bounding box center [405, 203] width 504 height 12
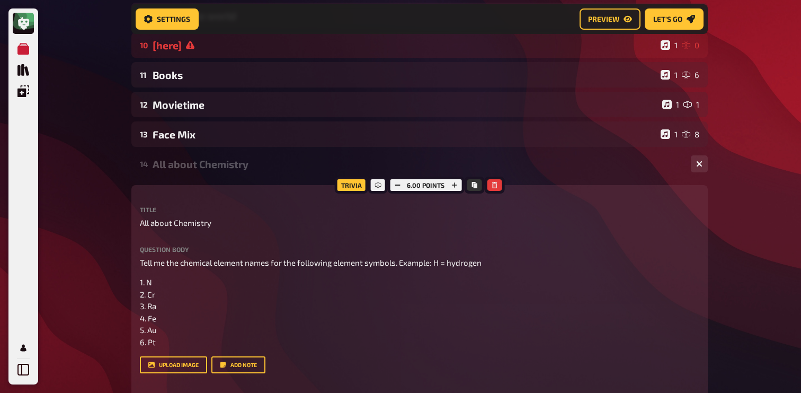
click at [211, 166] on div "All about Chemistry" at bounding box center [418, 164] width 530 height 12
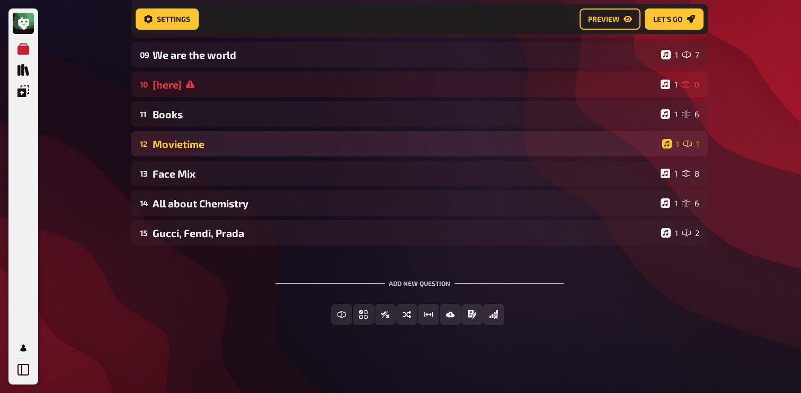
click at [205, 145] on div "Movietime" at bounding box center [406, 144] width 506 height 12
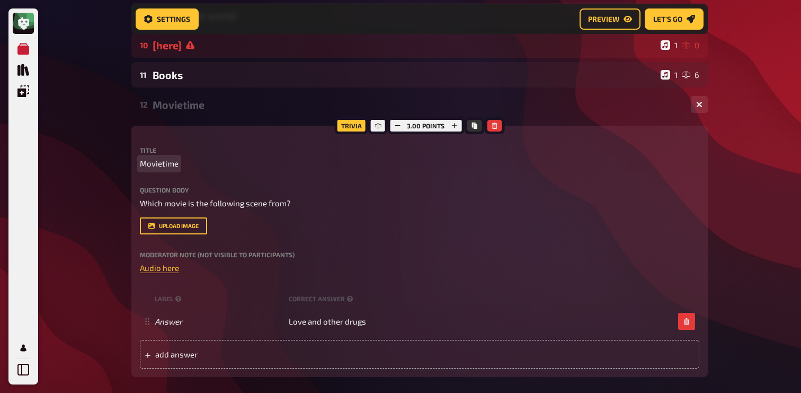
click at [176, 165] on span "Movietime" at bounding box center [159, 163] width 39 height 12
click at [190, 110] on div "Movietime" at bounding box center [418, 105] width 530 height 12
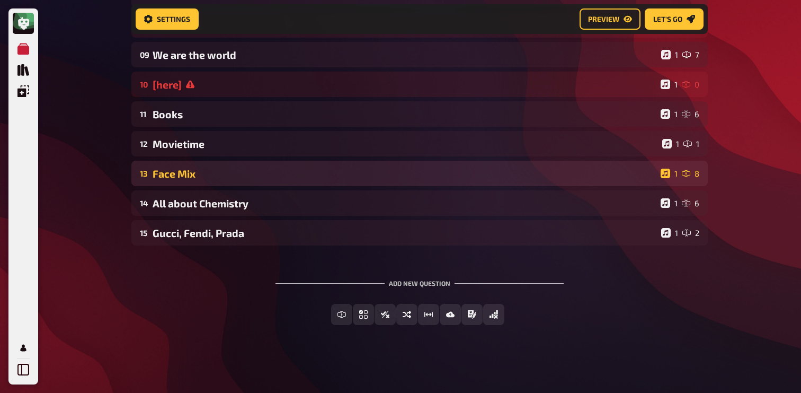
click at [178, 181] on div "13 Face Mix 1 8" at bounding box center [419, 173] width 577 height 25
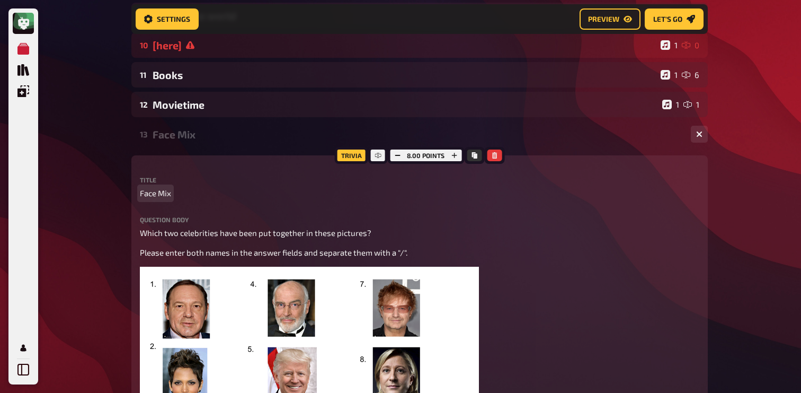
click at [168, 196] on span "Face Mix" at bounding box center [155, 193] width 31 height 12
click at [225, 142] on div "13 Face Mix here 1 8" at bounding box center [419, 133] width 577 height 25
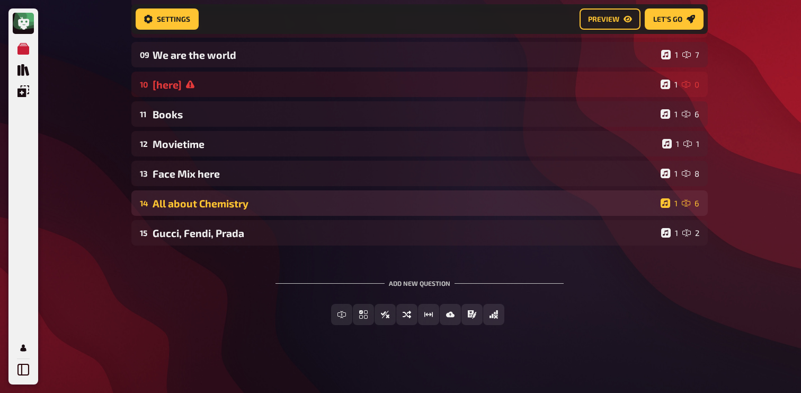
click at [196, 203] on div "All about Chemistry" at bounding box center [405, 203] width 504 height 12
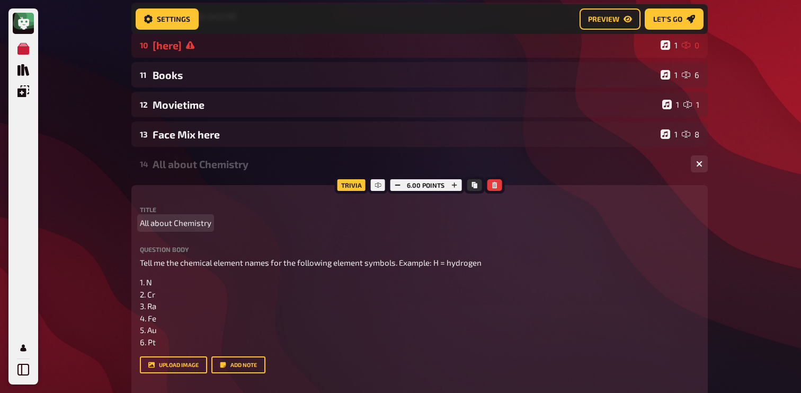
click at [210, 227] on span "All about Chemistry" at bounding box center [176, 223] width 72 height 12
click at [262, 167] on div "All about Chemistry here" at bounding box center [418, 164] width 530 height 12
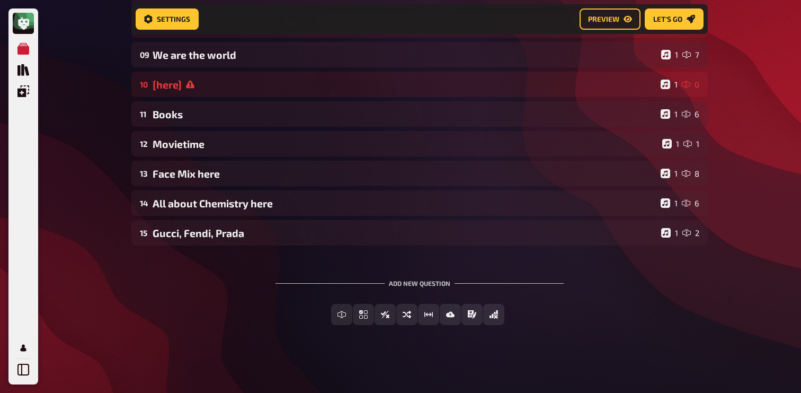
click at [227, 249] on div "01 Invisibles 1 6 02 Same procedure as every year 1 1 03 Logical [to do] 1 1 04…" at bounding box center [419, 72] width 577 height 537
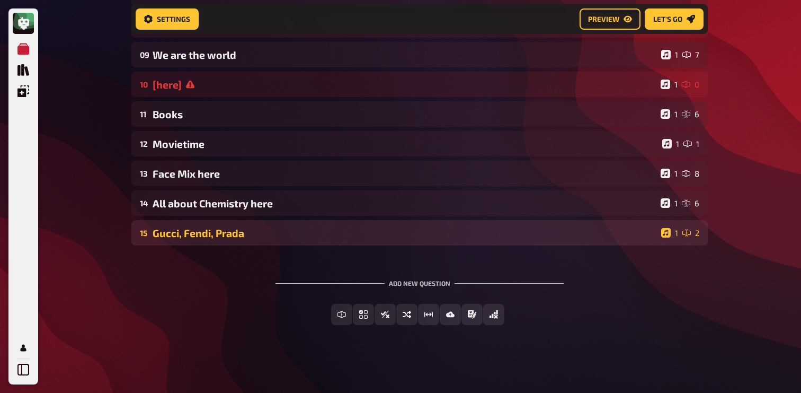
click at [233, 234] on div "Gucci, Fendi, Prada" at bounding box center [405, 233] width 505 height 12
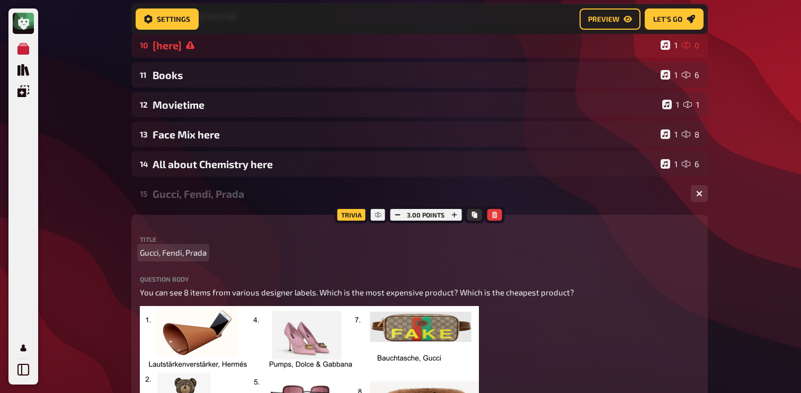
click at [208, 249] on p "Gucci, Fendi, Prada" at bounding box center [420, 252] width 560 height 12
click at [226, 203] on div "15 Gucci, Fendi, Prada here 1 2" at bounding box center [419, 193] width 577 height 25
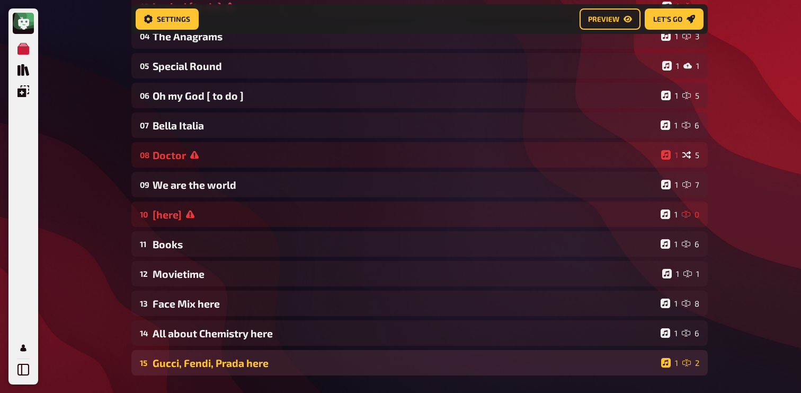
scroll to position [205, 0]
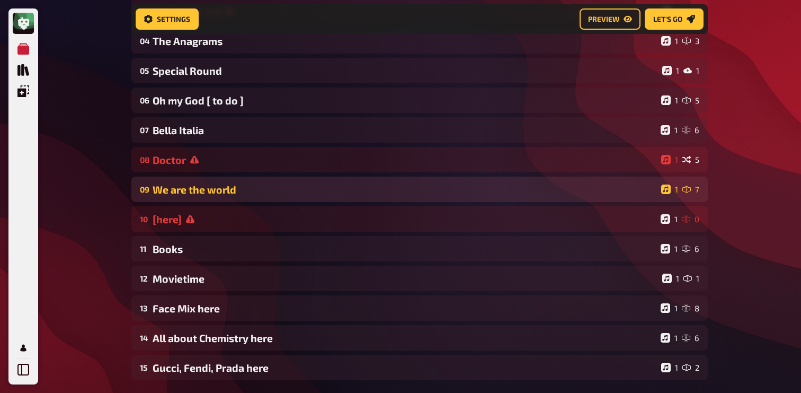
click at [243, 196] on div "We are the world" at bounding box center [405, 189] width 505 height 12
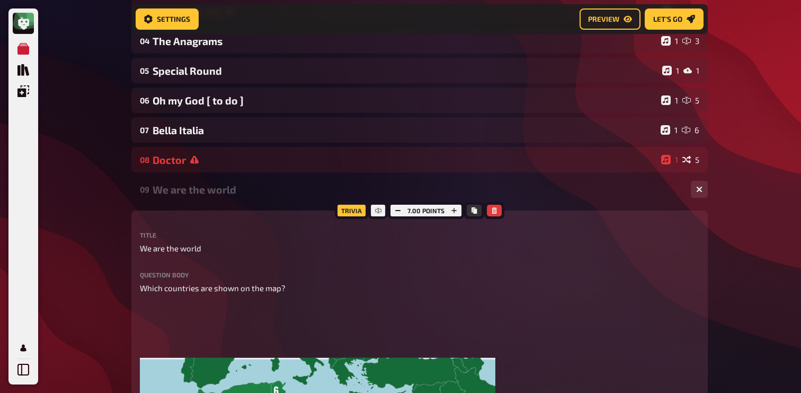
click at [243, 196] on div "We are the world" at bounding box center [418, 189] width 530 height 12
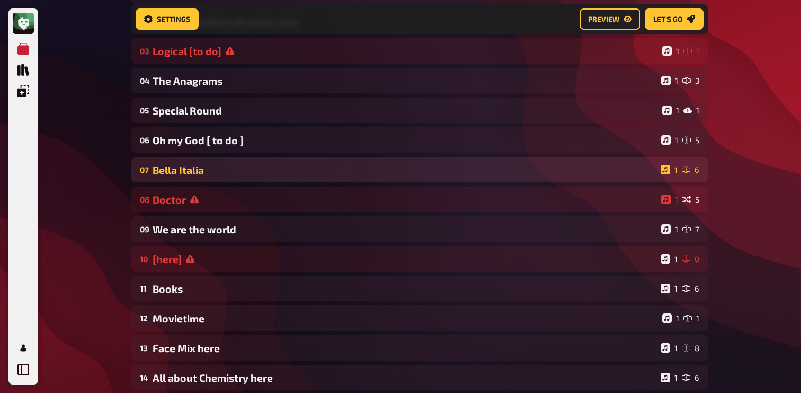
scroll to position [156, 0]
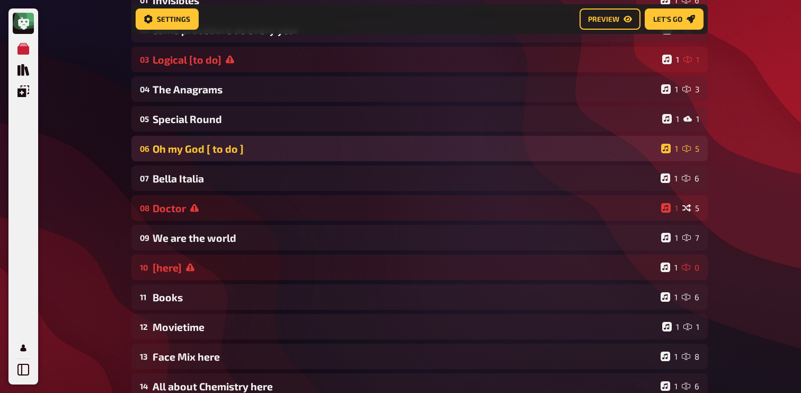
click at [253, 149] on div "Oh my God [ to do ]" at bounding box center [405, 149] width 505 height 12
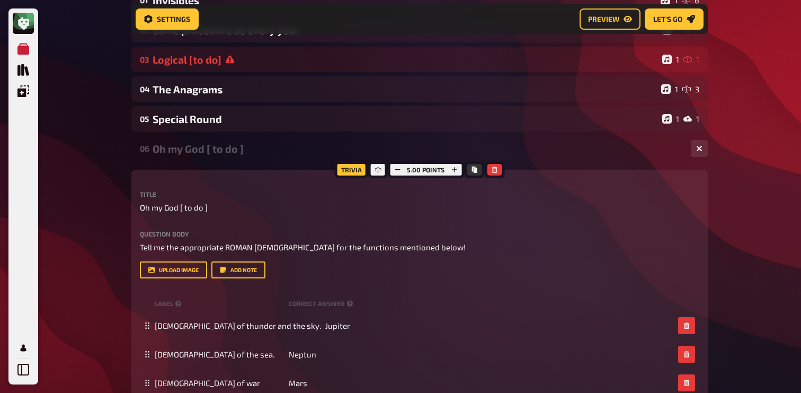
click at [253, 149] on div "Oh my God [ to do ]" at bounding box center [418, 149] width 530 height 12
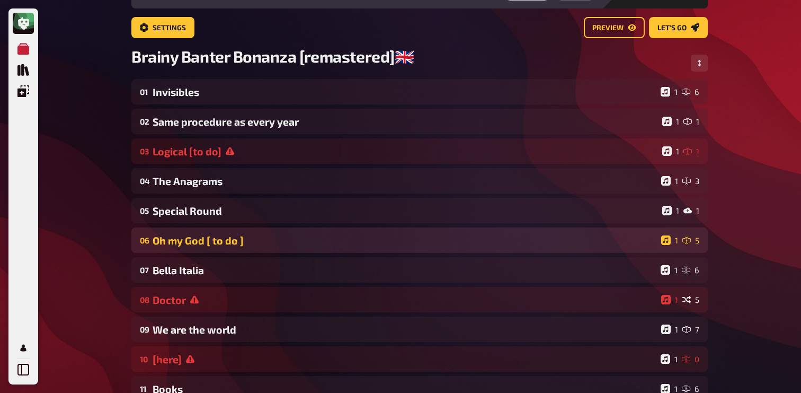
scroll to position [53, 0]
